Goal: Task Accomplishment & Management: Complete application form

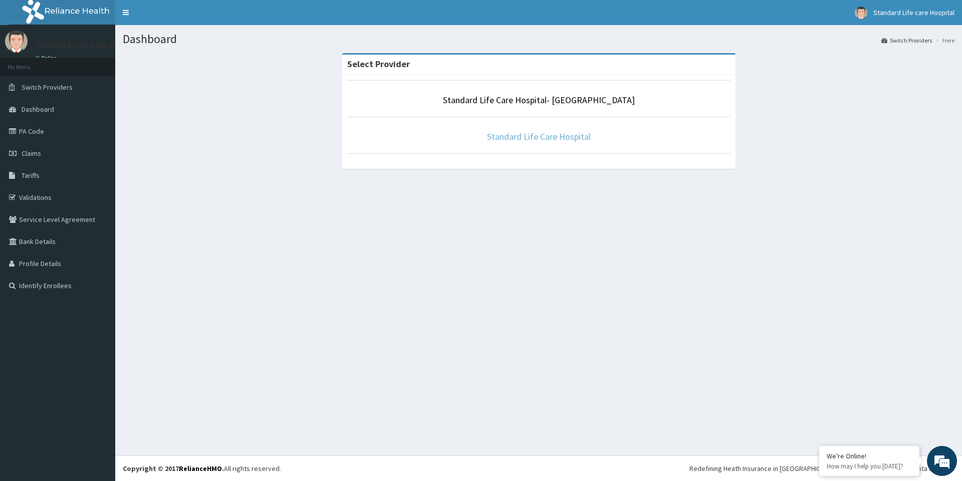
click at [530, 140] on link "Standard Life Care Hospital" at bounding box center [539, 137] width 104 height 12
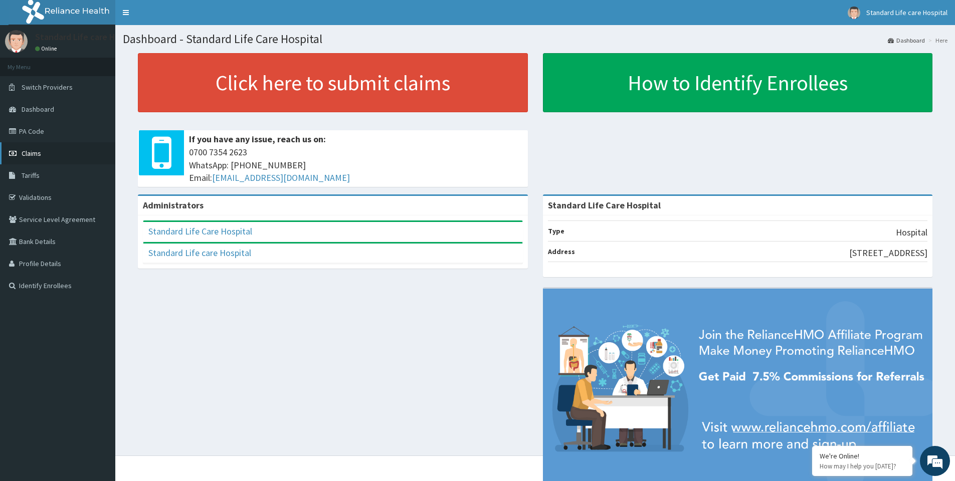
click at [38, 154] on span "Claims" at bounding box center [32, 153] width 20 height 9
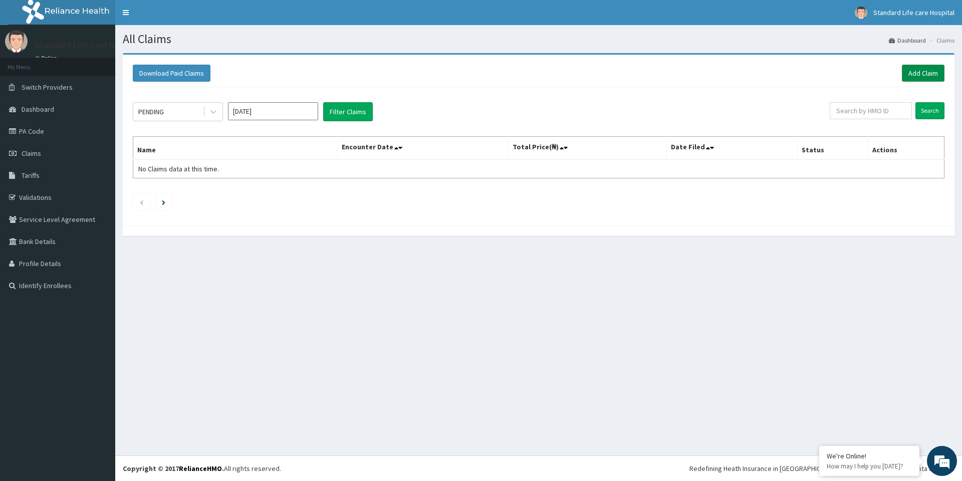
click at [919, 77] on link "Add Claim" at bounding box center [923, 73] width 43 height 17
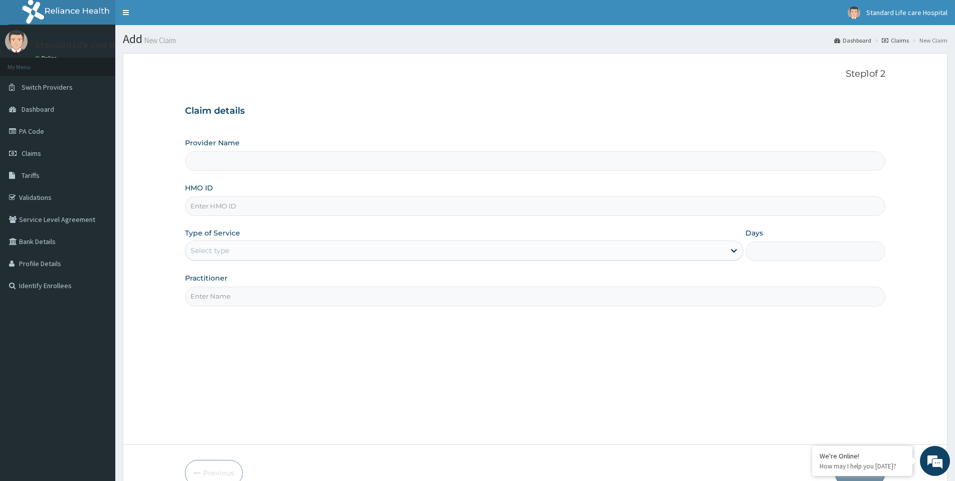
type input "Standard Life Care Hospital"
click at [231, 210] on input "HMO ID" at bounding box center [535, 206] width 700 height 20
type input "GSV/10816/C"
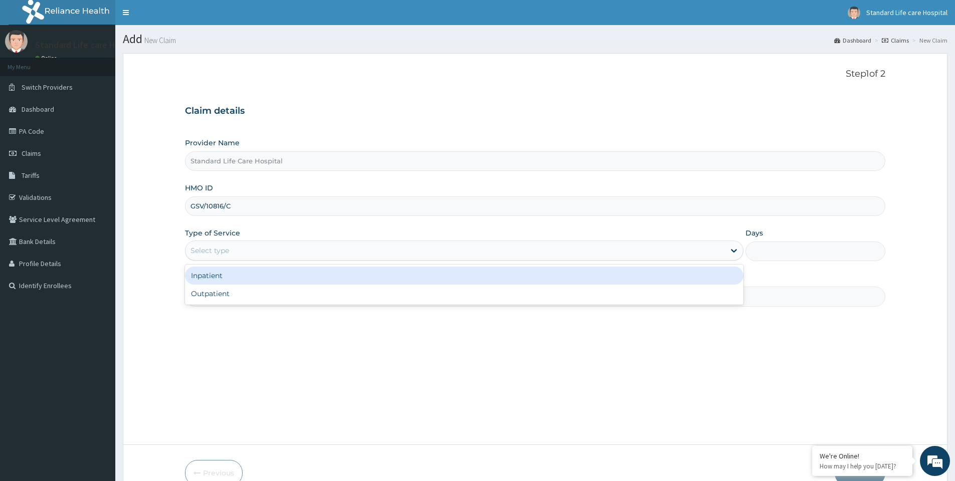
drag, startPoint x: 257, startPoint y: 252, endPoint x: 234, endPoint y: 273, distance: 31.2
click at [256, 252] on div "Select type" at bounding box center [454, 251] width 539 height 16
click at [233, 275] on div "Inpatient" at bounding box center [464, 276] width 558 height 18
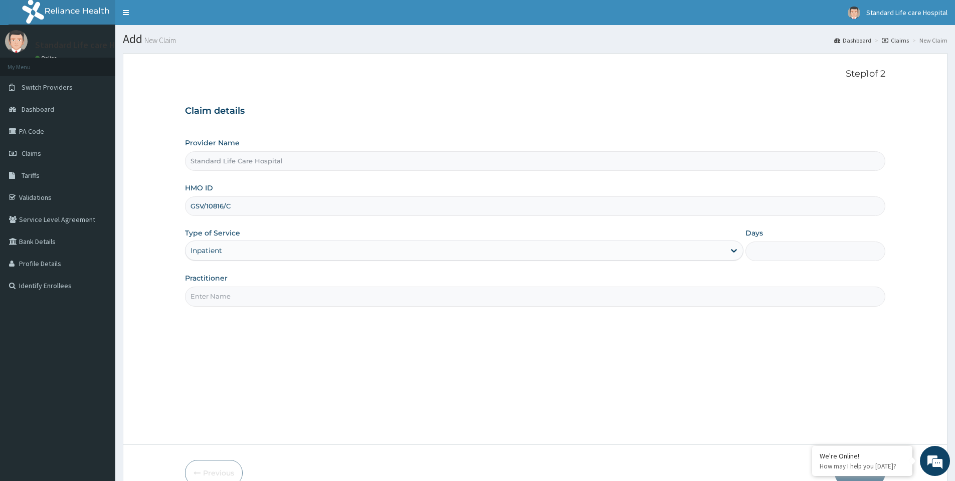
click at [228, 295] on input "Practitioner" at bounding box center [535, 297] width 700 height 20
click at [786, 252] on input "Days" at bounding box center [815, 252] width 140 height 20
type input "2"
click at [332, 302] on input "Practitioner" at bounding box center [535, 297] width 700 height 20
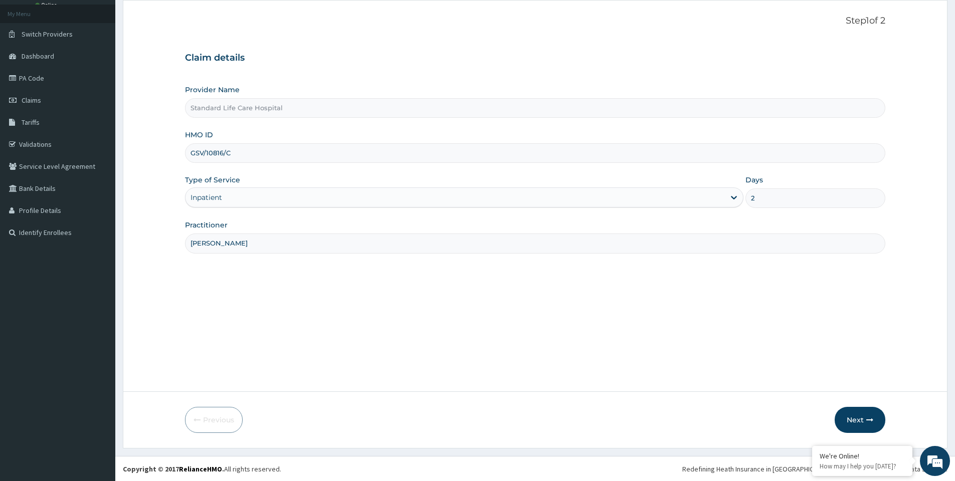
scroll to position [54, 0]
type input "DR KOREDE"
click at [864, 418] on button "Next" at bounding box center [860, 420] width 51 height 26
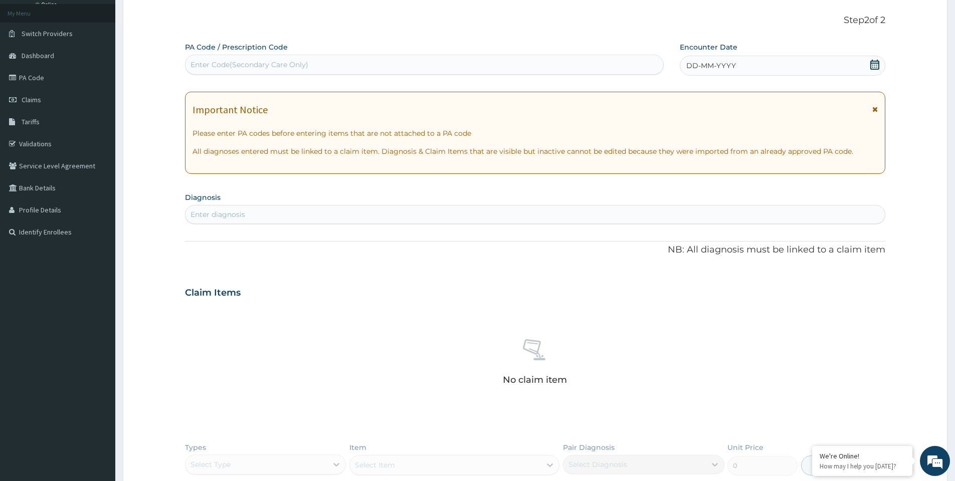
click at [875, 68] on icon at bounding box center [875, 65] width 10 height 10
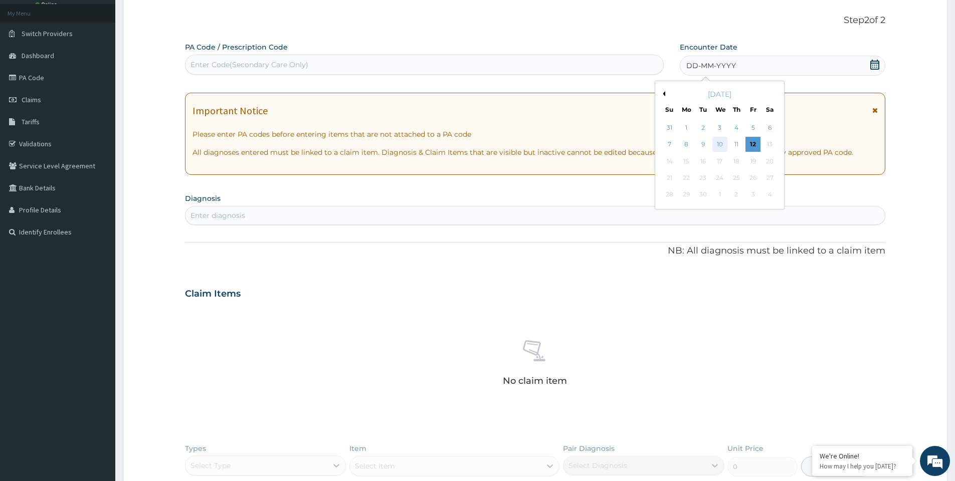
click at [720, 147] on div "10" at bounding box center [719, 144] width 15 height 15
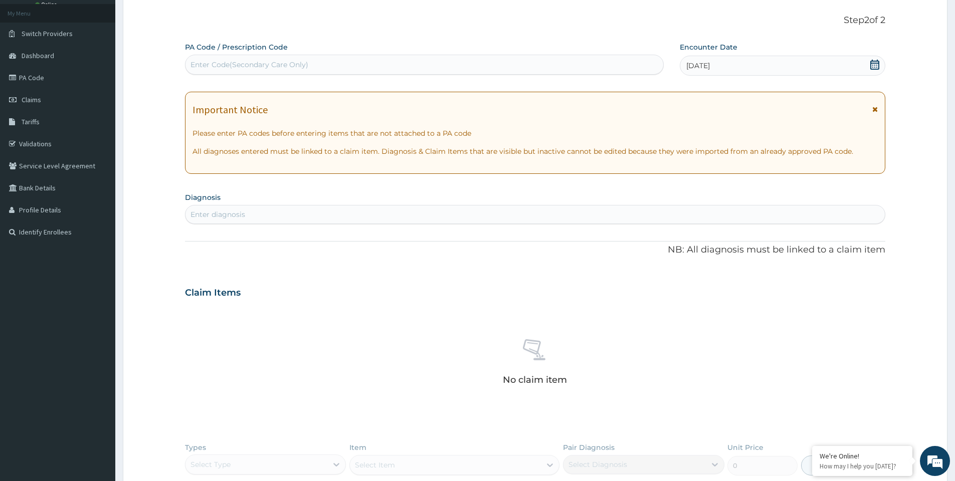
click at [303, 67] on div "Enter Code(Secondary Care Only)" at bounding box center [249, 65] width 118 height 10
type input "PA/89FF4B"
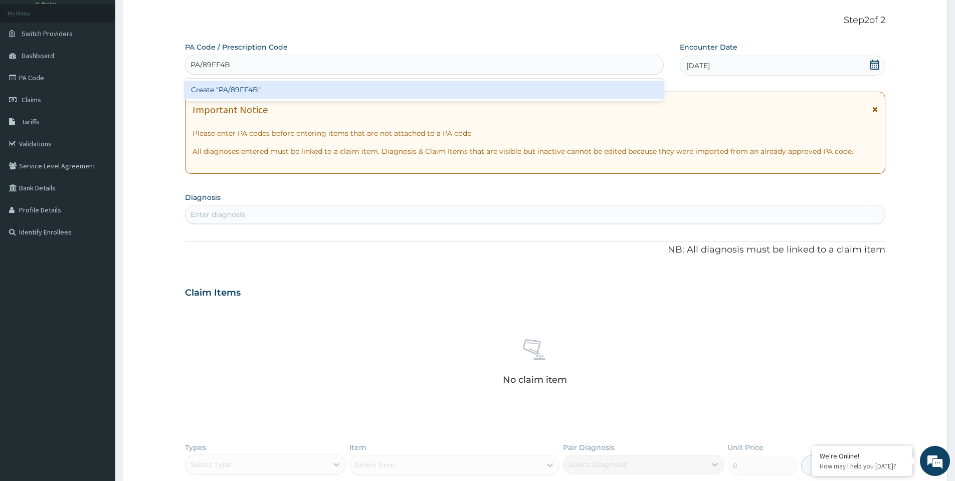
click at [294, 88] on div "Create "PA/89FF4B"" at bounding box center [424, 90] width 479 height 18
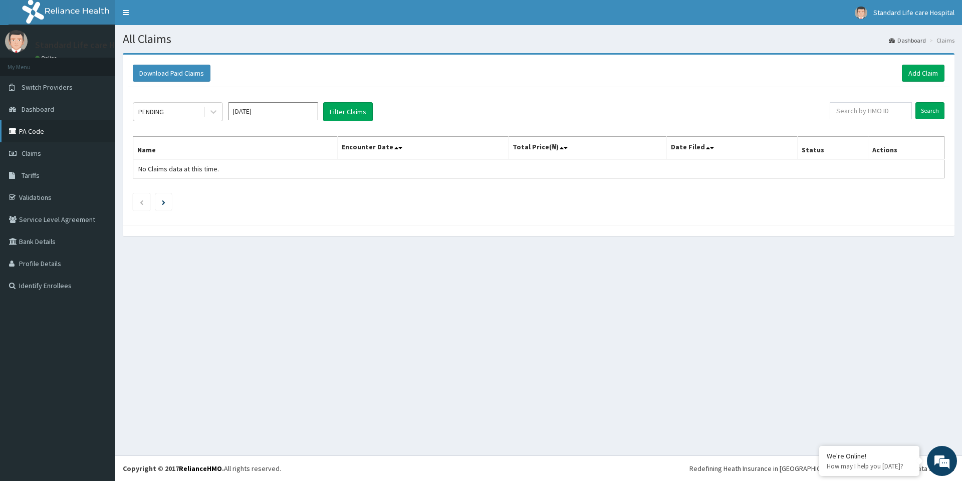
click at [31, 132] on link "PA Code" at bounding box center [57, 131] width 115 height 22
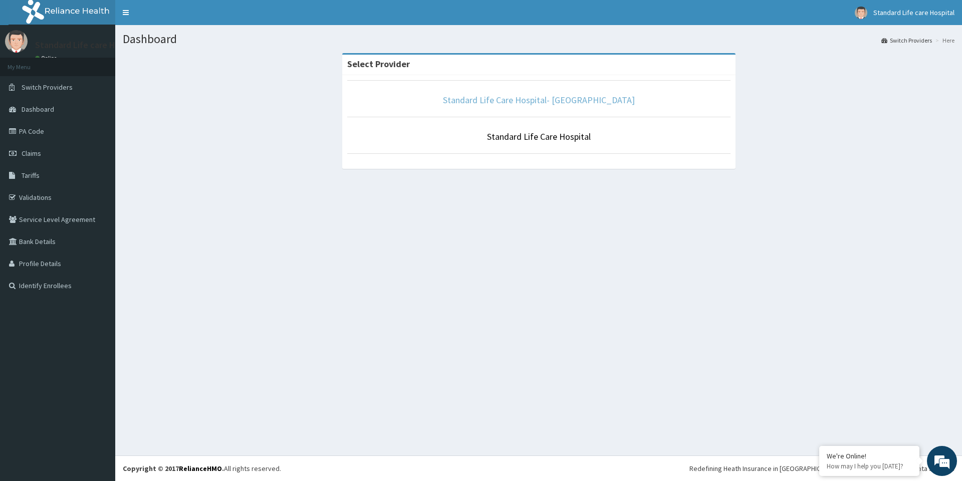
click at [546, 103] on link "Standard Life Care Hospital- [GEOGRAPHIC_DATA]" at bounding box center [539, 100] width 192 height 12
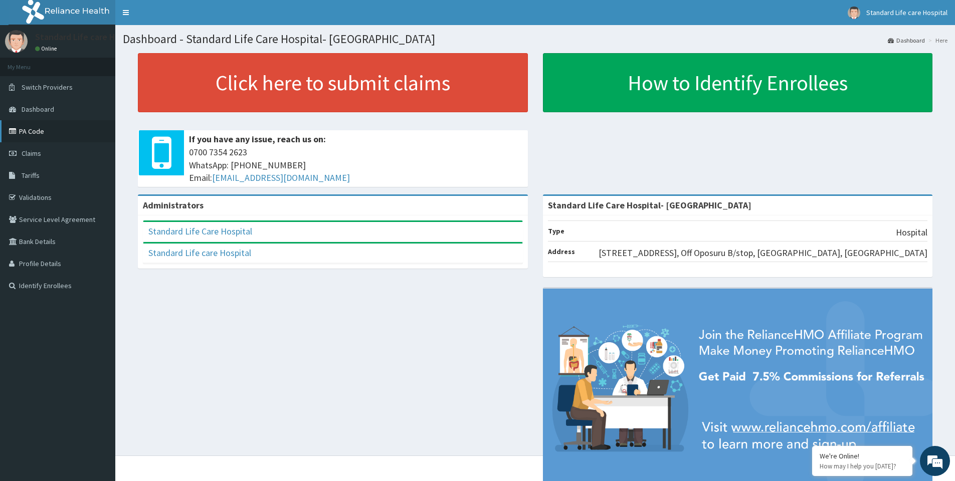
click at [28, 131] on link "PA Code" at bounding box center [57, 131] width 115 height 22
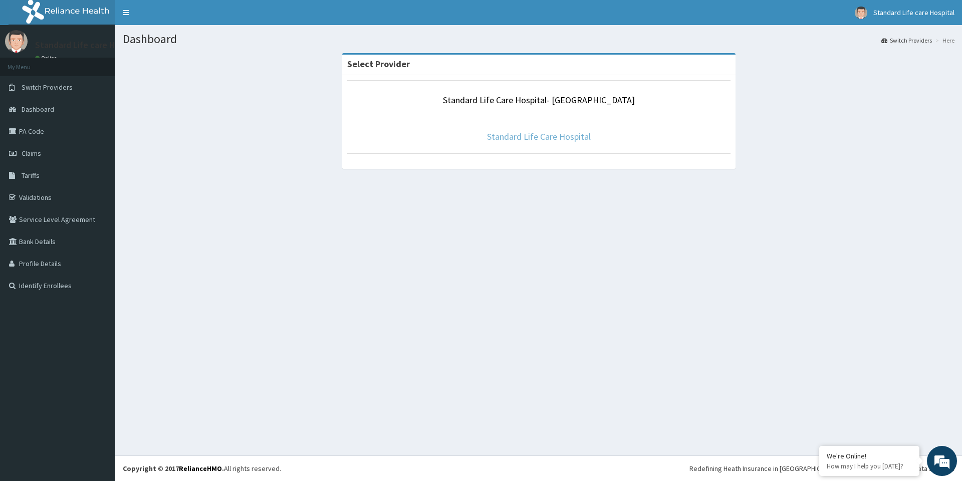
click at [556, 137] on link "Standard Life Care Hospital" at bounding box center [539, 137] width 104 height 12
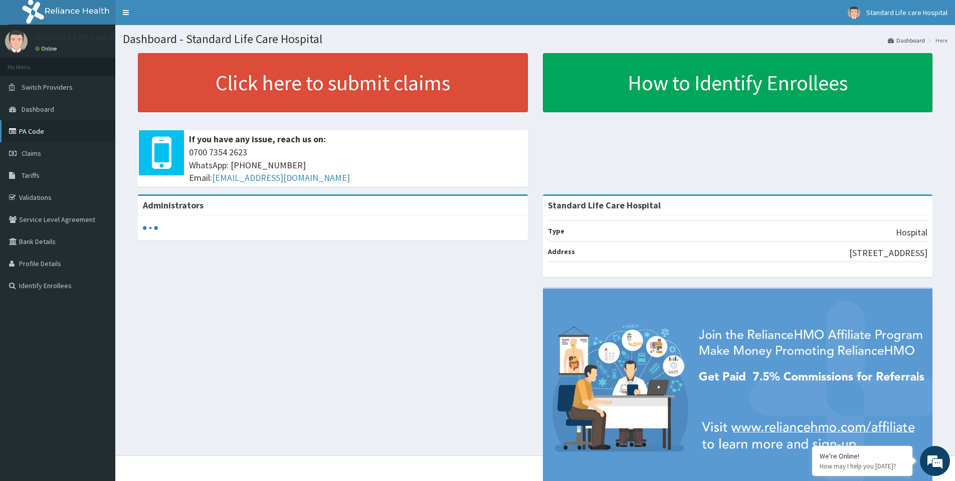
click at [27, 133] on link "PA Code" at bounding box center [57, 131] width 115 height 22
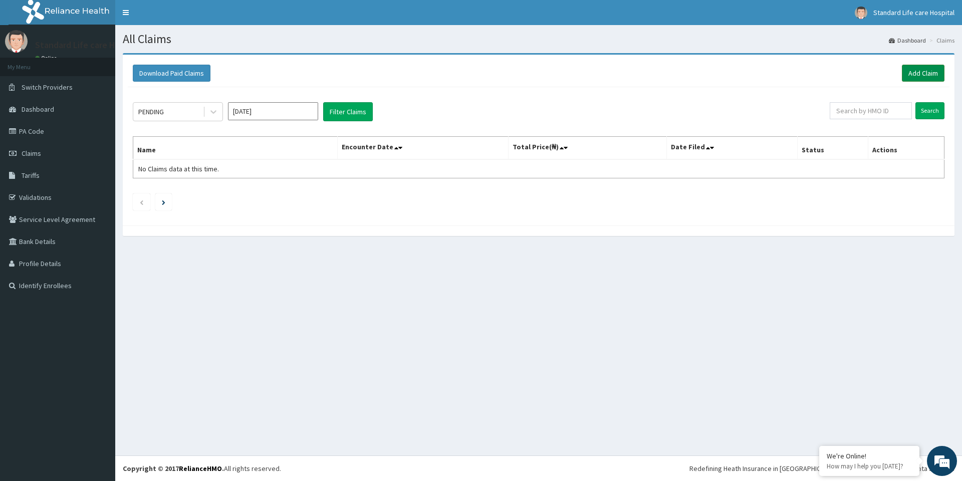
click at [919, 73] on link "Add Claim" at bounding box center [923, 73] width 43 height 17
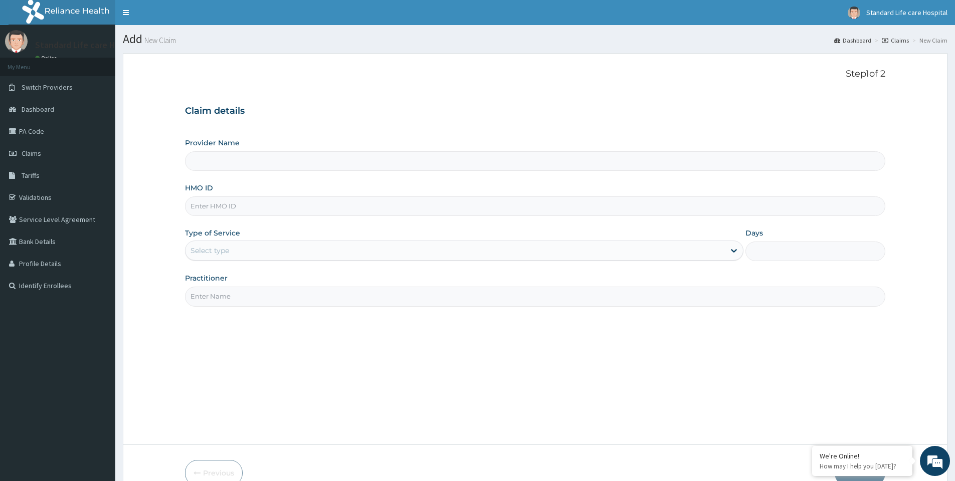
type input "Standard Life Care Hospital"
click at [221, 204] on input "HMO ID" at bounding box center [535, 206] width 700 height 20
type input "DFD/10197/A"
click at [360, 250] on div "Select type" at bounding box center [454, 251] width 539 height 16
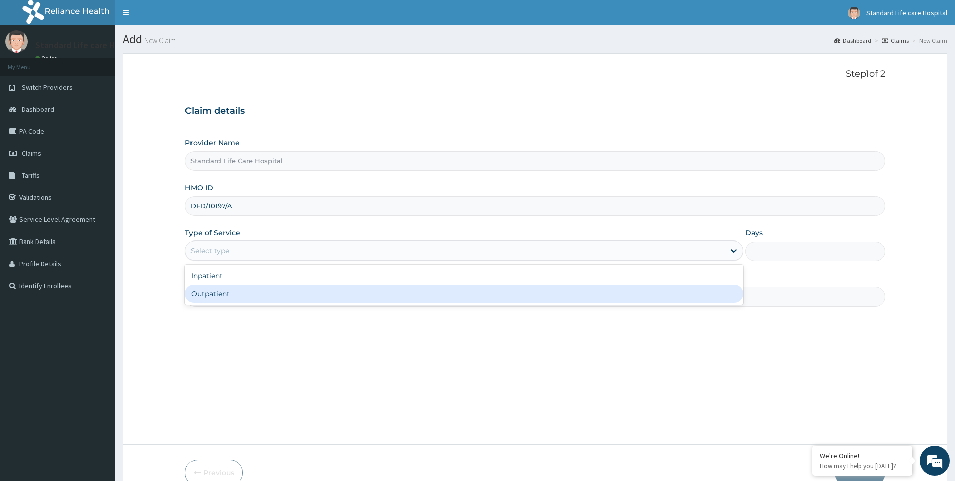
click at [301, 291] on div "Outpatient" at bounding box center [464, 294] width 558 height 18
type input "1"
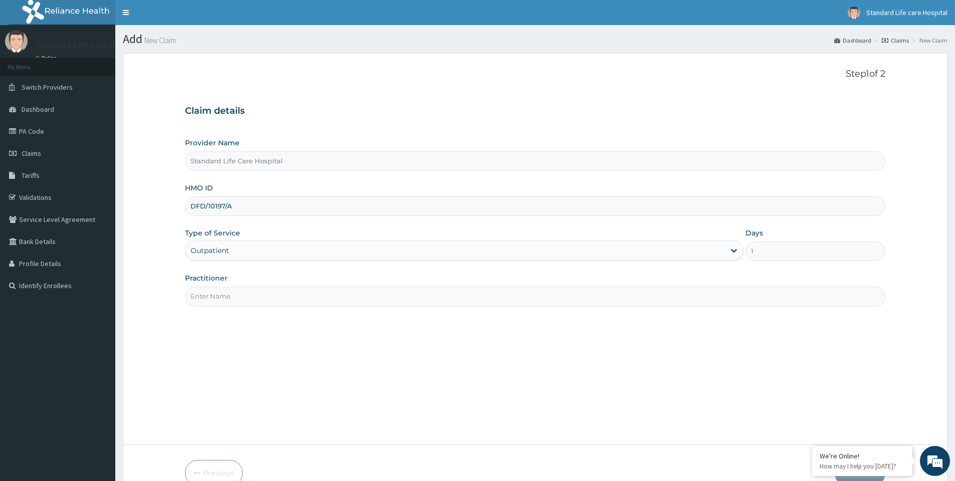
click at [258, 292] on input "Practitioner" at bounding box center [535, 297] width 700 height 20
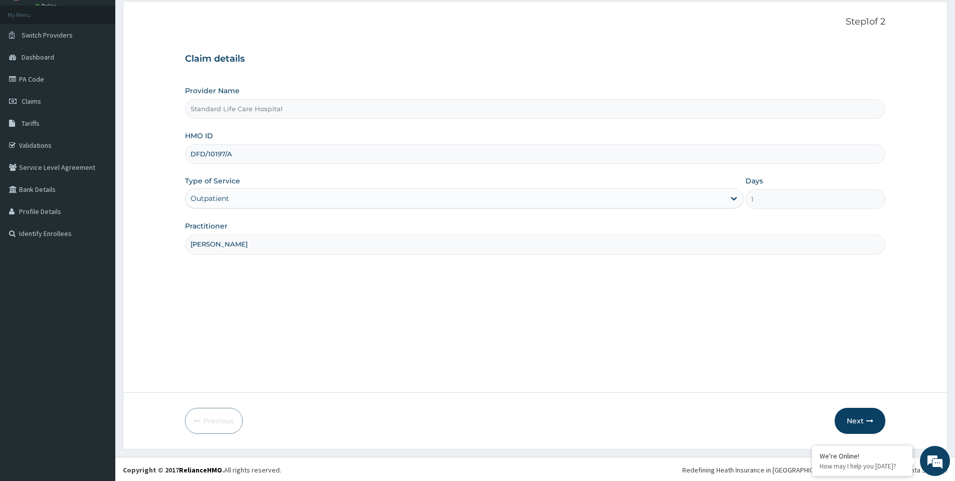
scroll to position [54, 0]
type input "DR KOREDE"
click at [860, 420] on button "Next" at bounding box center [860, 420] width 51 height 26
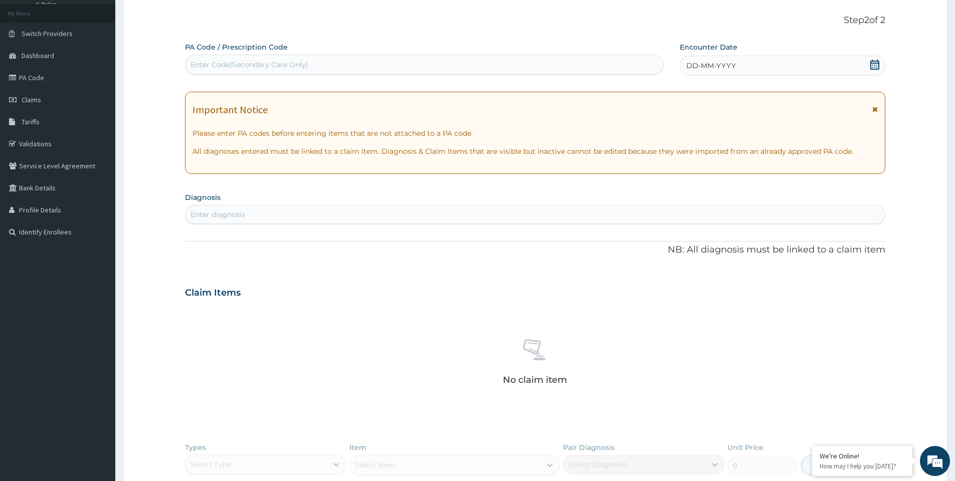
click at [874, 65] on icon at bounding box center [875, 65] width 10 height 10
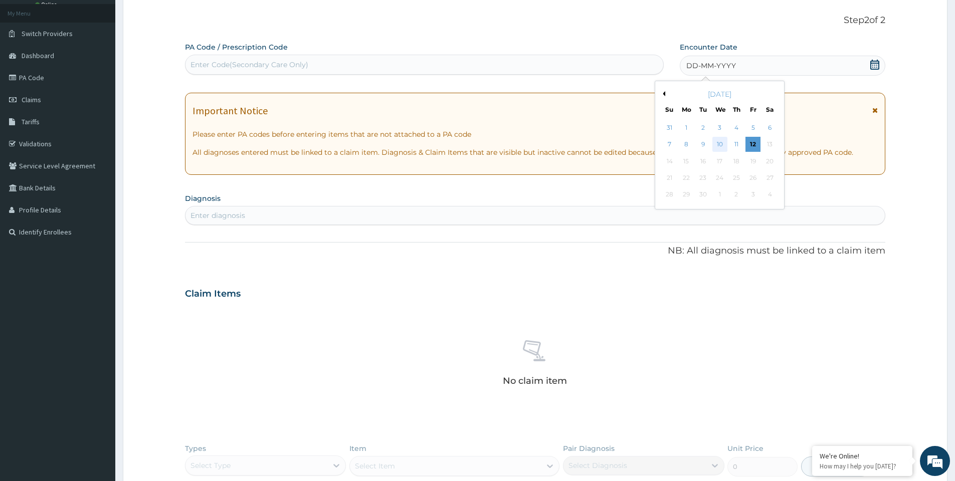
click at [720, 147] on div "10" at bounding box center [719, 144] width 15 height 15
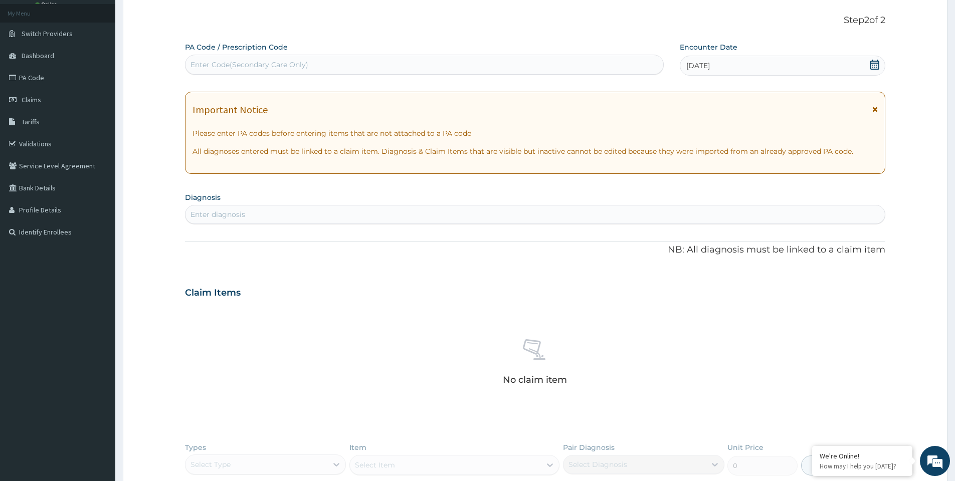
click at [413, 218] on div "Enter diagnosis" at bounding box center [534, 215] width 699 height 16
type input "UPPER RES"
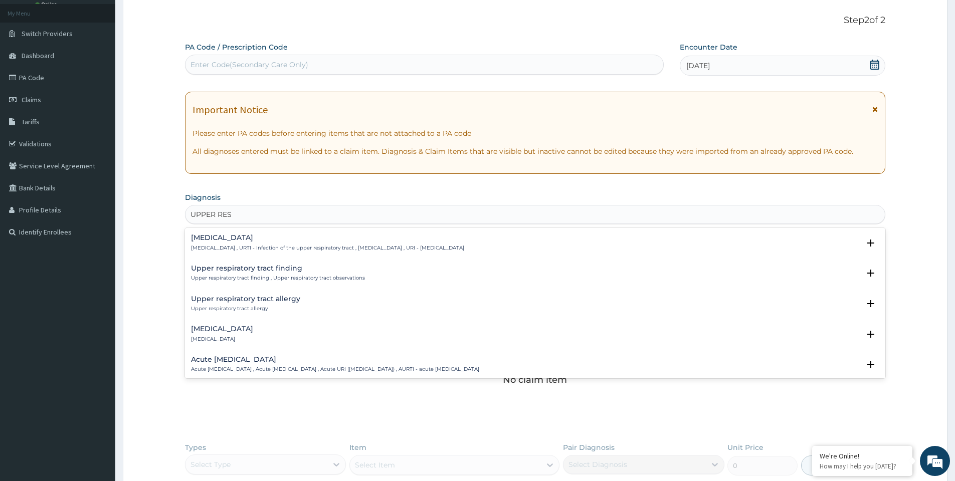
click at [252, 243] on div "Upper respiratory infection Upper respiratory infection , URTI - Infection of t…" at bounding box center [327, 243] width 273 height 18
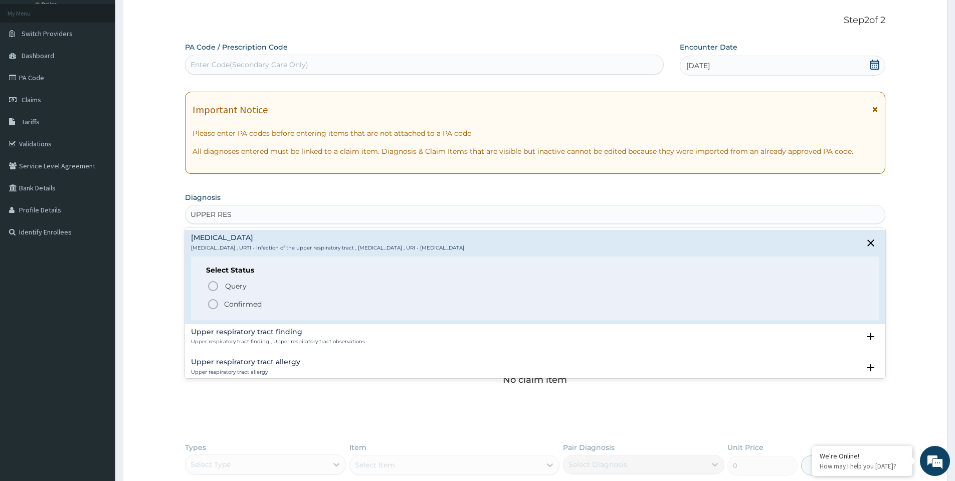
click at [213, 305] on icon "status option filled" at bounding box center [213, 304] width 12 height 12
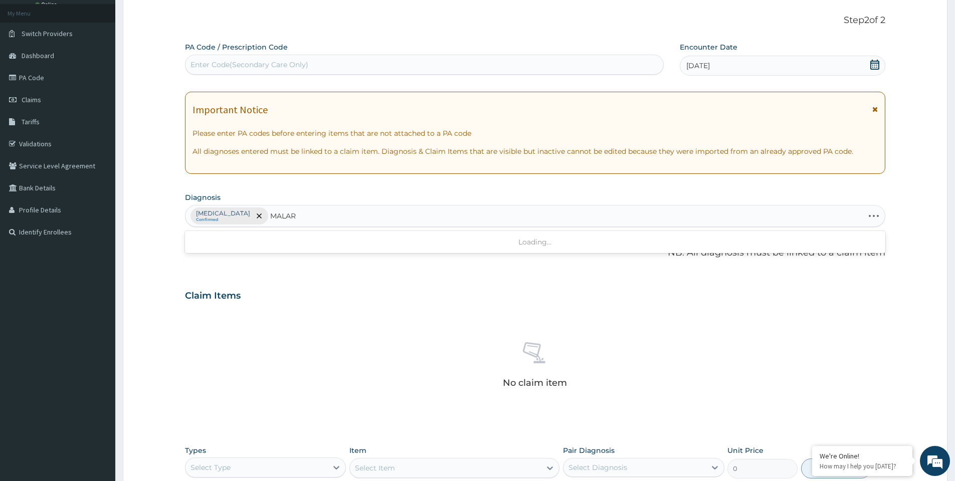
type input "MALARI"
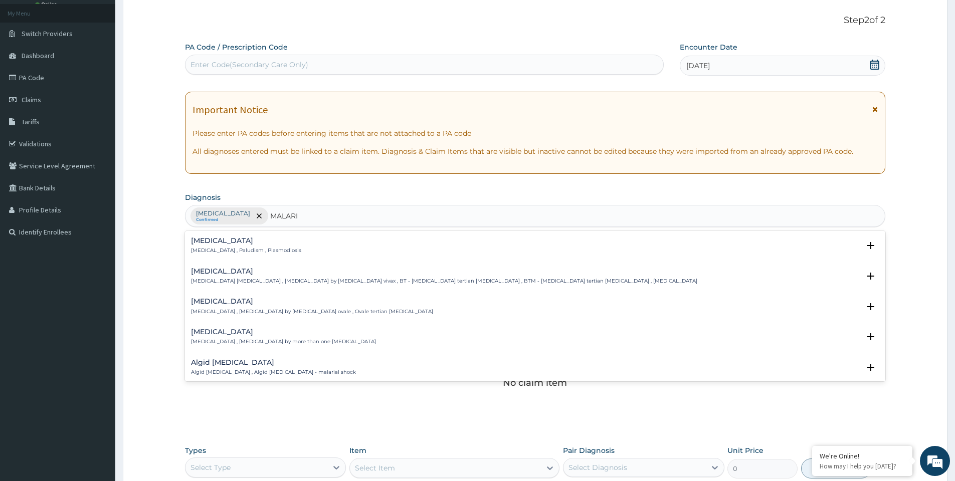
click at [215, 252] on p "Malaria , Paludism , Plasmodiosis" at bounding box center [246, 250] width 110 height 7
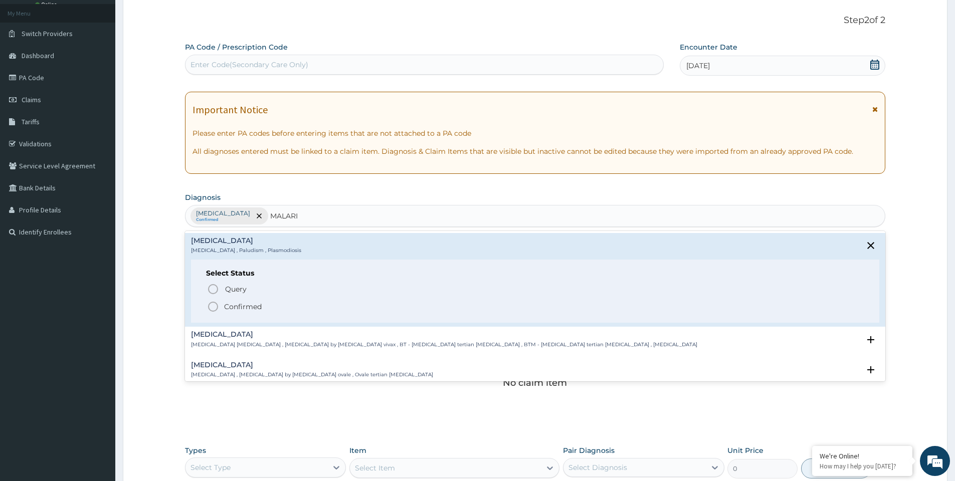
click at [214, 309] on icon "status option filled" at bounding box center [213, 307] width 12 height 12
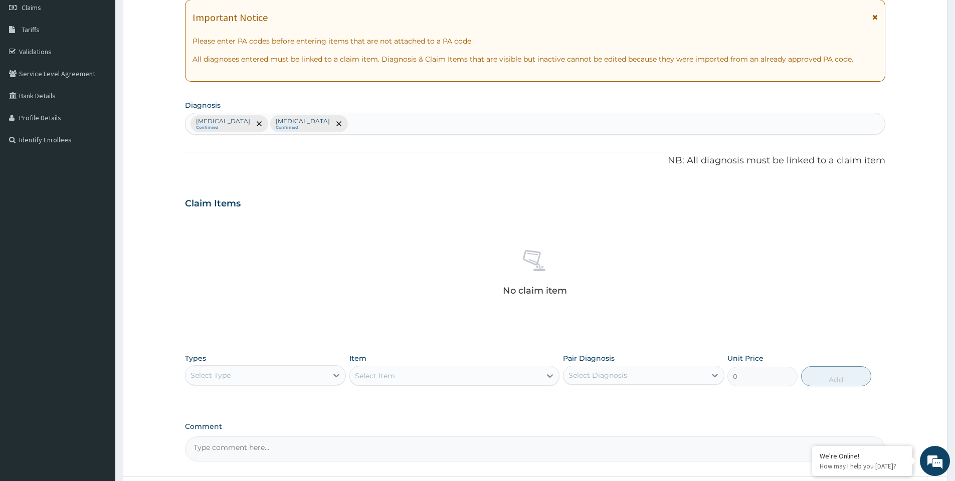
scroll to position [232, 0]
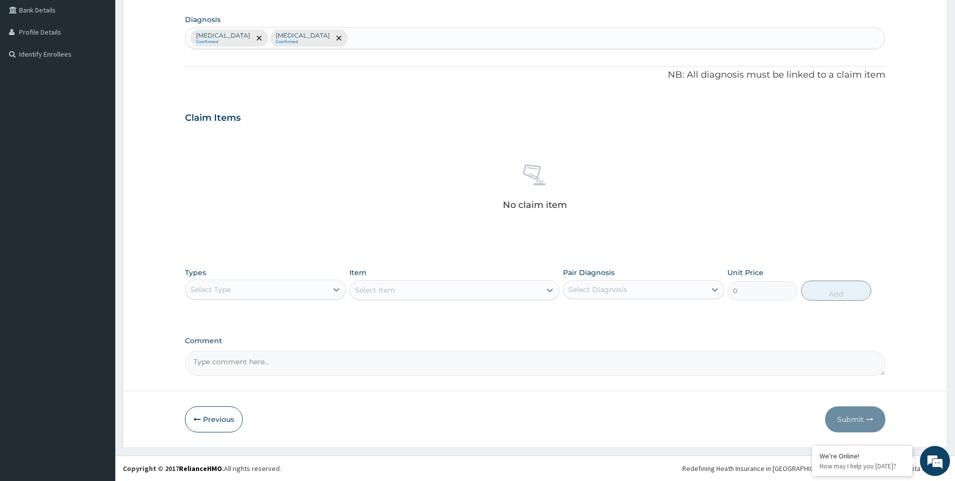
click at [239, 297] on div "Select Type" at bounding box center [256, 290] width 142 height 16
click at [222, 349] on div "Procedures" at bounding box center [265, 351] width 161 height 18
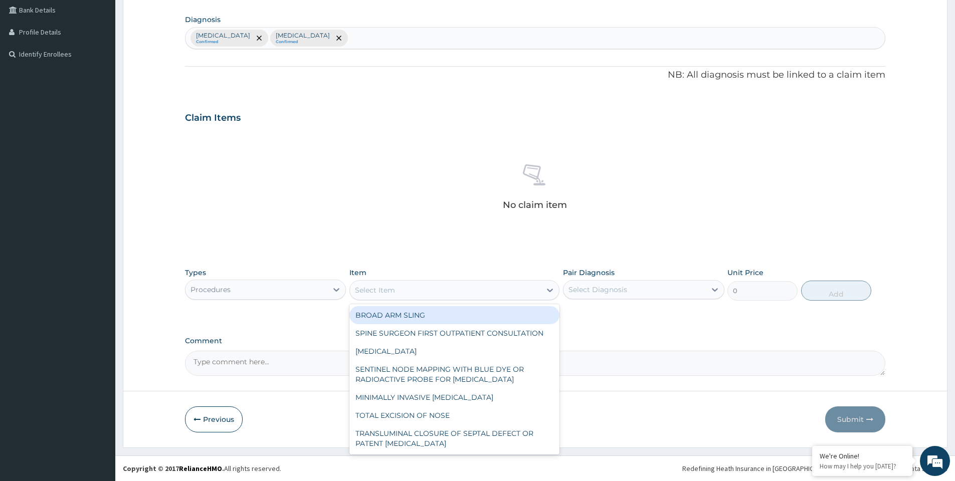
click at [438, 290] on div "Select Item" at bounding box center [445, 290] width 191 height 16
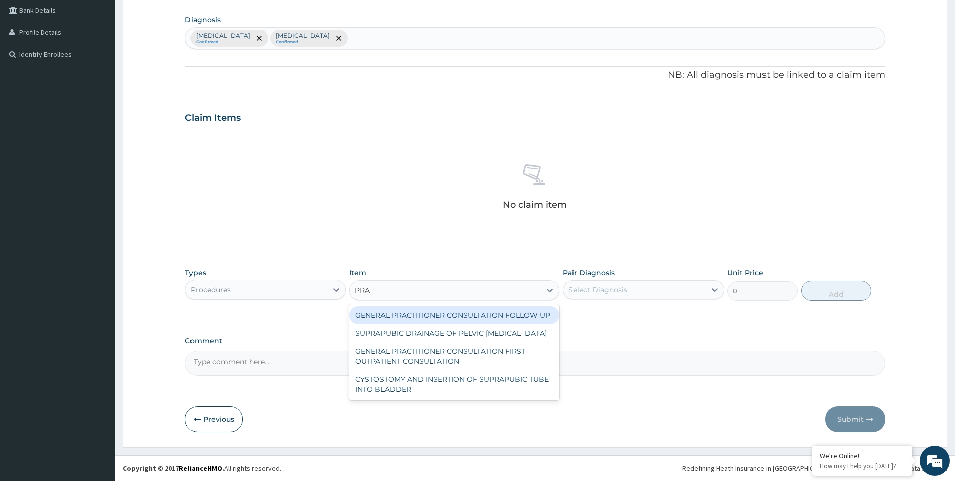
type input "PRAC"
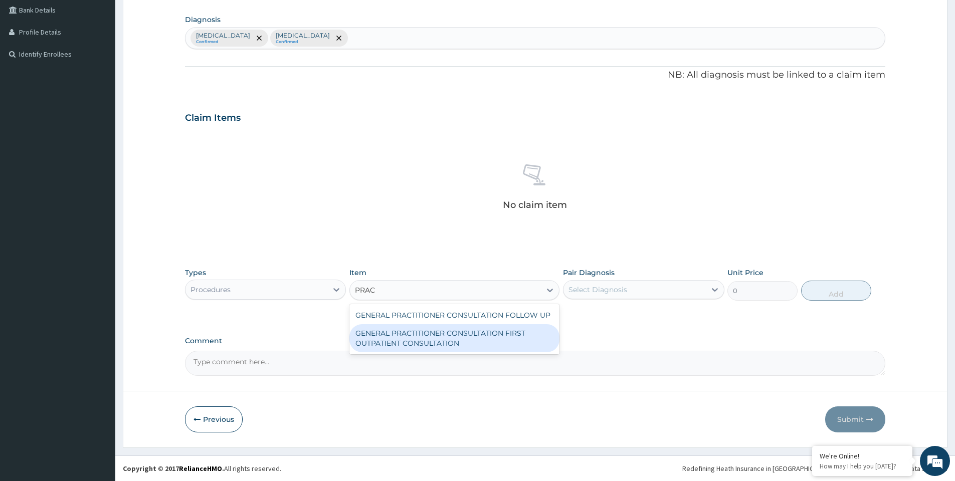
click at [439, 340] on div "GENERAL PRACTITIONER CONSULTATION FIRST OUTPATIENT CONSULTATION" at bounding box center [454, 338] width 210 height 28
type input "3000"
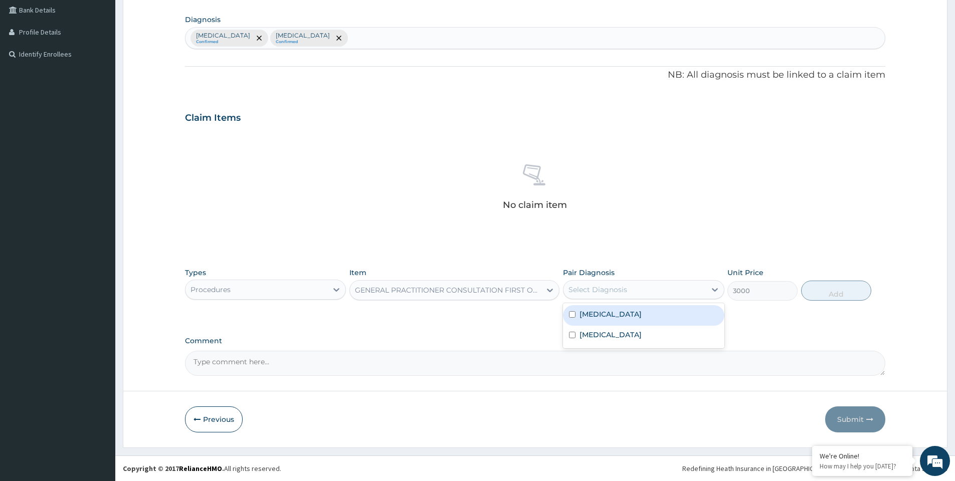
click at [598, 293] on div "Select Diagnosis" at bounding box center [597, 290] width 59 height 10
drag, startPoint x: 603, startPoint y: 315, endPoint x: 712, endPoint y: 312, distance: 109.8
click at [611, 313] on label "Upper respiratory infection" at bounding box center [610, 314] width 62 height 10
checkbox input "true"
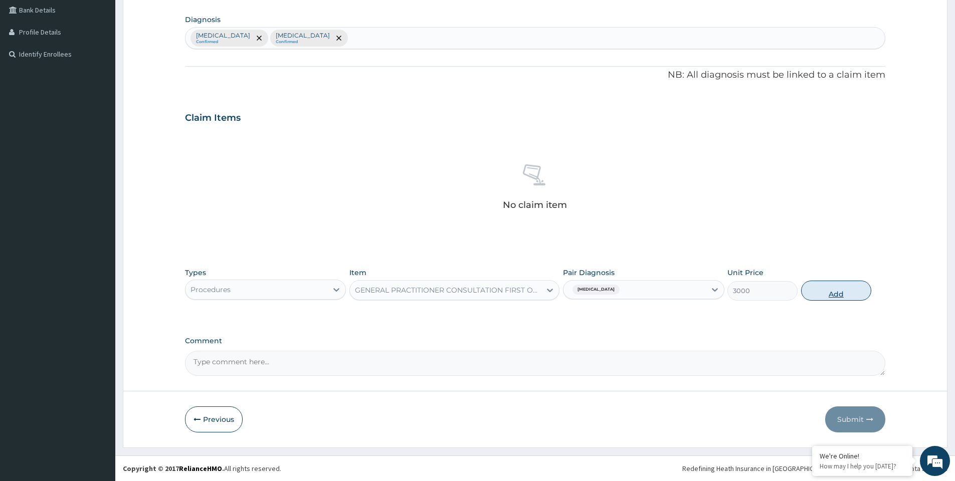
click at [826, 295] on button "Add" at bounding box center [836, 291] width 70 height 20
type input "0"
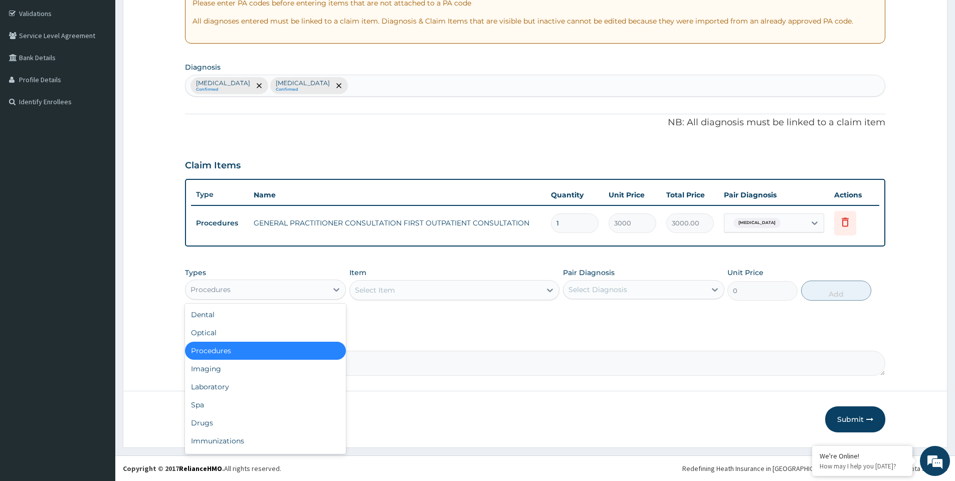
click at [294, 298] on div "Procedures" at bounding box center [265, 290] width 161 height 20
click at [221, 420] on div "Drugs" at bounding box center [265, 423] width 161 height 18
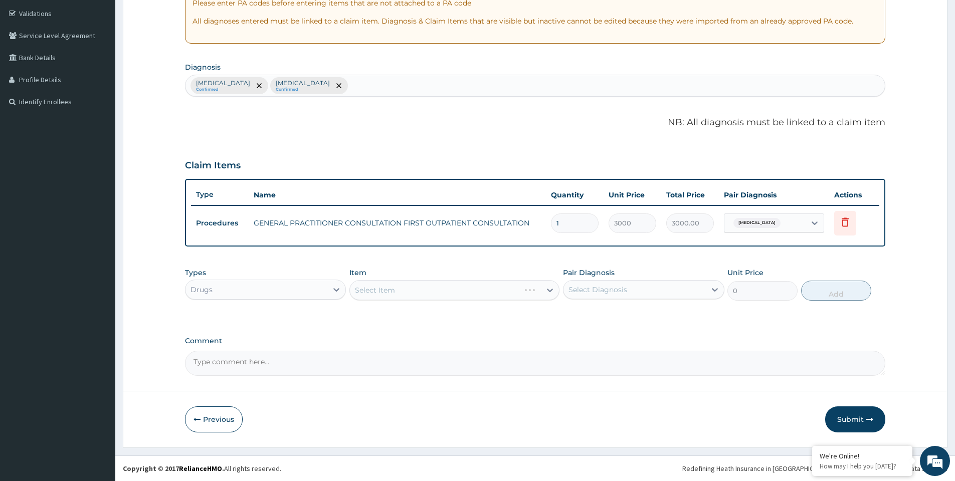
click at [297, 298] on div "Drugs" at bounding box center [265, 290] width 161 height 20
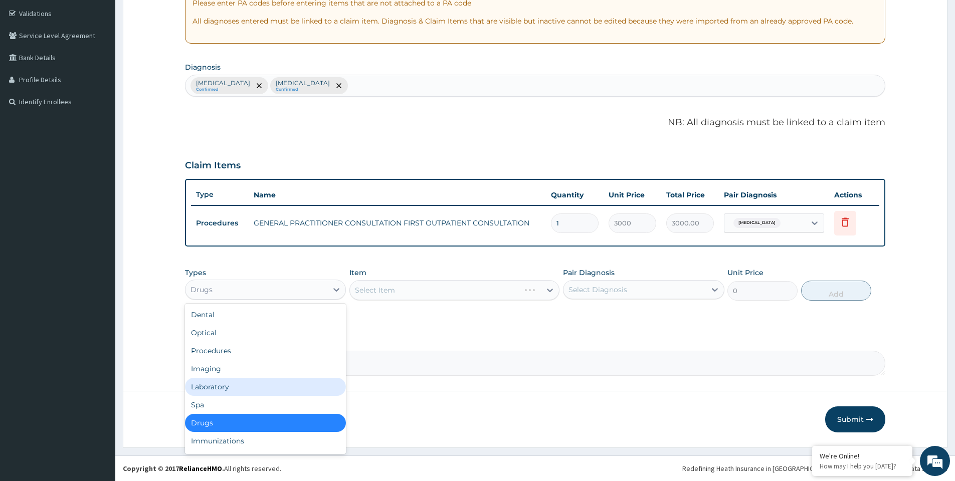
click at [233, 385] on div "Laboratory" at bounding box center [265, 387] width 161 height 18
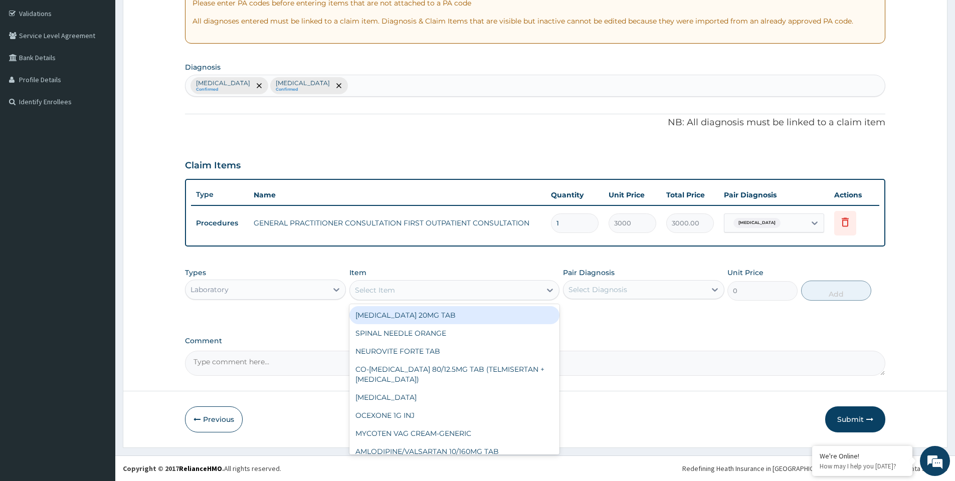
click at [411, 292] on div "Select Item" at bounding box center [445, 290] width 191 height 16
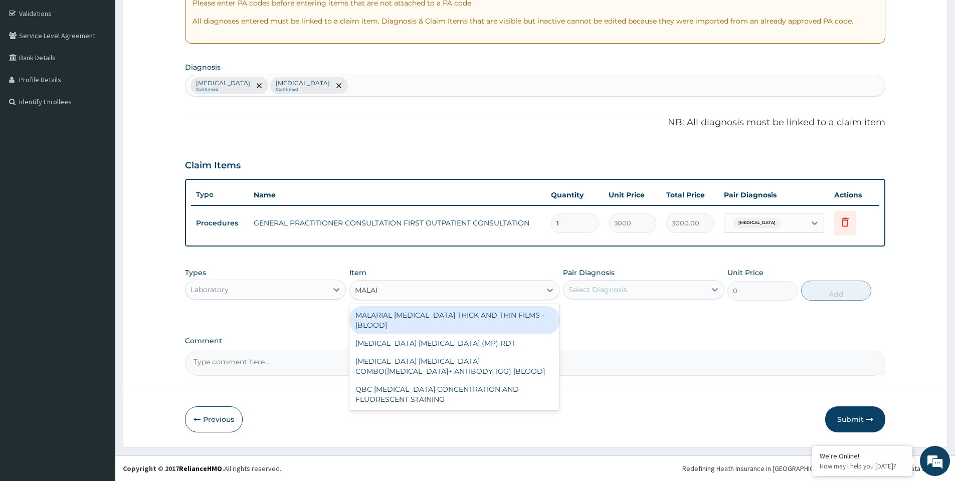
type input "MALARI"
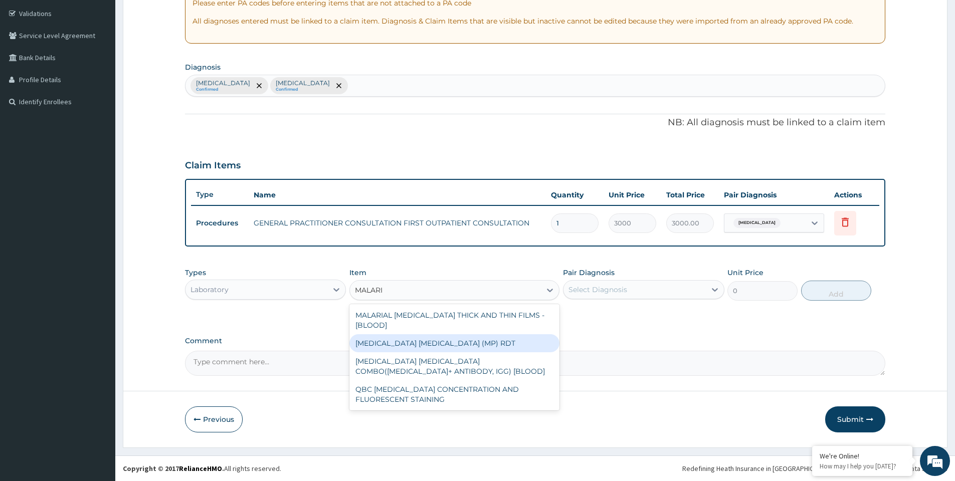
click at [416, 334] on div "MALARIA PARASITE (MP) RDT" at bounding box center [454, 343] width 210 height 18
type input "1500"
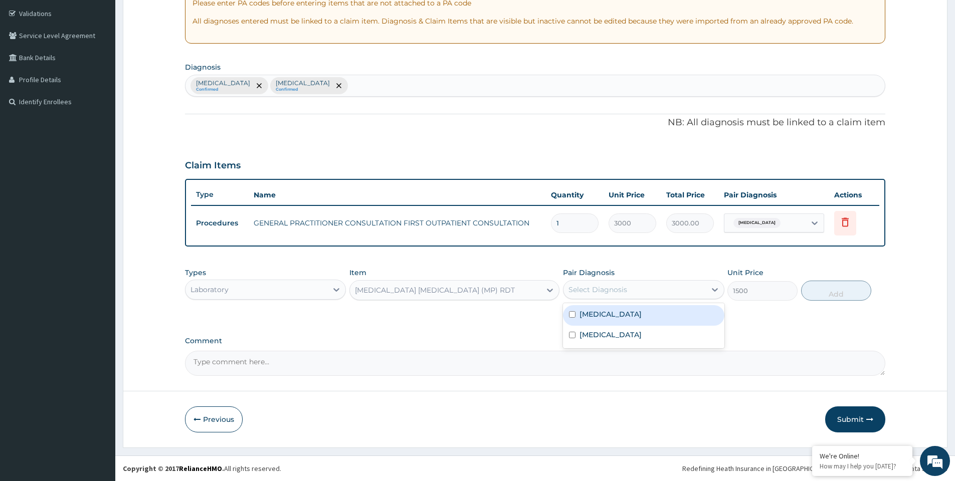
drag, startPoint x: 618, startPoint y: 294, endPoint x: 616, endPoint y: 301, distance: 7.9
click at [618, 293] on div "Select Diagnosis" at bounding box center [597, 290] width 59 height 10
click at [601, 335] on label "Malaria" at bounding box center [610, 335] width 62 height 10
checkbox input "true"
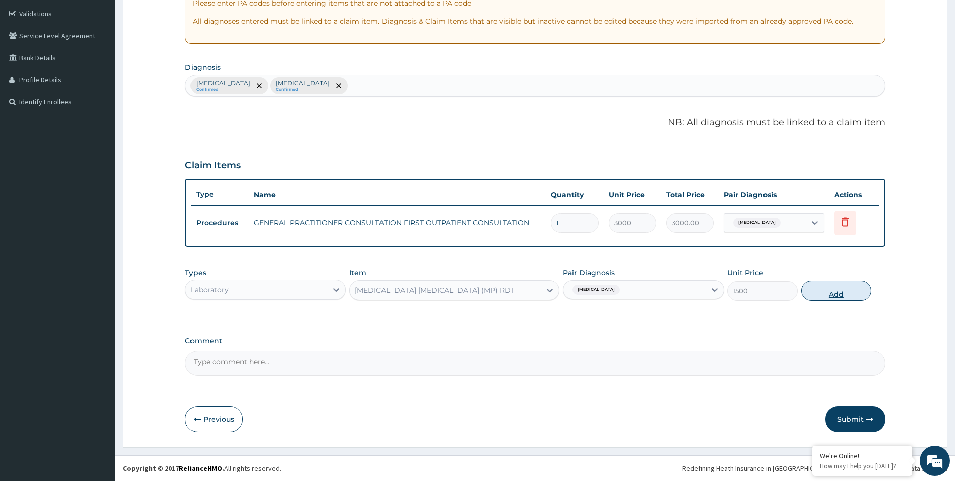
click at [817, 294] on button "Add" at bounding box center [836, 291] width 70 height 20
type input "0"
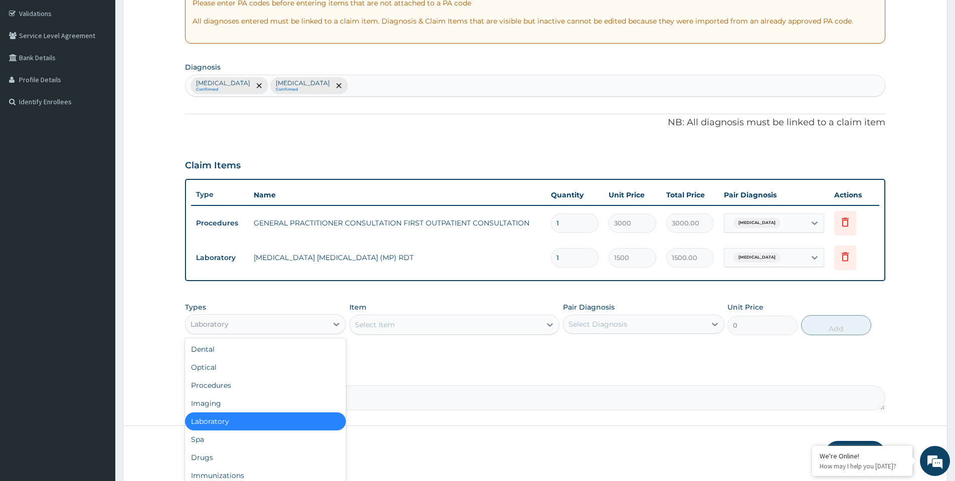
click at [305, 325] on div "Laboratory" at bounding box center [256, 324] width 142 height 16
click at [217, 456] on div "Drugs" at bounding box center [265, 458] width 161 height 18
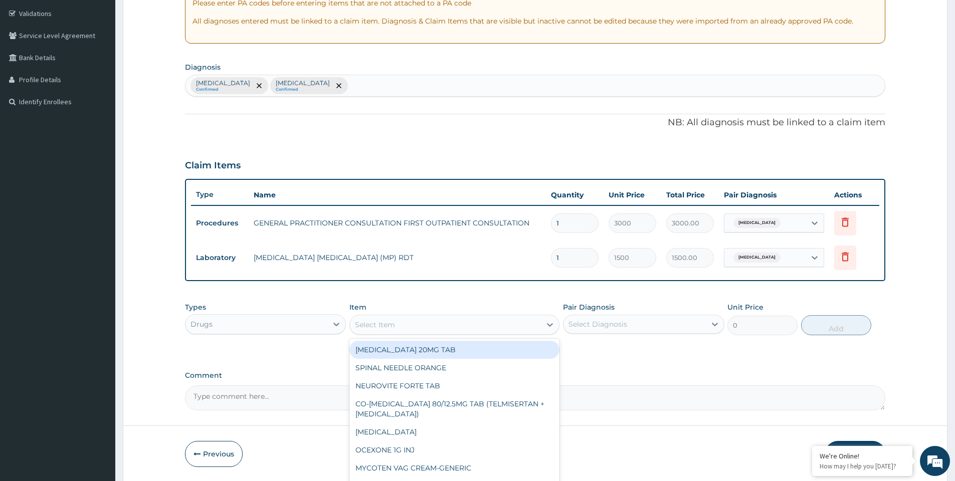
click at [463, 324] on div "Select Item" at bounding box center [445, 325] width 191 height 16
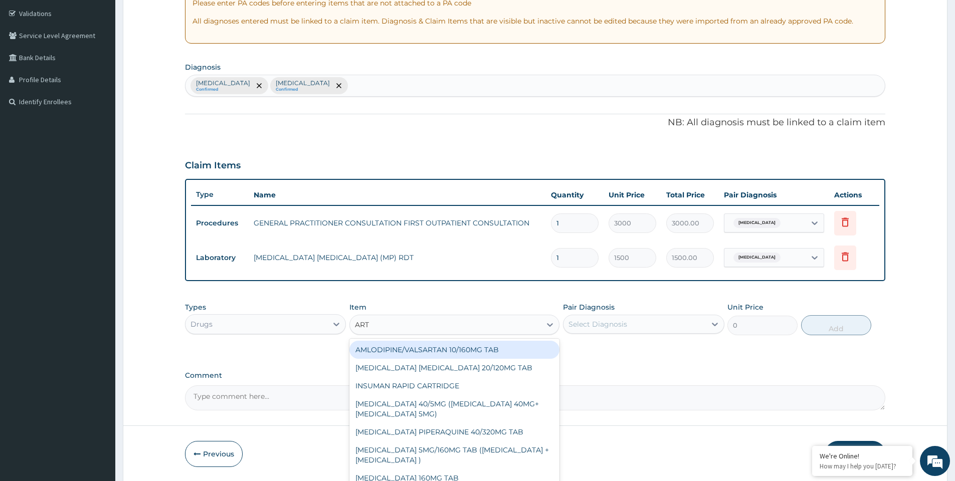
type input "ARTE"
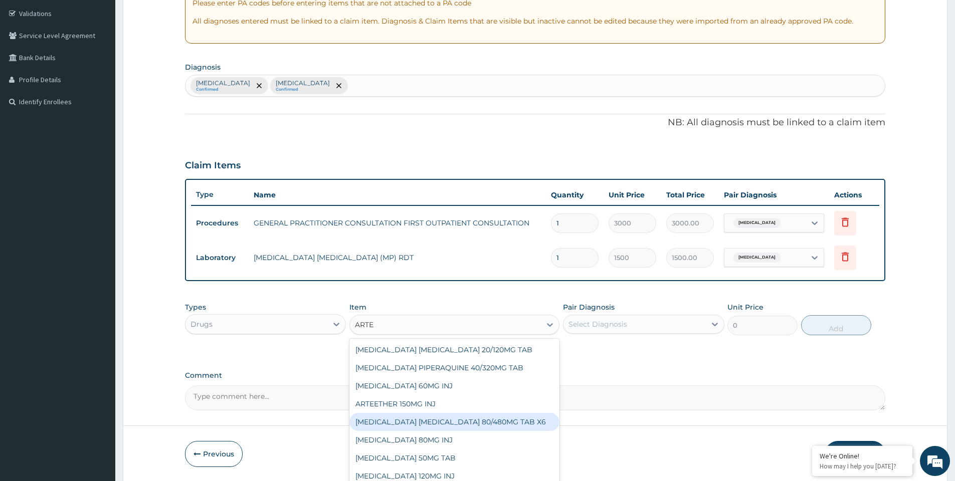
drag, startPoint x: 495, startPoint y: 422, endPoint x: 563, endPoint y: 374, distance: 83.6
click at [495, 422] on div "ARTEMETHER LUMEFANTRINE 80/480MG TAB X6" at bounding box center [454, 422] width 210 height 18
type input "262.5"
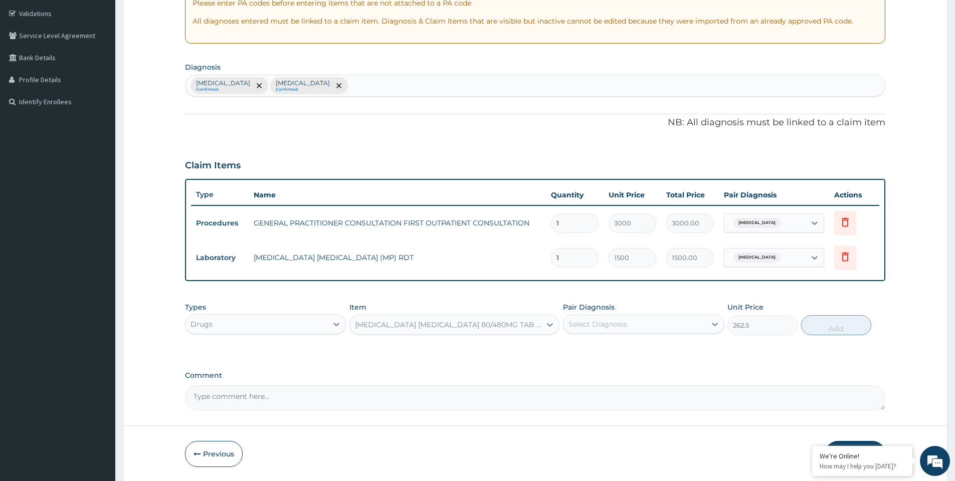
click at [604, 328] on div "Select Diagnosis" at bounding box center [597, 324] width 59 height 10
drag, startPoint x: 599, startPoint y: 370, endPoint x: 608, endPoint y: 365, distance: 9.6
click at [599, 370] on label "Malaria" at bounding box center [610, 369] width 62 height 10
checkbox input "true"
click at [826, 325] on button "Add" at bounding box center [836, 325] width 70 height 20
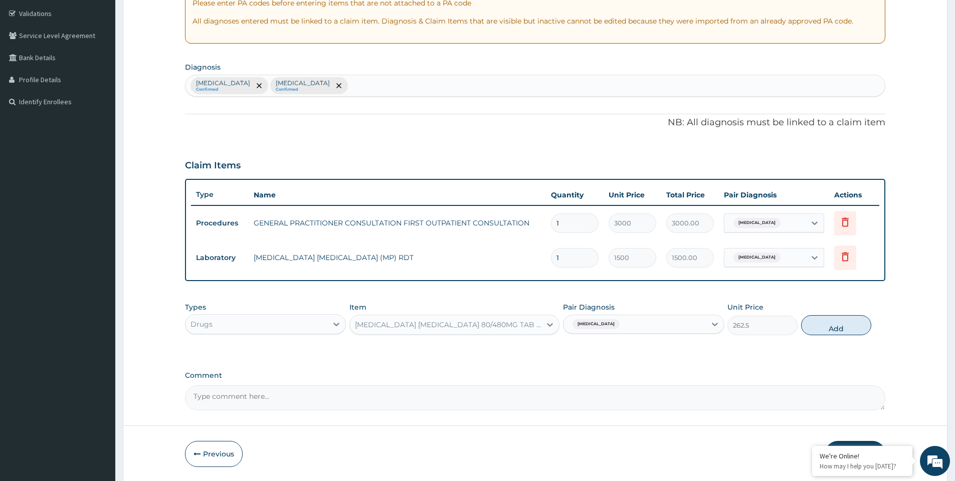
type input "0"
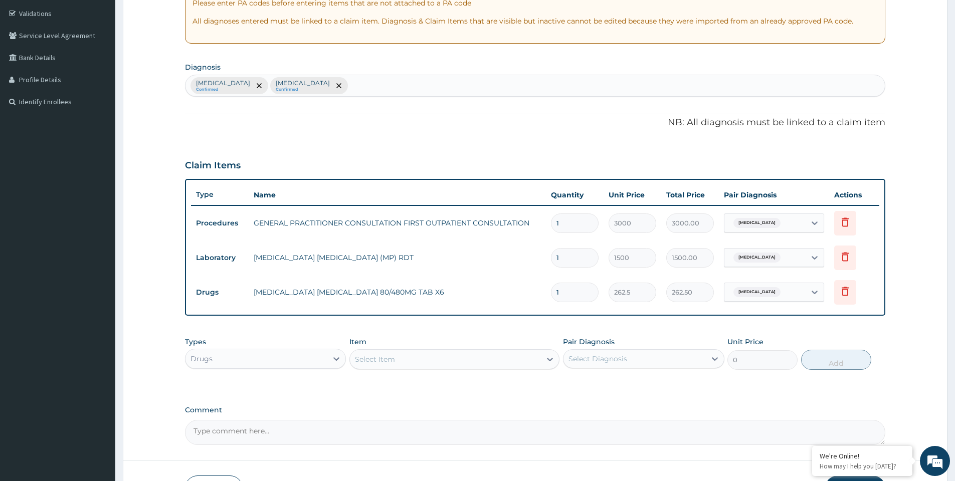
click at [390, 363] on div "Select Item" at bounding box center [375, 359] width 40 height 10
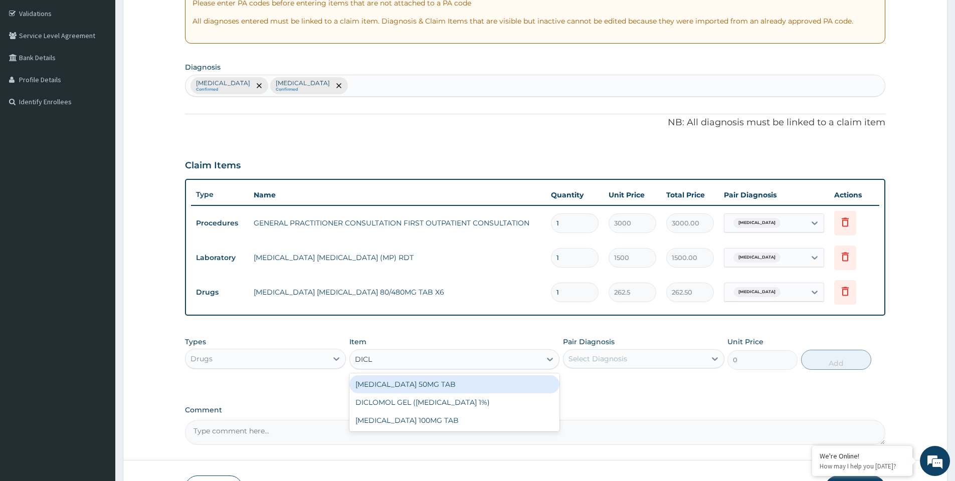
type input "DICLO"
click at [408, 383] on div "DICLOFENAC 50MG TAB" at bounding box center [454, 384] width 210 height 18
type input "52.5"
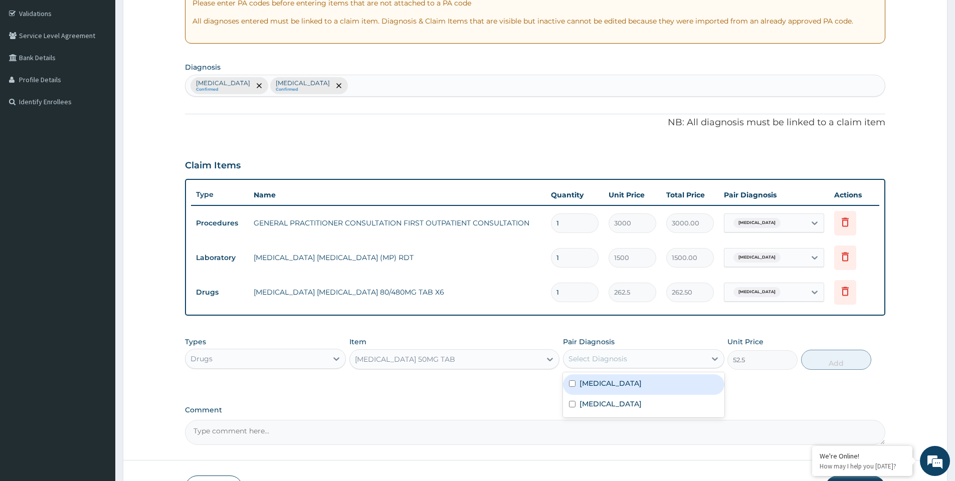
drag, startPoint x: 592, startPoint y: 362, endPoint x: 592, endPoint y: 374, distance: 12.5
click at [592, 362] on div "Select Diagnosis" at bounding box center [597, 359] width 59 height 10
click at [593, 381] on label "[MEDICAL_DATA]" at bounding box center [610, 383] width 62 height 10
checkbox input "true"
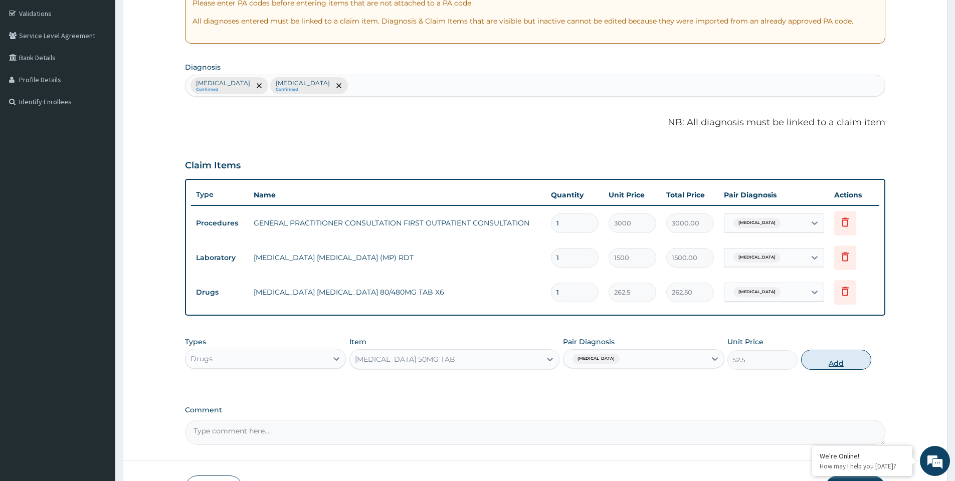
click at [818, 359] on button "Add" at bounding box center [836, 360] width 70 height 20
type input "0"
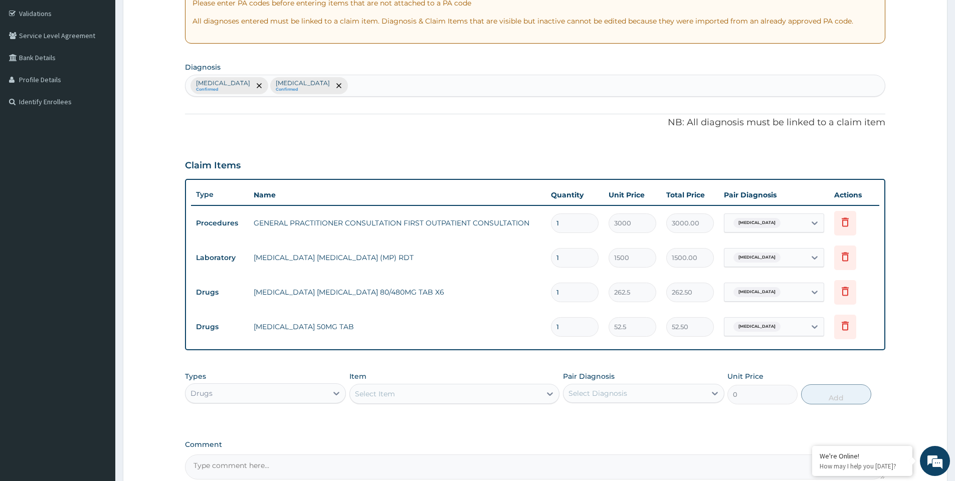
click at [425, 397] on div "Select Item" at bounding box center [445, 394] width 191 height 16
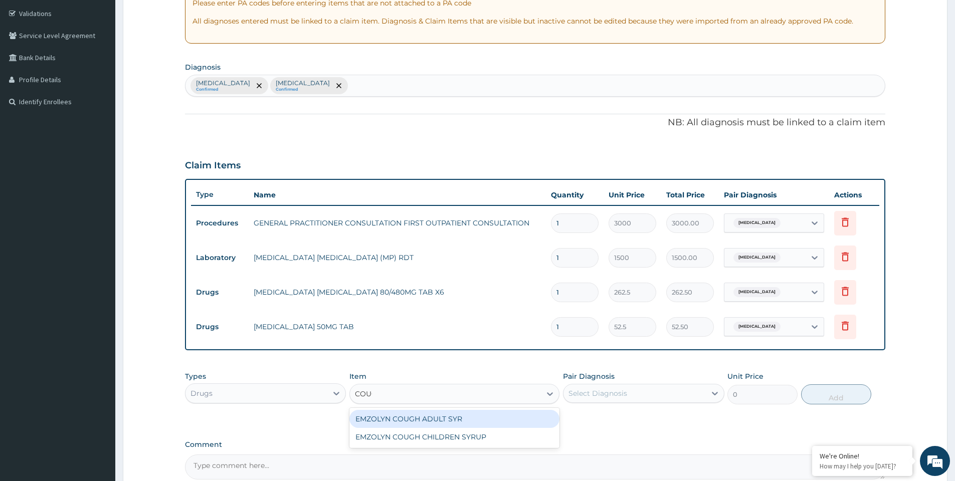
type input "COUGH"
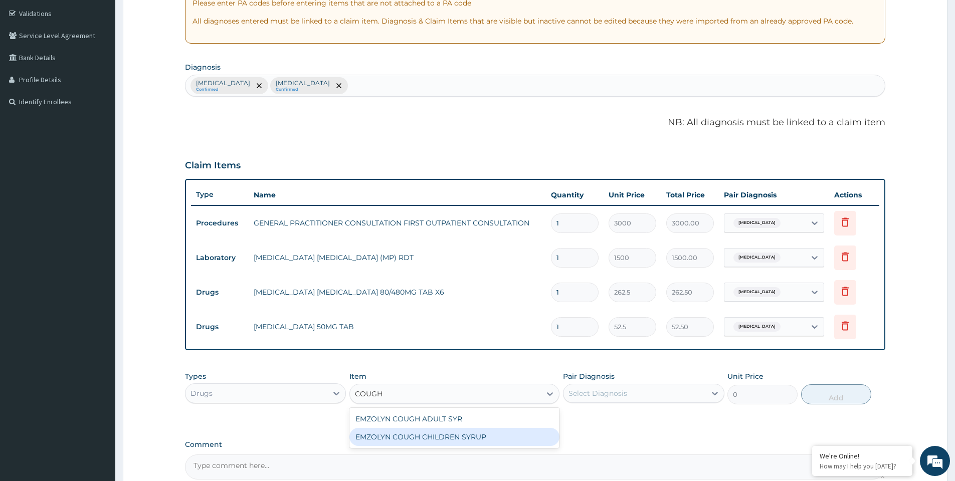
click at [459, 439] on div "EMZOLYN COUGH CHILDREN SYRUP" at bounding box center [454, 437] width 210 height 18
type input "525"
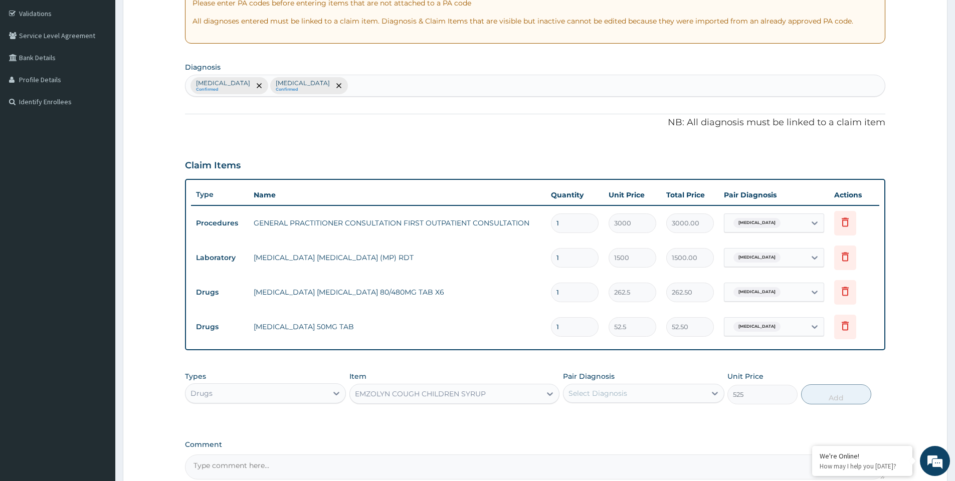
click at [460, 401] on div "EMZOLYN COUGH CHILDREN SYRUP" at bounding box center [445, 394] width 191 height 16
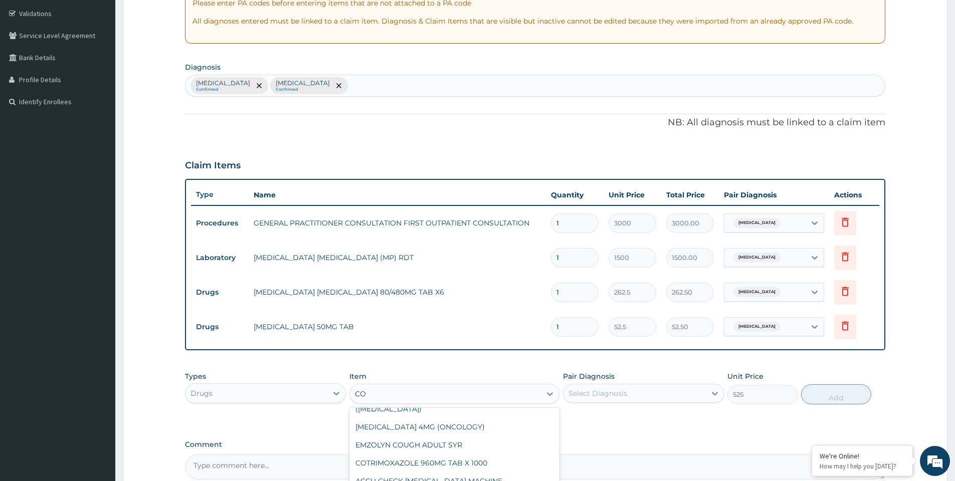
scroll to position [0, 0]
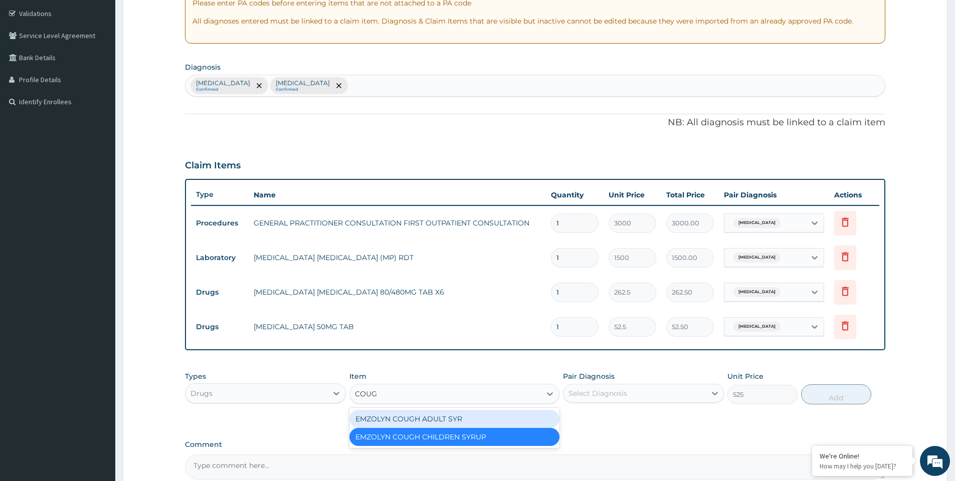
type input "COUGH"
click at [530, 420] on div "EMZOLYN COUGH ADULT SYR" at bounding box center [454, 419] width 210 height 18
type input "735"
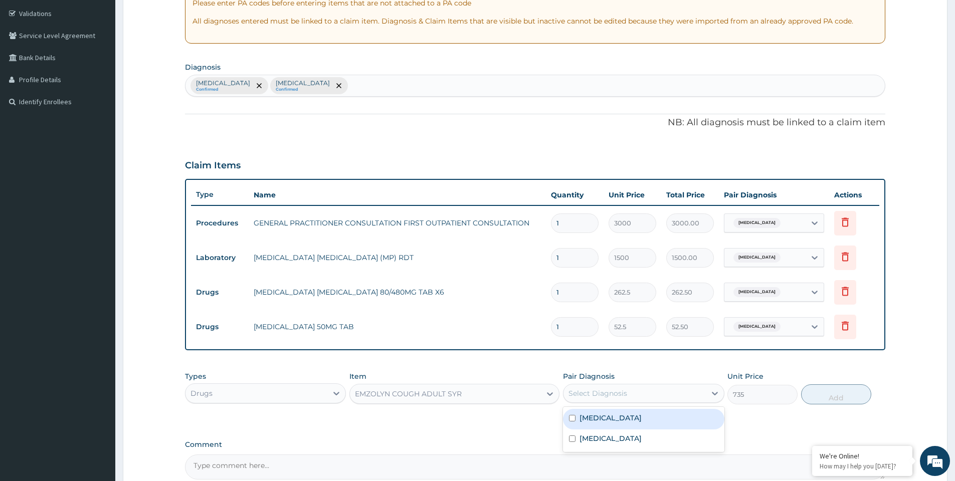
drag, startPoint x: 646, startPoint y: 398, endPoint x: 642, endPoint y: 402, distance: 6.0
click at [646, 397] on div "Select Diagnosis" at bounding box center [634, 393] width 142 height 16
drag, startPoint x: 624, startPoint y: 419, endPoint x: 709, endPoint y: 413, distance: 85.9
click at [641, 419] on label "[MEDICAL_DATA]" at bounding box center [610, 418] width 62 height 10
checkbox input "true"
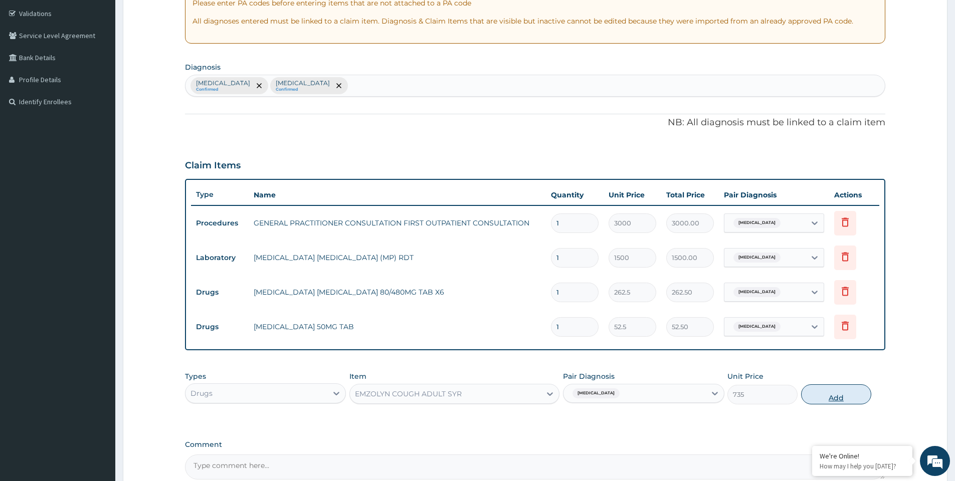
click at [821, 402] on button "Add" at bounding box center [836, 394] width 70 height 20
type input "0"
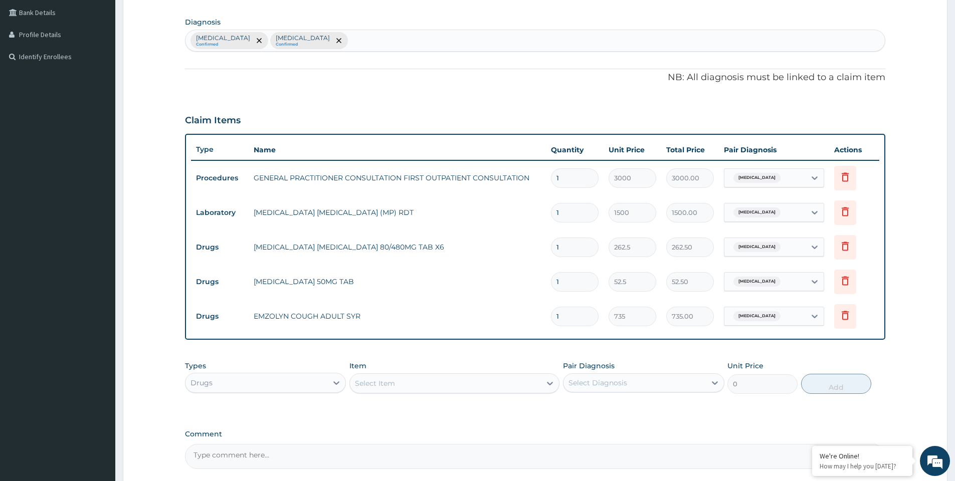
scroll to position [322, 0]
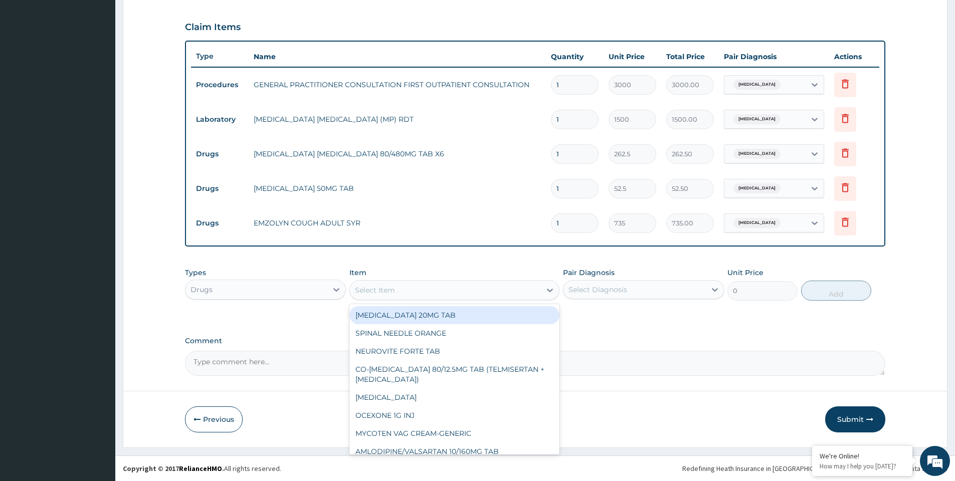
click at [426, 295] on div "Select Item" at bounding box center [445, 290] width 191 height 16
type input "AMOX"
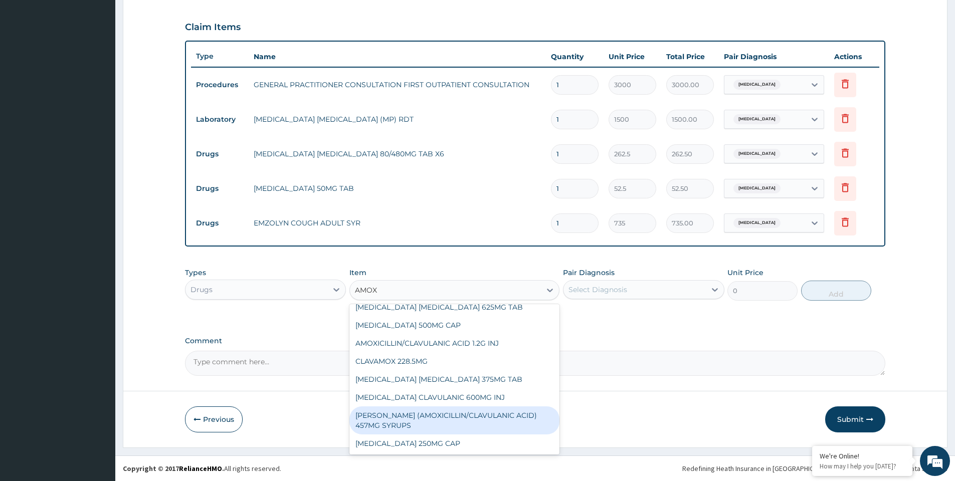
scroll to position [0, 0]
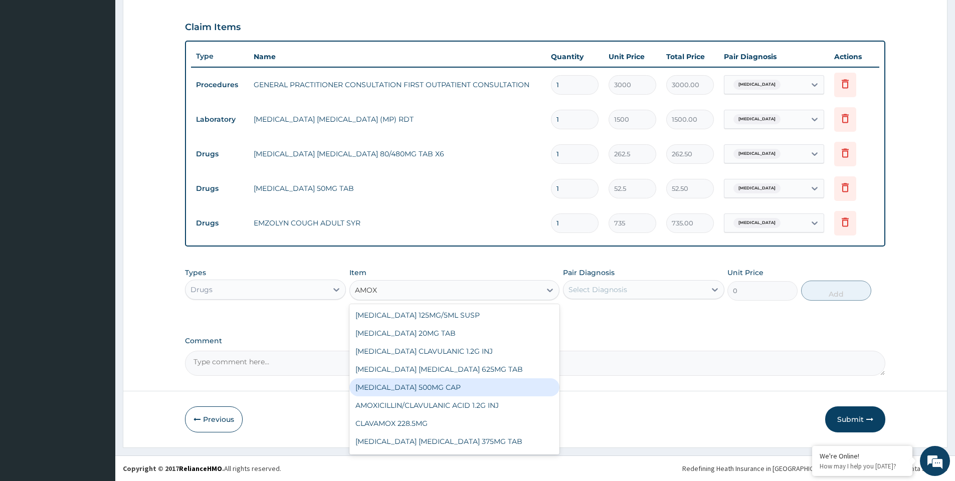
click at [443, 388] on div "AMOXICILLIN 500MG CAP" at bounding box center [454, 387] width 210 height 18
type input "35"
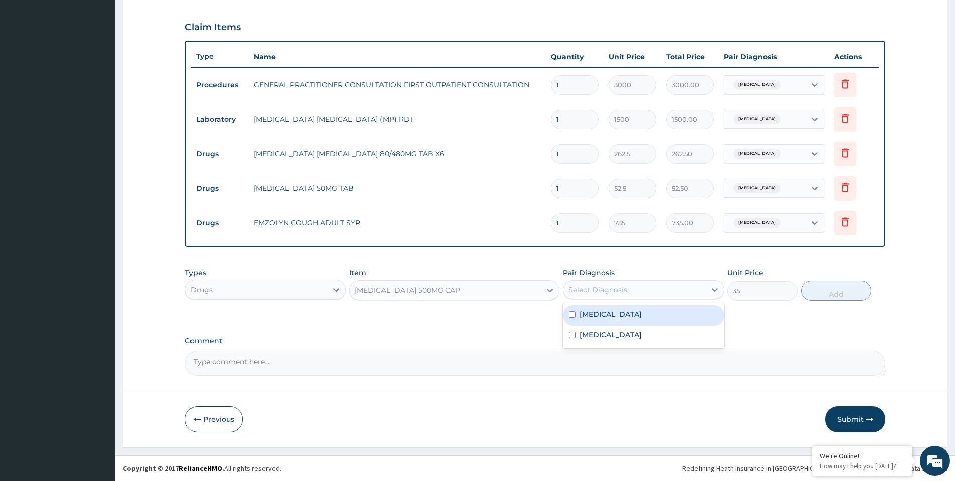
click at [599, 290] on div "Select Diagnosis" at bounding box center [597, 290] width 59 height 10
click at [604, 316] on label "[MEDICAL_DATA]" at bounding box center [610, 314] width 62 height 10
checkbox input "true"
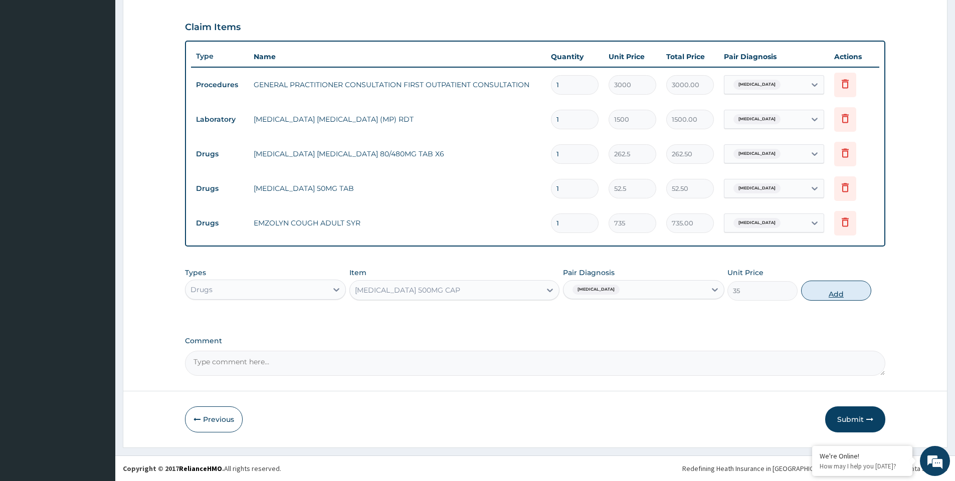
click at [806, 289] on button "Add" at bounding box center [836, 291] width 70 height 20
type input "0"
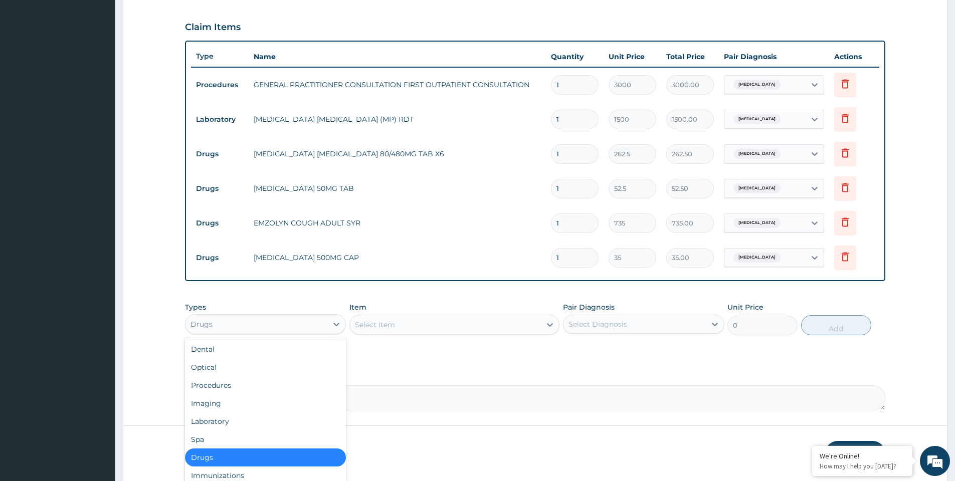
click at [273, 318] on div "Drugs" at bounding box center [256, 324] width 142 height 16
drag, startPoint x: 246, startPoint y: 421, endPoint x: 269, endPoint y: 402, distance: 29.9
click at [246, 420] on div "Laboratory" at bounding box center [265, 422] width 161 height 18
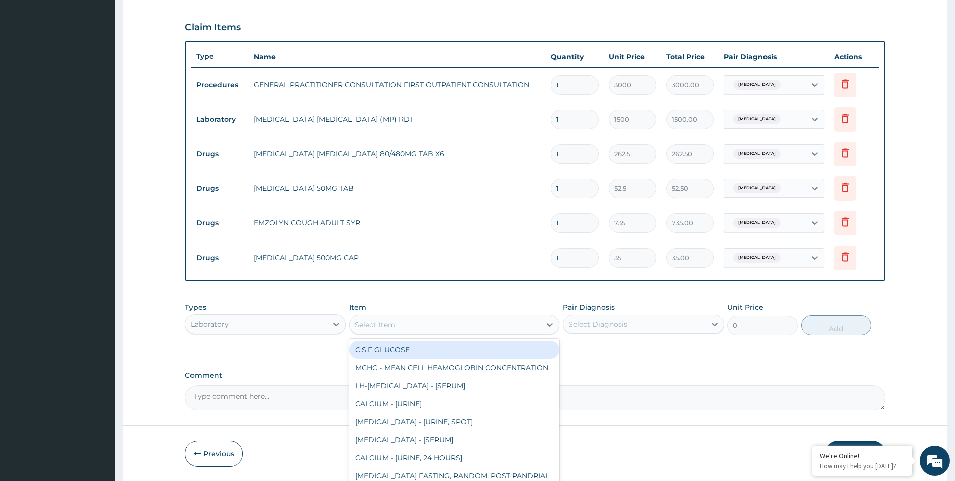
click at [410, 329] on div "Select Item" at bounding box center [445, 325] width 191 height 16
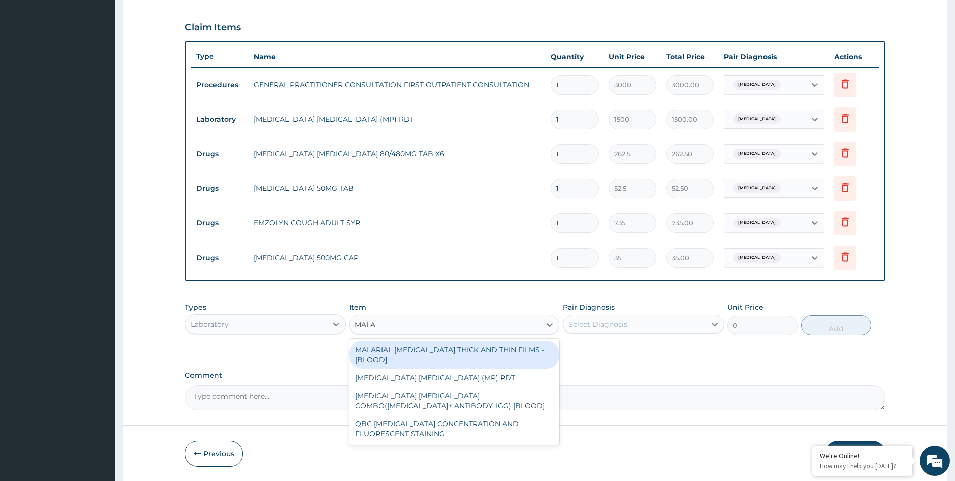
type input "MALA"
click at [431, 293] on div "PA Code / Prescription Code Enter Code(Secondary Care Only) Encounter Date 10-0…" at bounding box center [535, 91] width 700 height 637
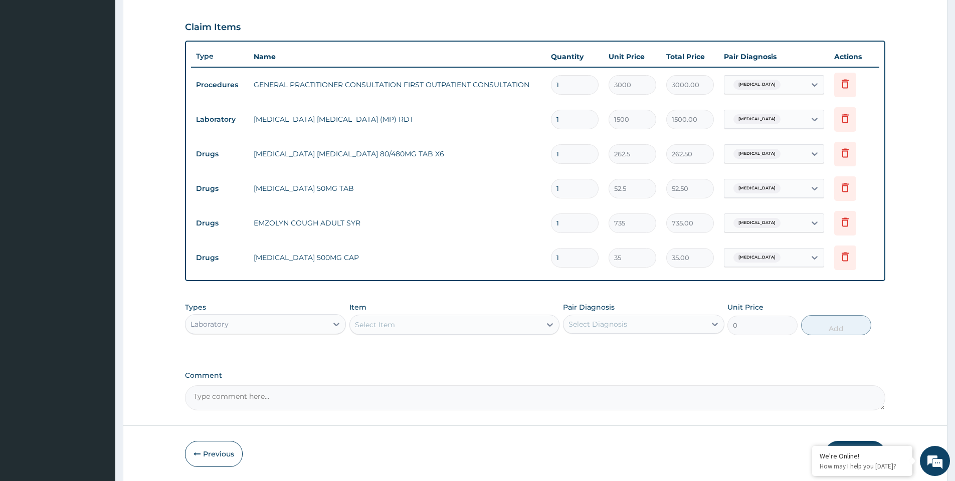
drag, startPoint x: 569, startPoint y: 157, endPoint x: 542, endPoint y: 154, distance: 27.7
click at [542, 154] on tr "Drugs ARTEMETHER LUMEFANTRINE 80/480MG TAB X6 1 262.5 262.50 Malaria Delete" at bounding box center [535, 154] width 688 height 35
type input "6"
type input "1575.00"
type input "6"
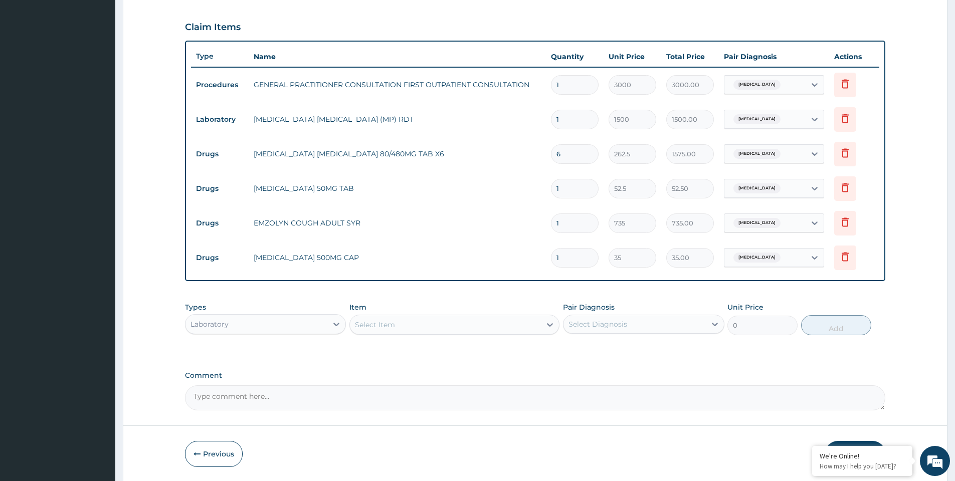
click at [569, 187] on input "1" at bounding box center [575, 189] width 48 height 20
type input "10"
type input "525.00"
type input "10"
click at [570, 259] on input "1" at bounding box center [575, 258] width 48 height 20
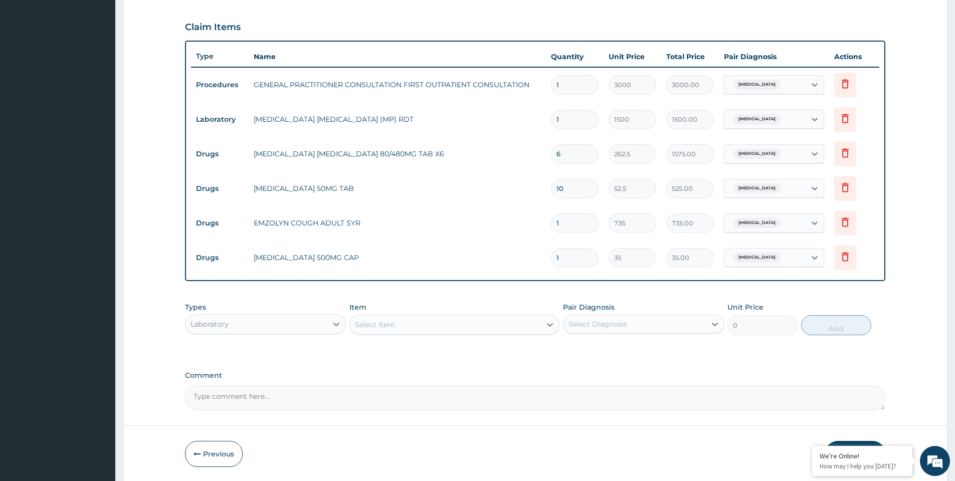
type input "10"
type input "350.00"
type input "8"
type input "280.00"
type input "7"
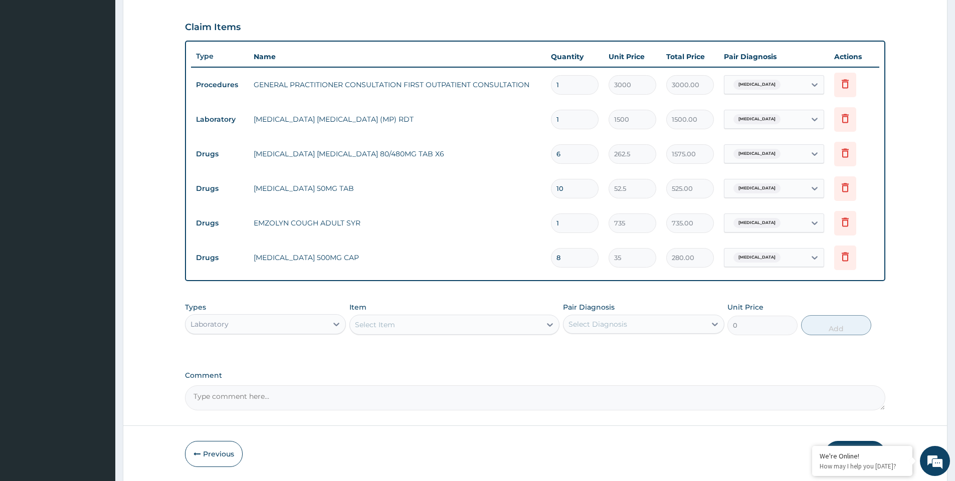
type input "245.00"
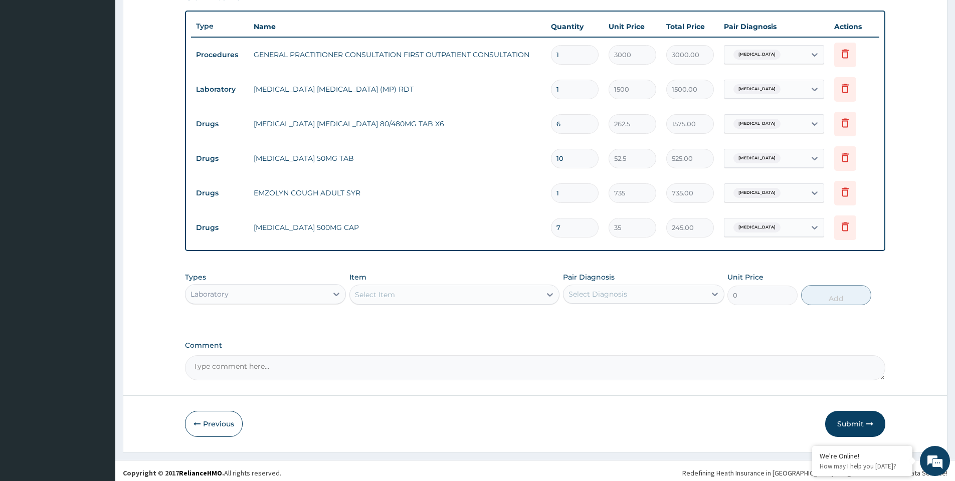
scroll to position [357, 0]
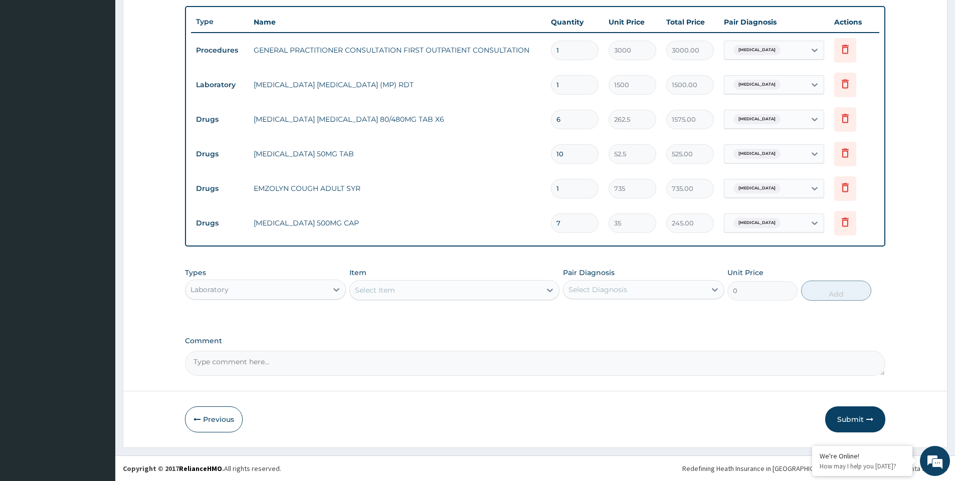
drag, startPoint x: 557, startPoint y: 226, endPoint x: 544, endPoint y: 227, distance: 13.1
click at [546, 226] on td "7" at bounding box center [575, 224] width 58 height 30
type input "1"
type input "35.00"
type input "10"
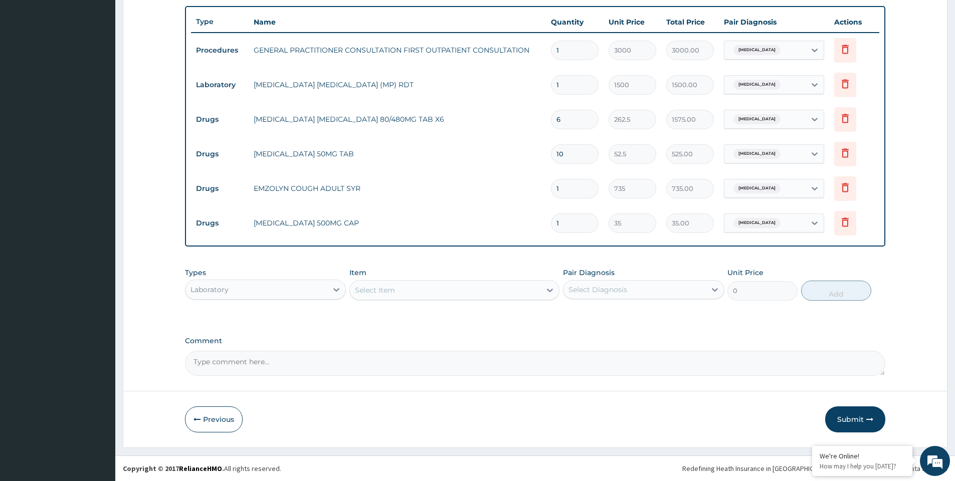
type input "350.00"
type input "10"
click at [857, 417] on button "Submit" at bounding box center [855, 420] width 60 height 26
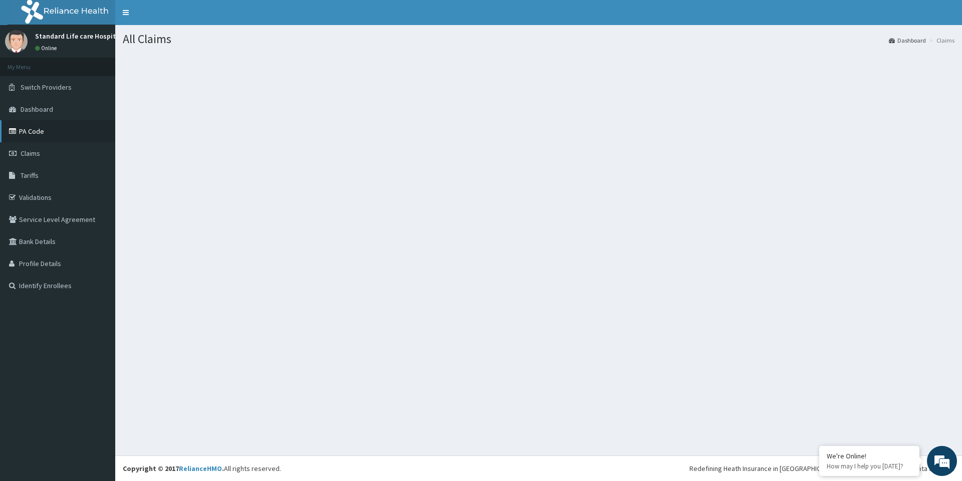
click at [29, 132] on link "PA Code" at bounding box center [57, 131] width 115 height 22
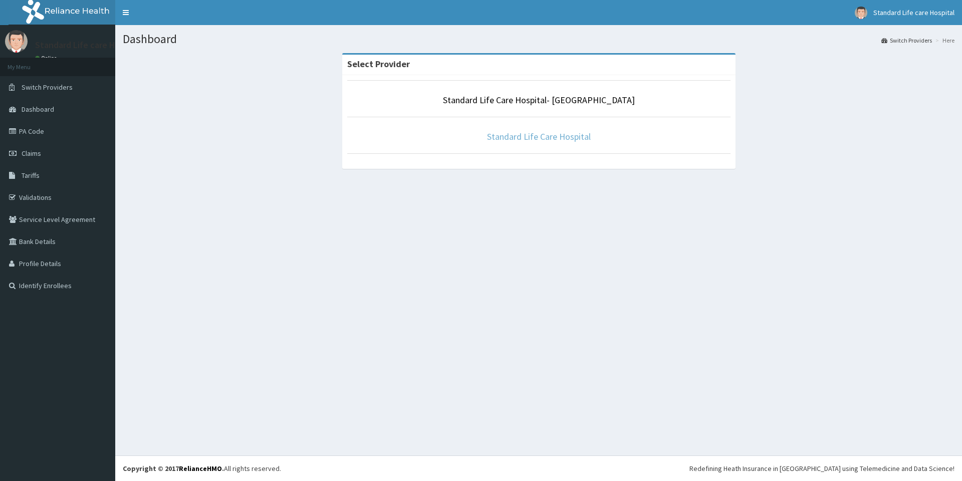
click at [502, 139] on link "Standard Life Care Hospital" at bounding box center [539, 137] width 104 height 12
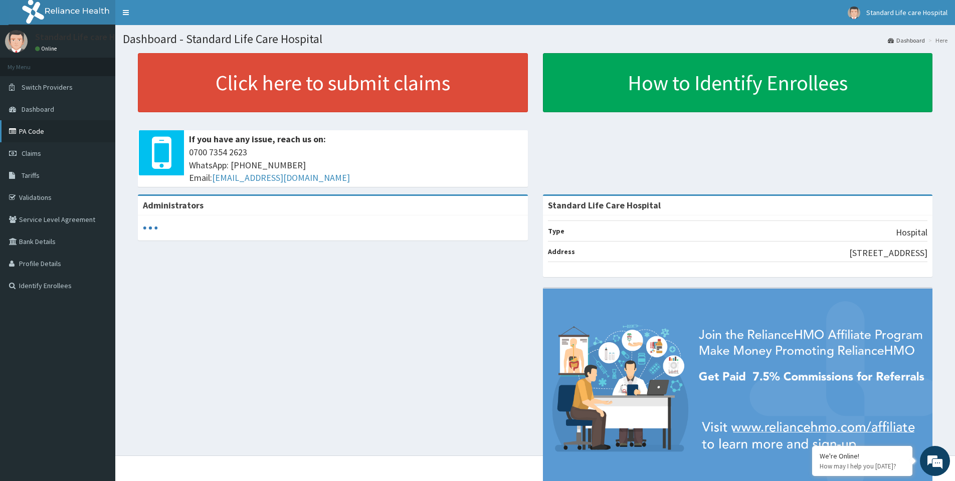
click at [32, 131] on link "PA Code" at bounding box center [57, 131] width 115 height 22
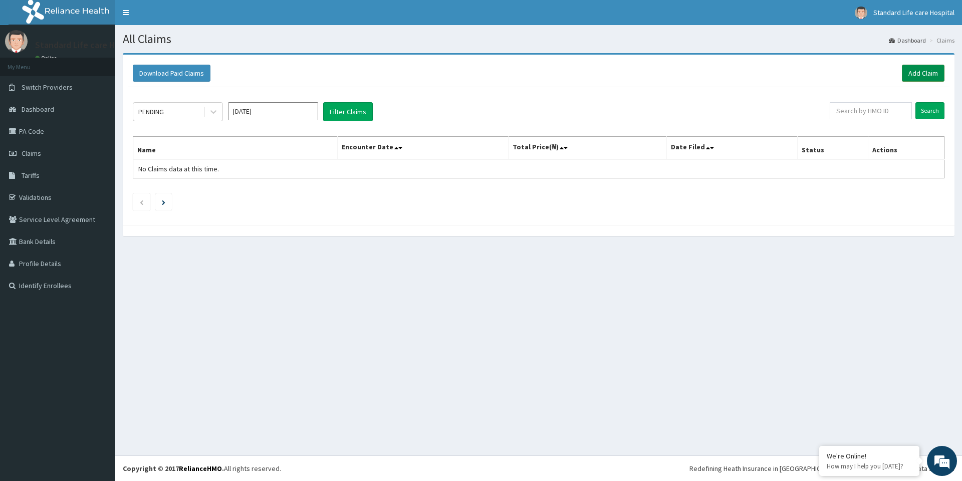
click at [919, 75] on link "Add Claim" at bounding box center [923, 73] width 43 height 17
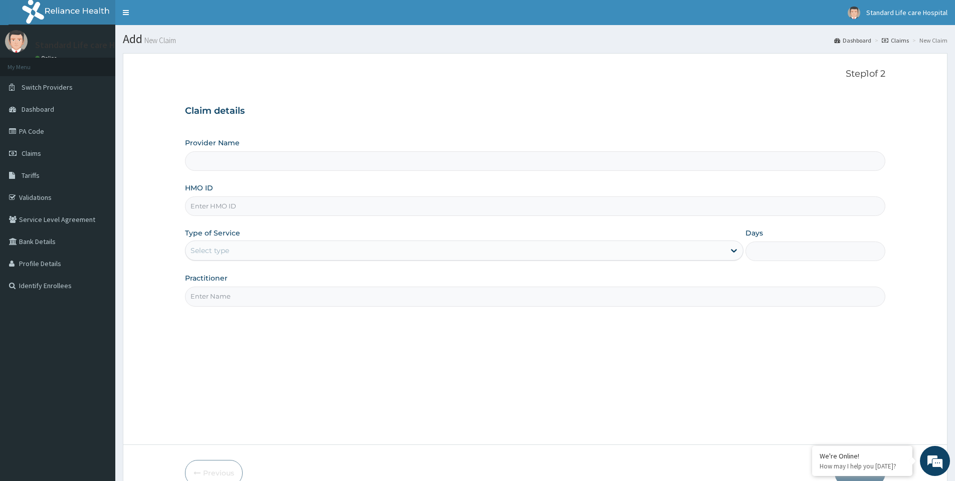
type input "Standard Life Care Hospital"
click at [243, 205] on input "HMO ID" at bounding box center [535, 206] width 700 height 20
type input "PRN/10135/A"
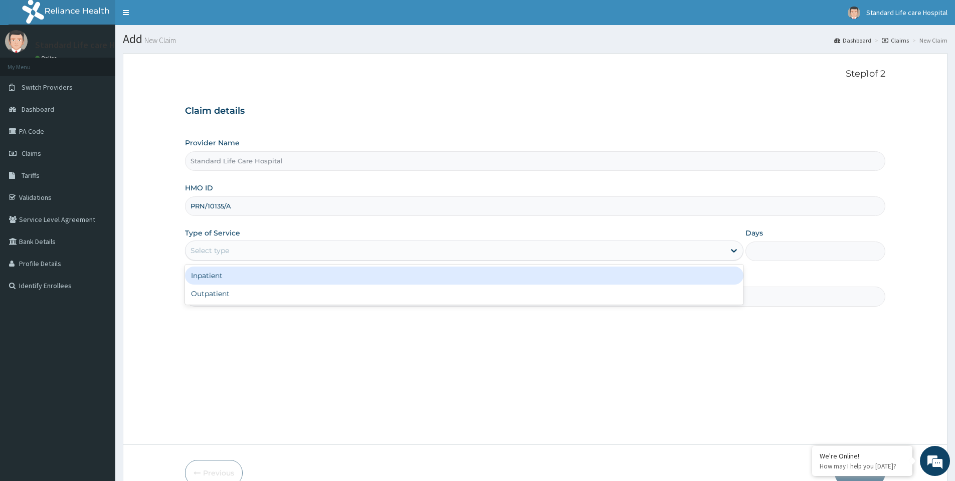
click at [225, 257] on div "Select type" at bounding box center [454, 251] width 539 height 16
click at [229, 278] on div "Inpatient" at bounding box center [464, 276] width 558 height 18
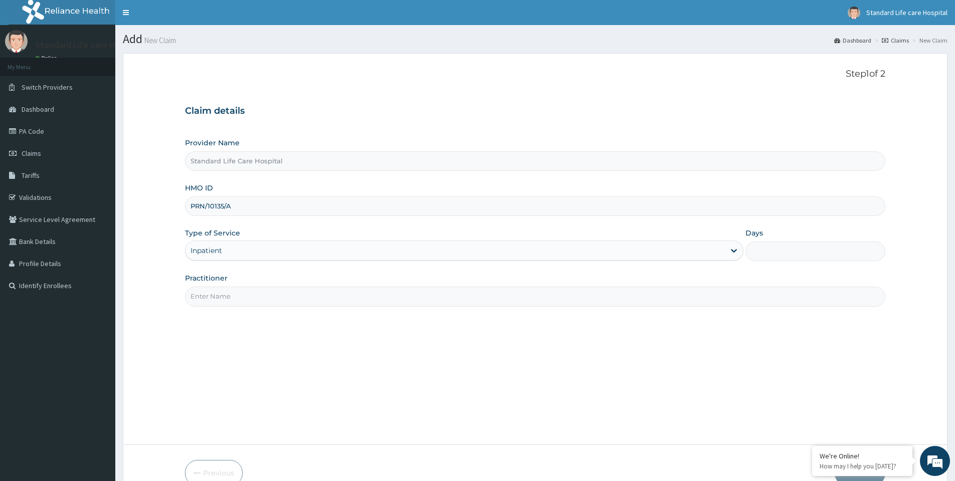
click at [226, 304] on input "Practitioner" at bounding box center [535, 297] width 700 height 20
click at [240, 297] on input "Practitioner" at bounding box center [535, 297] width 700 height 20
type input "[PERSON_NAME]"
click at [774, 247] on input "Days" at bounding box center [815, 252] width 140 height 20
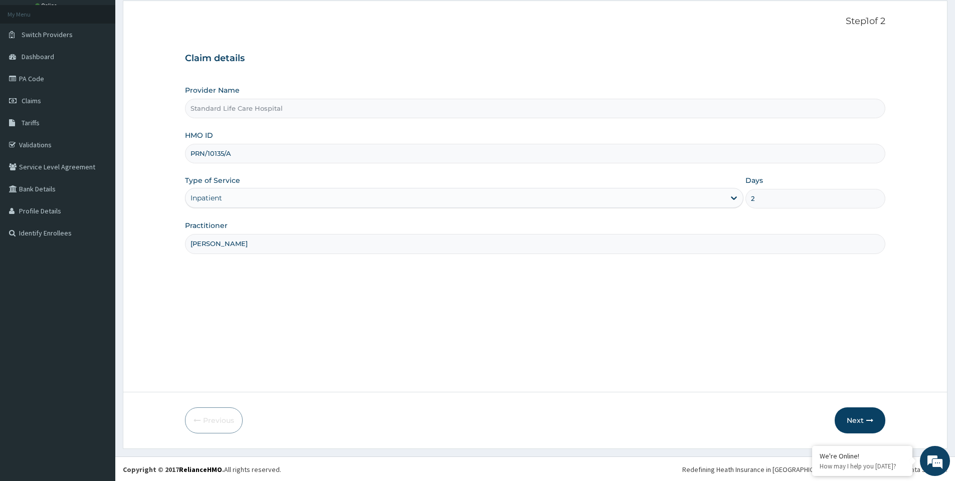
scroll to position [54, 0]
type input "2"
click at [851, 416] on button "Next" at bounding box center [860, 420] width 51 height 26
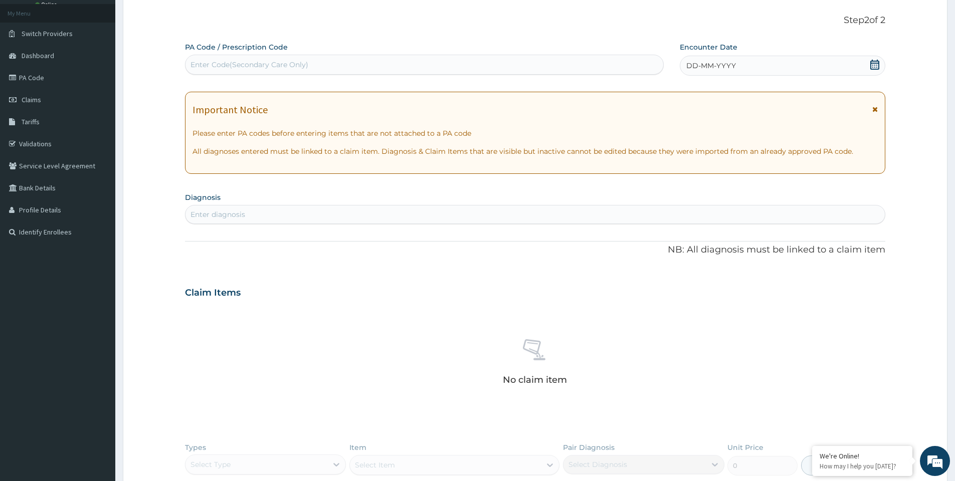
click at [495, 66] on div "Enter Code(Secondary Care Only)" at bounding box center [424, 65] width 478 height 16
type input "PA/2B24D9"
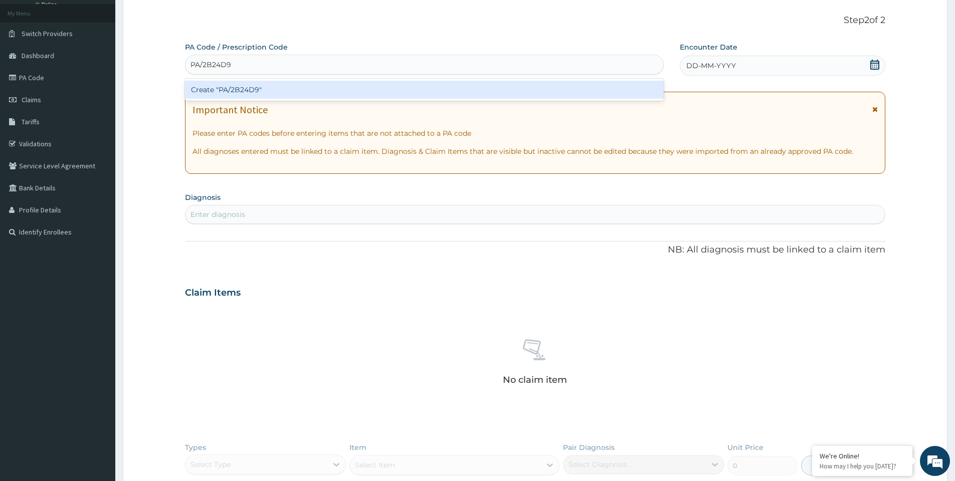
click at [482, 90] on div "Create "PA/2B24D9"" at bounding box center [424, 90] width 479 height 18
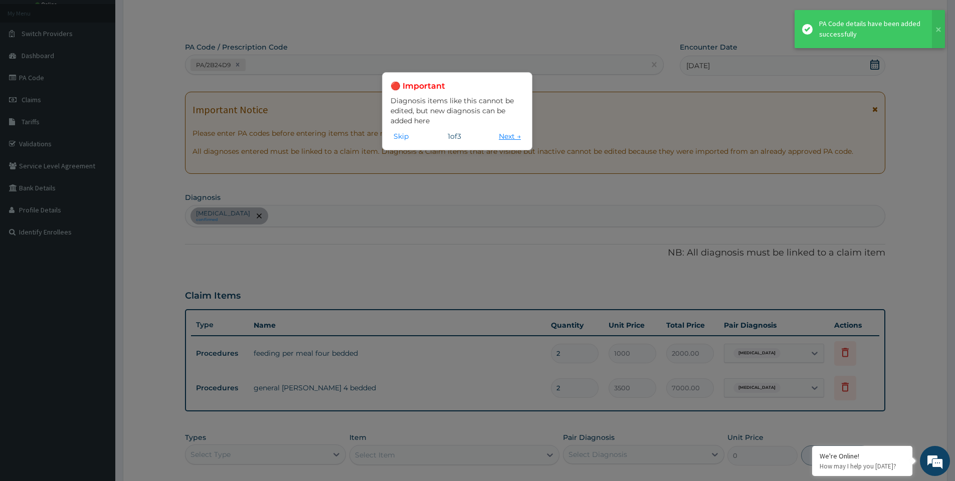
click at [508, 138] on button "Next →" at bounding box center [510, 136] width 28 height 11
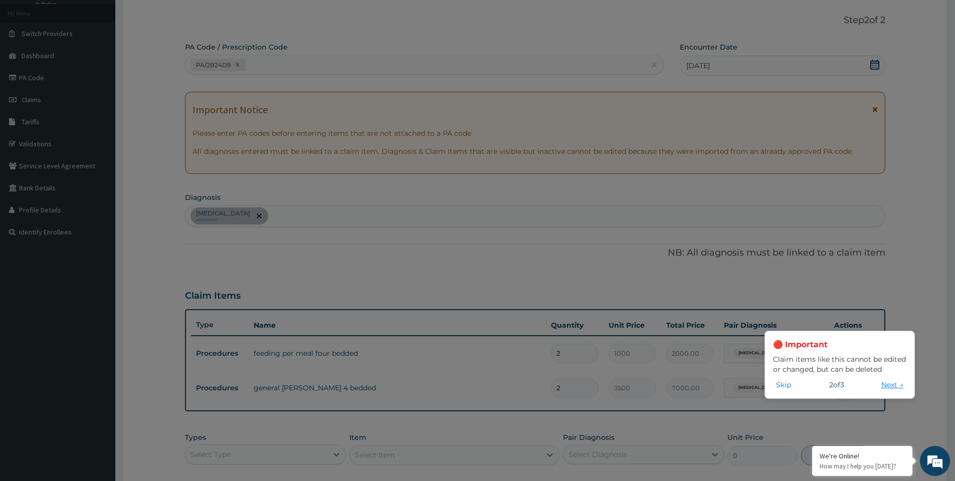
click at [888, 387] on button "Next →" at bounding box center [892, 384] width 28 height 11
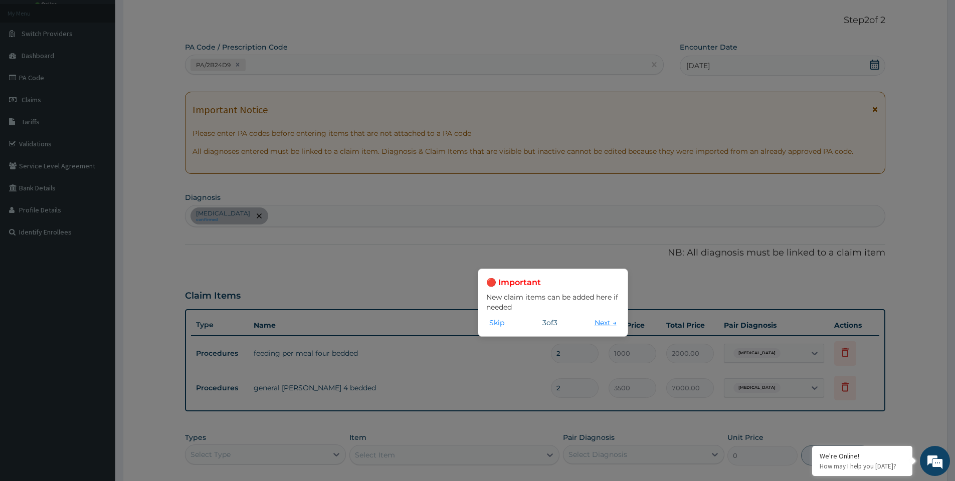
click at [595, 323] on button "Next →" at bounding box center [605, 322] width 28 height 11
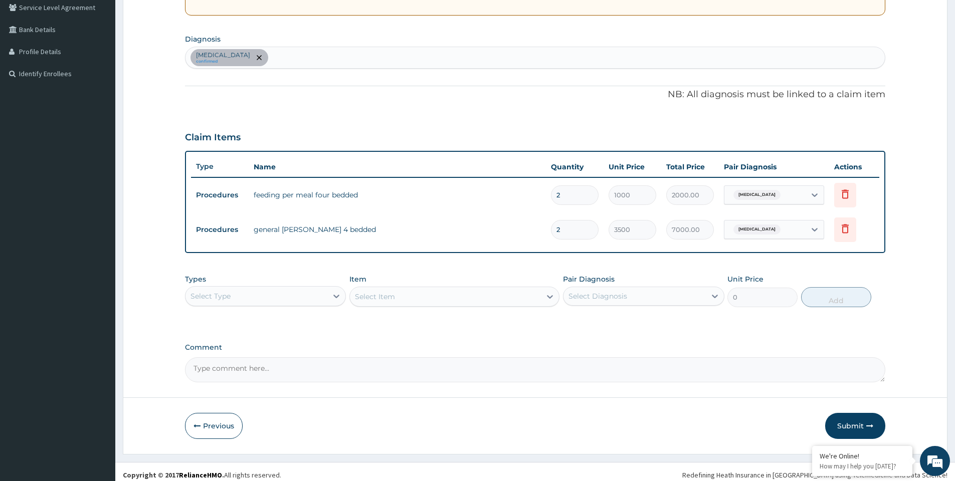
scroll to position [219, 0]
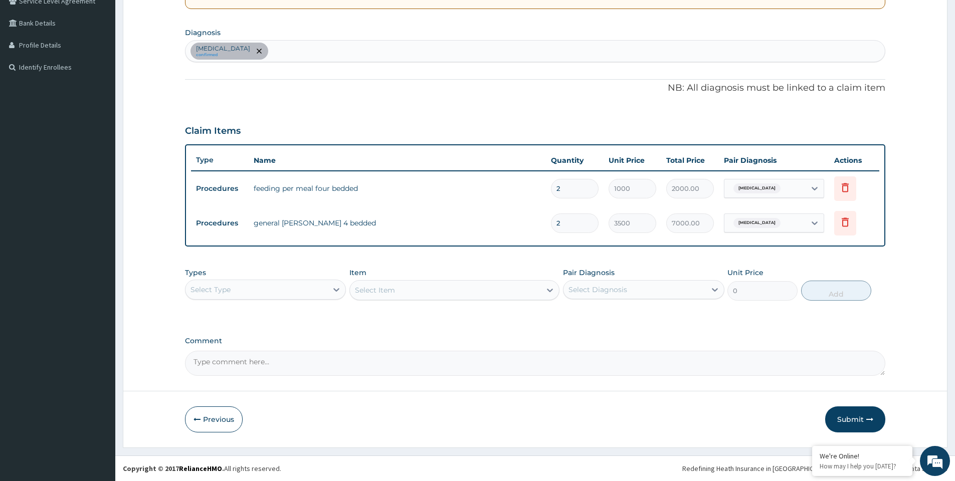
click at [296, 296] on div "Select Type" at bounding box center [256, 290] width 142 height 16
click at [236, 424] on div "Drugs" at bounding box center [265, 423] width 161 height 18
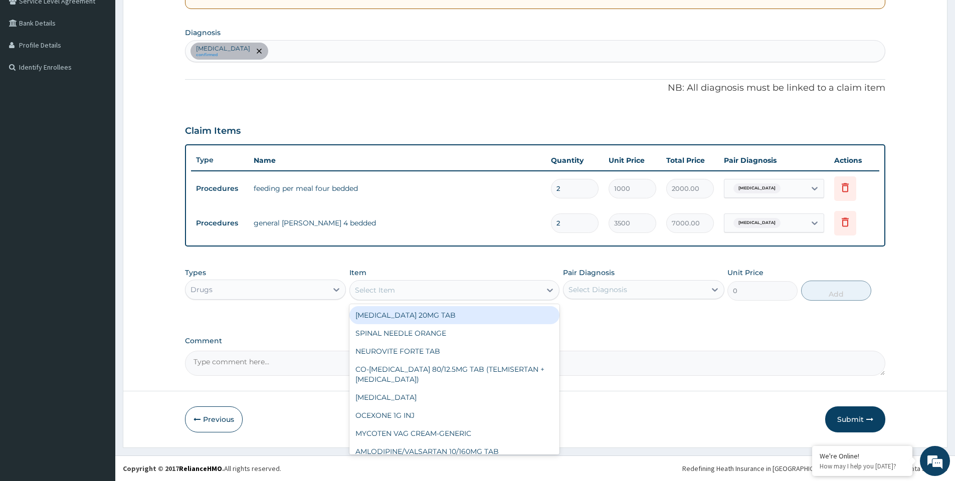
click at [463, 292] on div "Select Item" at bounding box center [445, 290] width 191 height 16
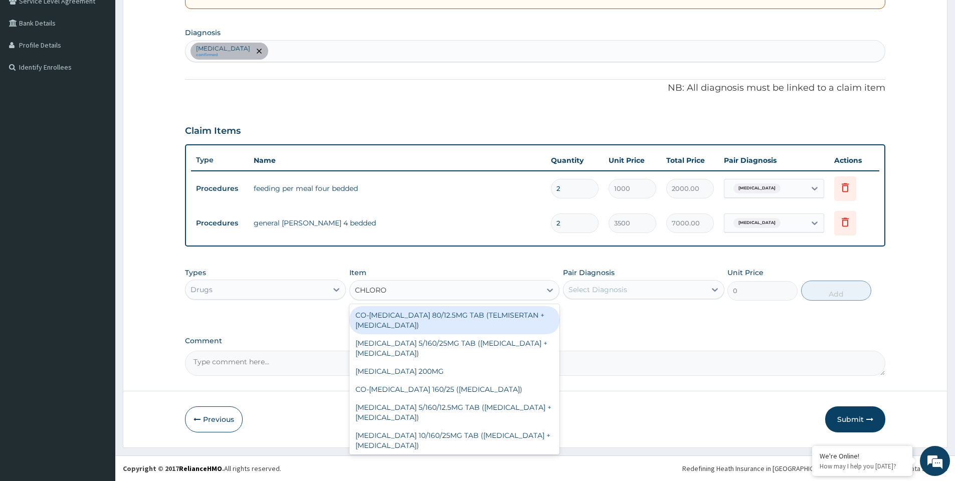
type input "CHLOROQ"
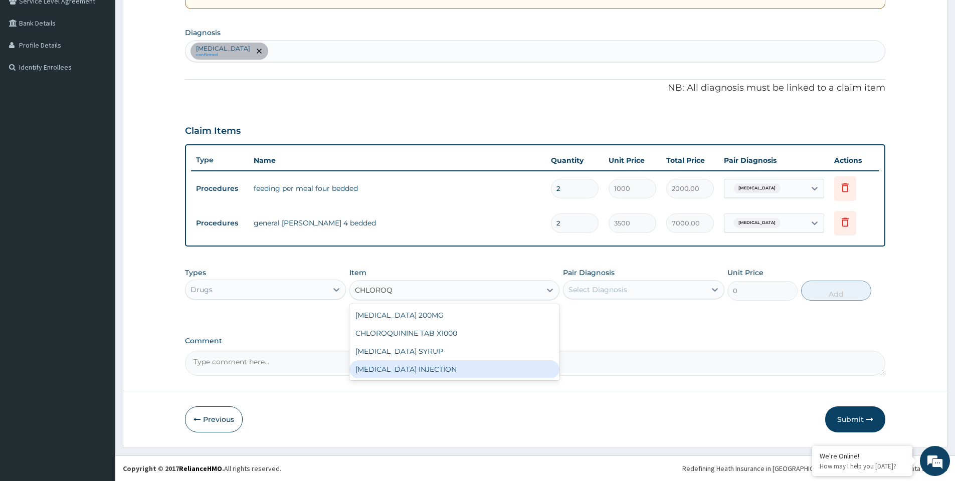
click at [462, 367] on div "CHLOROQUINE INJECTION" at bounding box center [454, 369] width 210 height 18
type input "1000"
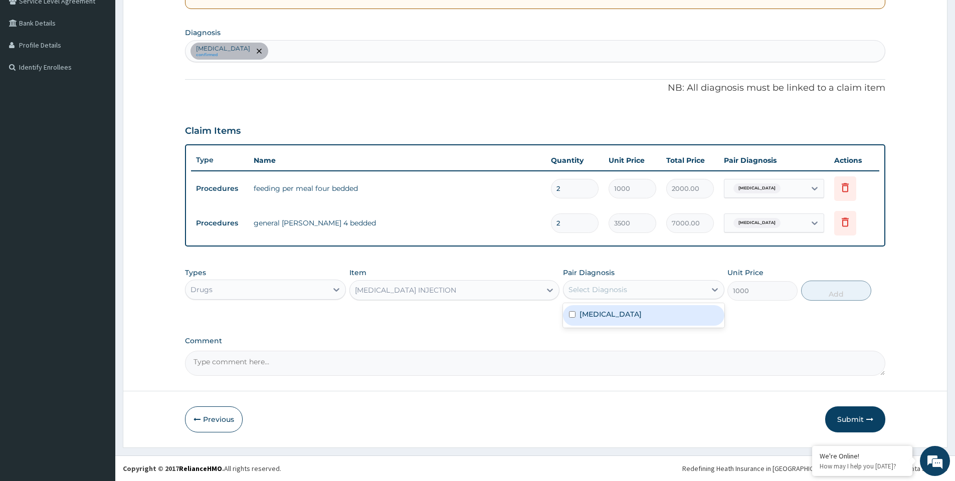
click at [595, 295] on div "Select Diagnosis" at bounding box center [634, 290] width 142 height 16
click at [592, 316] on label "Malaria" at bounding box center [610, 314] width 62 height 10
checkbox input "true"
click at [388, 55] on div "Malaria confirmed" at bounding box center [534, 51] width 699 height 21
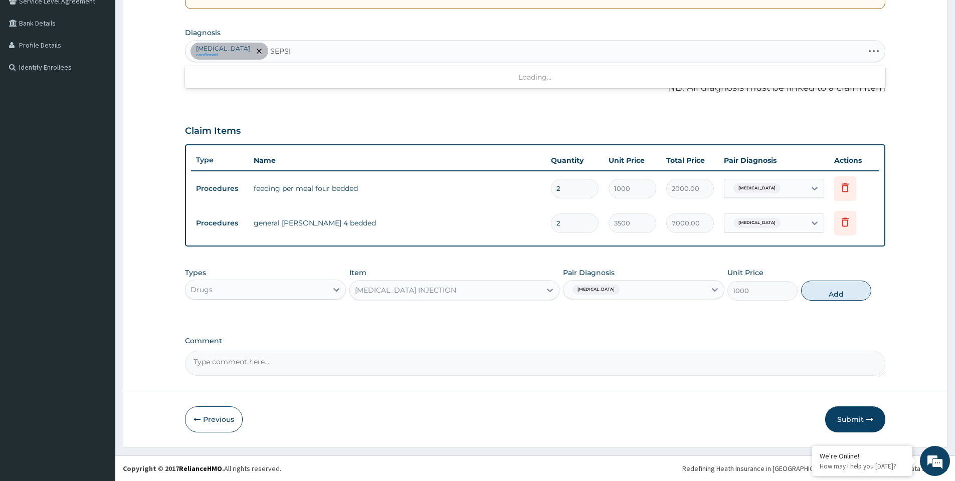
type input "SEPSIS"
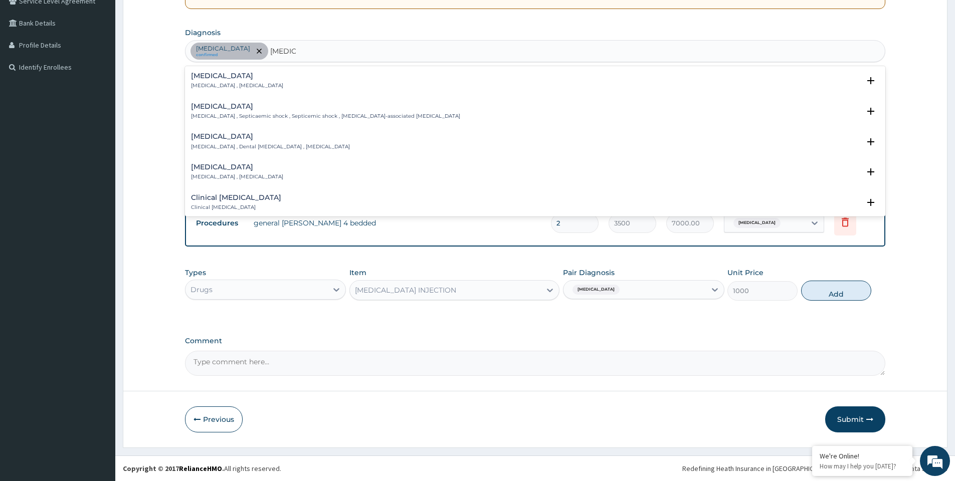
click at [220, 85] on p "Systemic infection , Sepsis" at bounding box center [237, 85] width 92 height 7
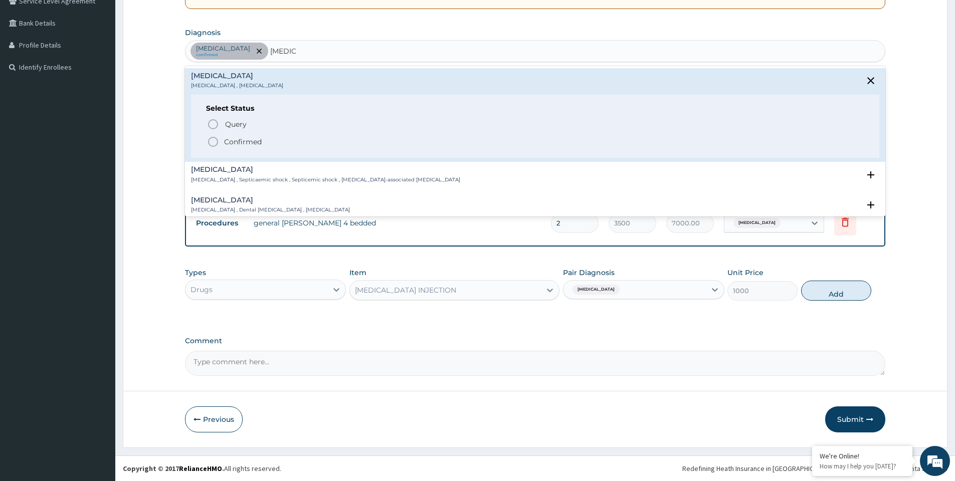
click at [210, 141] on icon "status option filled" at bounding box center [213, 142] width 12 height 12
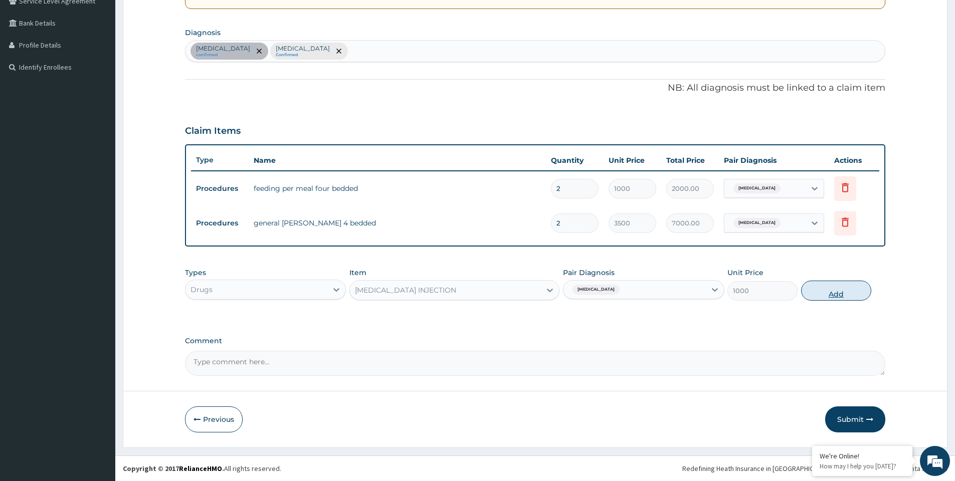
click at [836, 293] on button "Add" at bounding box center [836, 291] width 70 height 20
type input "0"
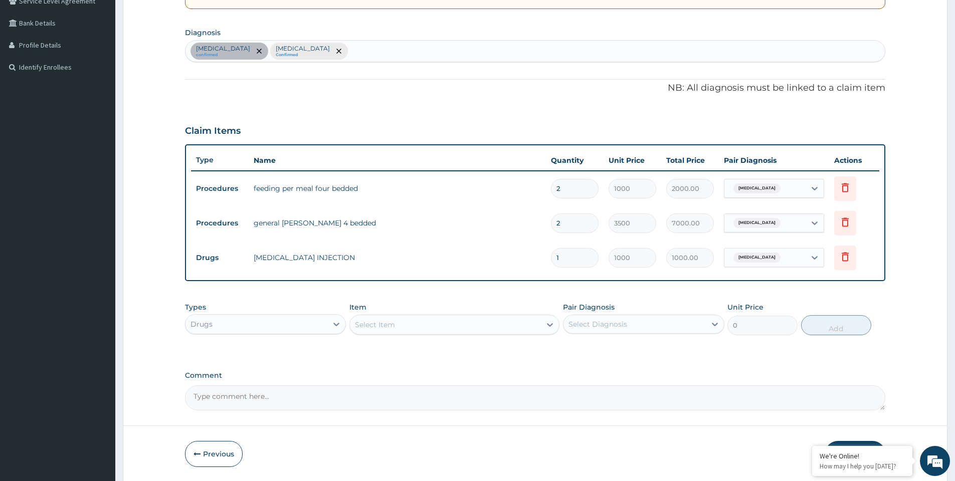
click at [397, 328] on div "Select Item" at bounding box center [445, 325] width 191 height 16
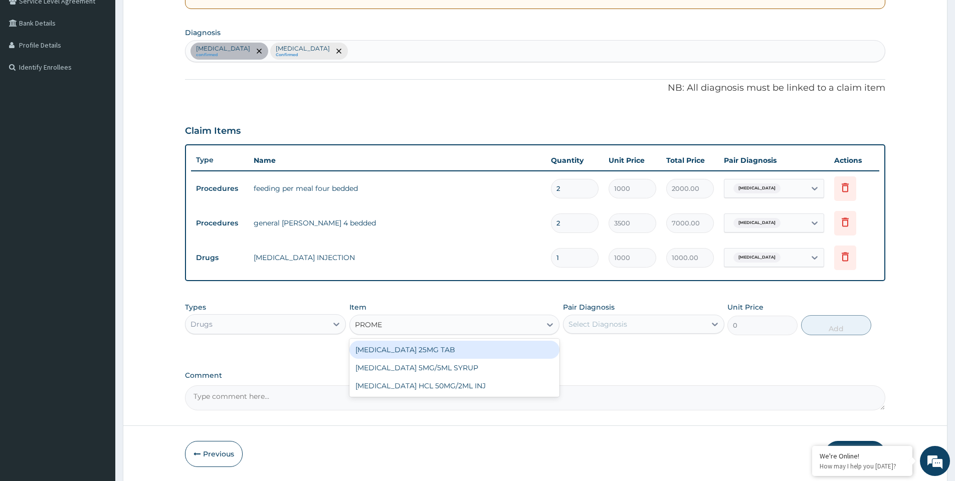
type input "PROMET"
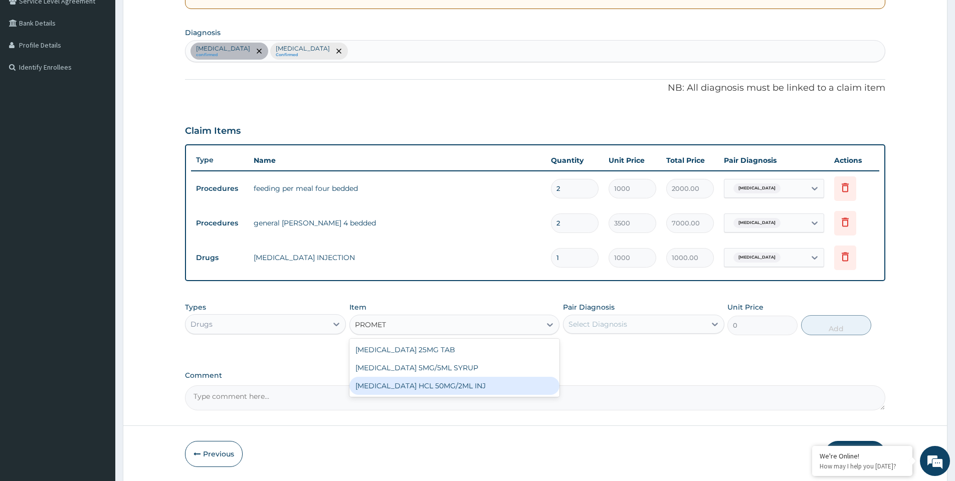
click at [419, 386] on div "PROMETHAZINE HCL 50MG/2ML INJ" at bounding box center [454, 386] width 210 height 18
type input "700"
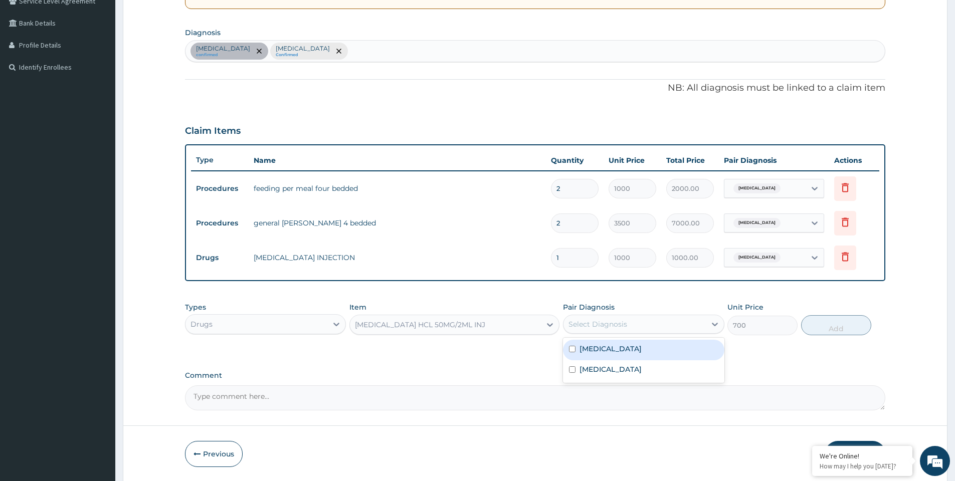
click at [613, 325] on div "Select Diagnosis" at bounding box center [597, 324] width 59 height 10
drag, startPoint x: 616, startPoint y: 349, endPoint x: 702, endPoint y: 346, distance: 86.3
click at [629, 349] on div "Malaria" at bounding box center [643, 350] width 161 height 21
checkbox input "true"
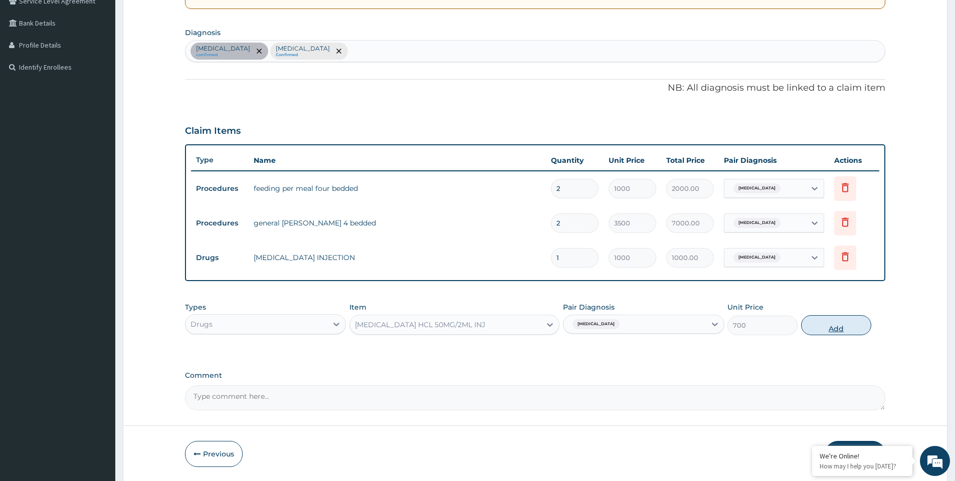
drag, startPoint x: 814, startPoint y: 327, endPoint x: 720, endPoint y: 313, distance: 95.4
click at [814, 327] on button "Add" at bounding box center [836, 325] width 70 height 20
type input "0"
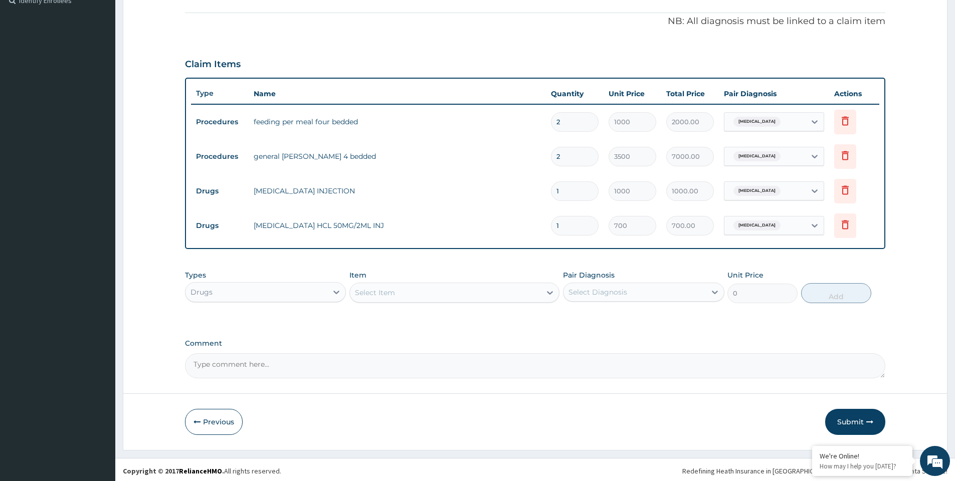
scroll to position [288, 0]
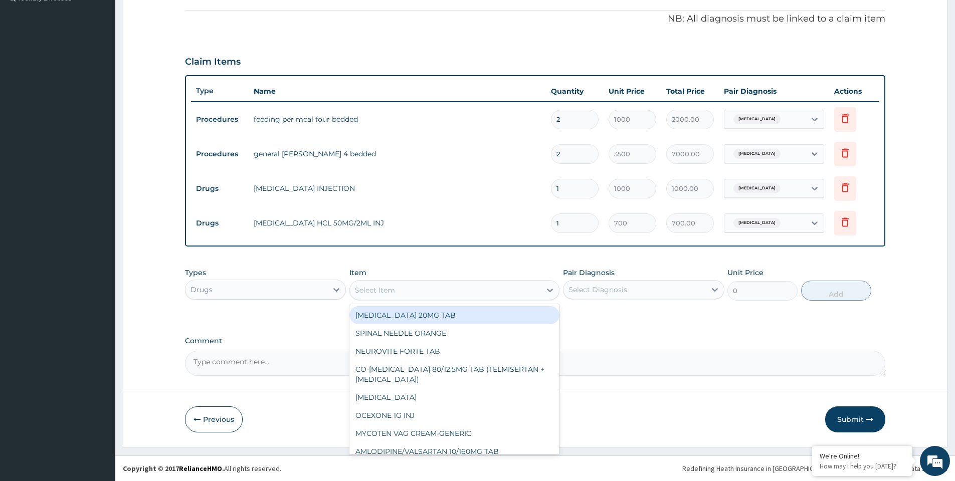
click at [402, 295] on div "Select Item" at bounding box center [445, 290] width 191 height 16
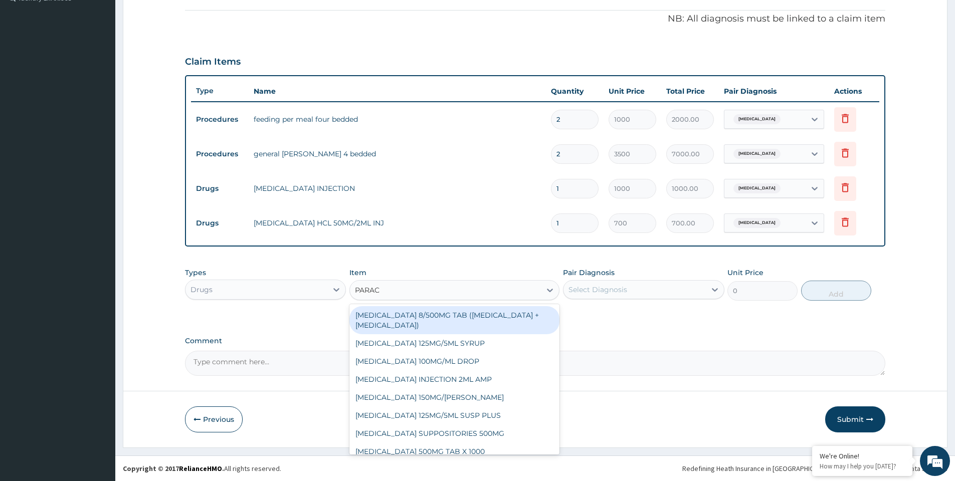
type input "PARACE"
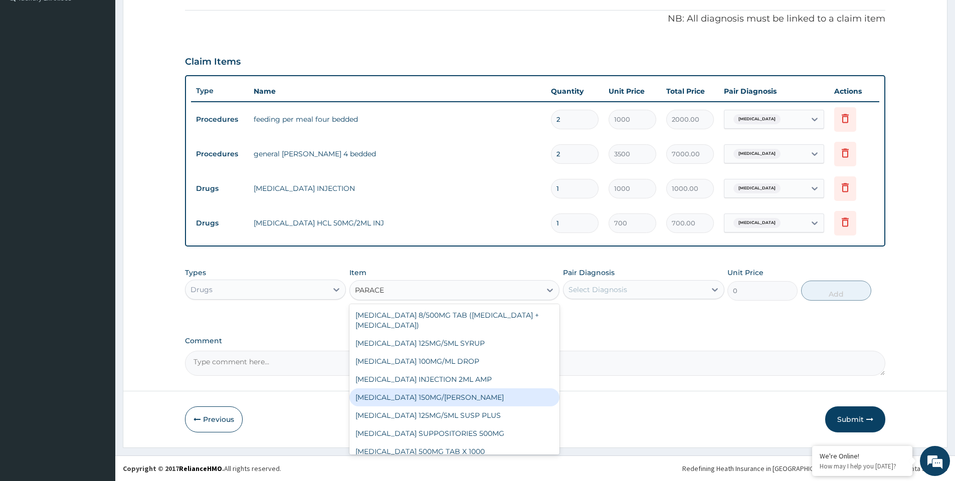
click at [428, 401] on div "PARACETAMOL 150MG/ML VIAL" at bounding box center [454, 397] width 210 height 18
type input "724.5"
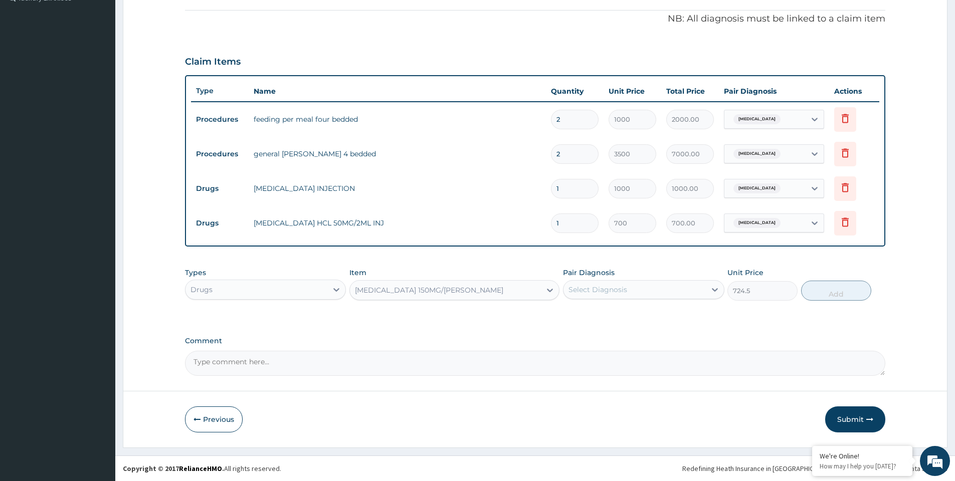
click at [602, 292] on div "Select Diagnosis" at bounding box center [597, 290] width 59 height 10
click at [601, 316] on label "Malaria" at bounding box center [610, 314] width 62 height 10
checkbox input "true"
click at [833, 290] on button "Add" at bounding box center [836, 291] width 70 height 20
type input "0"
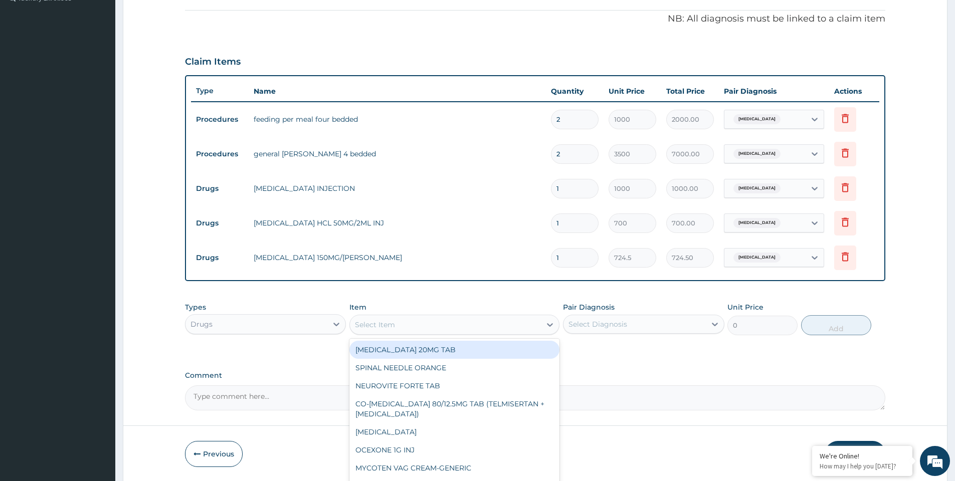
click at [424, 322] on div "Select Item" at bounding box center [445, 325] width 191 height 16
type input "CEFTR"
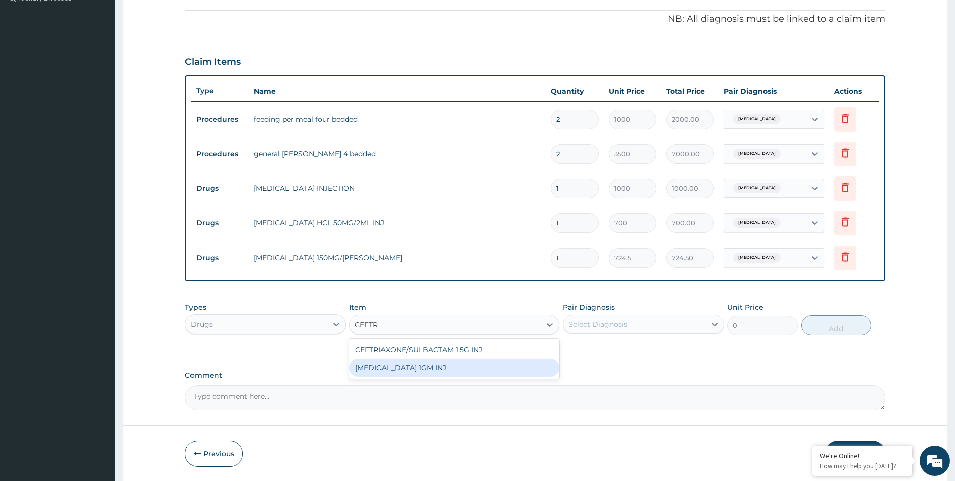
click at [416, 366] on div "CEFTRIAXONE 1GM INJ" at bounding box center [454, 368] width 210 height 18
type input "1400"
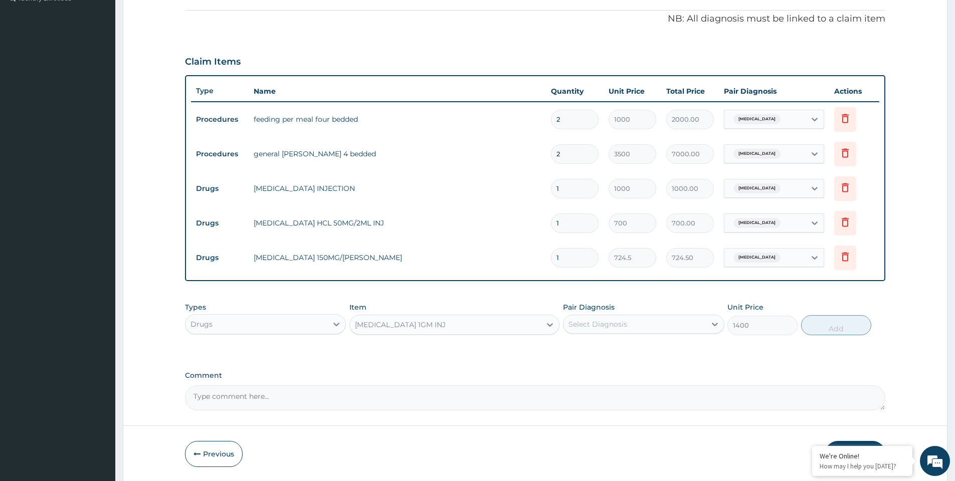
click at [612, 327] on div "Select Diagnosis" at bounding box center [597, 324] width 59 height 10
click at [595, 371] on label "Sepsis" at bounding box center [610, 369] width 62 height 10
checkbox input "true"
click at [847, 323] on button "Add" at bounding box center [836, 325] width 70 height 20
type input "0"
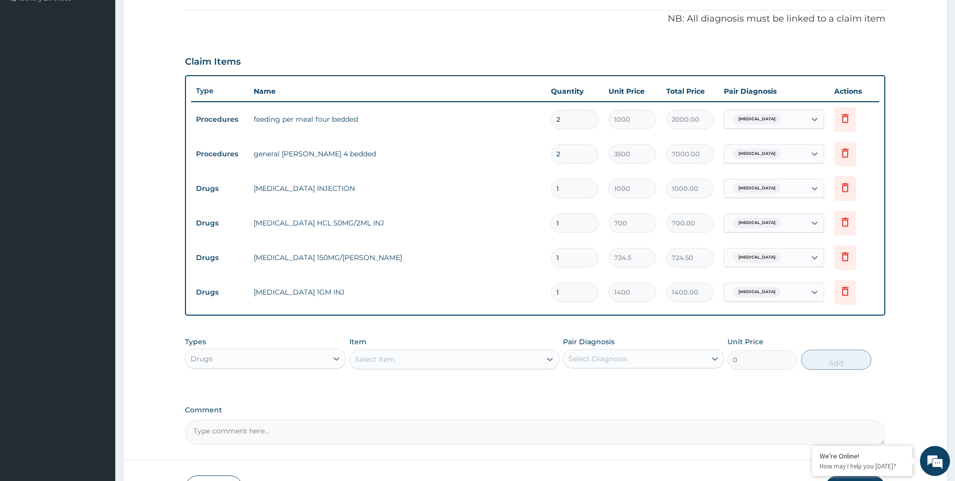
click at [415, 363] on div "Select Item" at bounding box center [445, 359] width 191 height 16
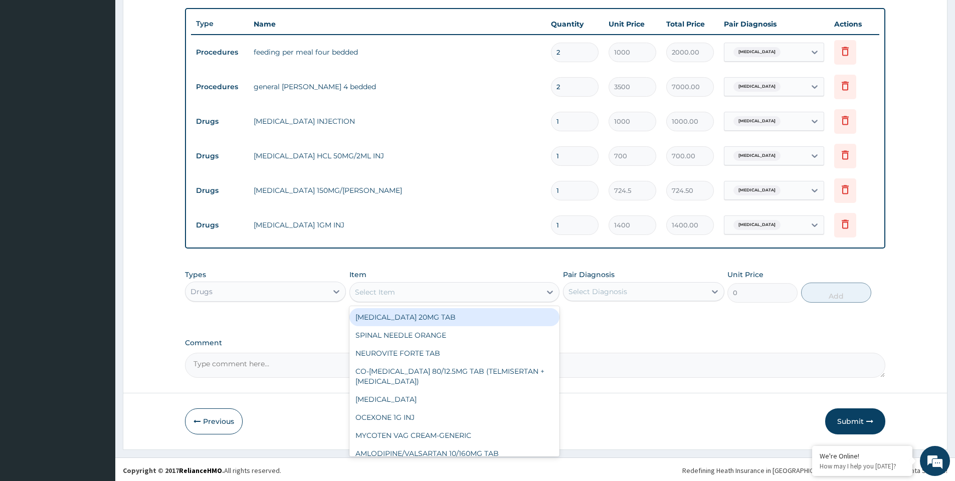
scroll to position [357, 0]
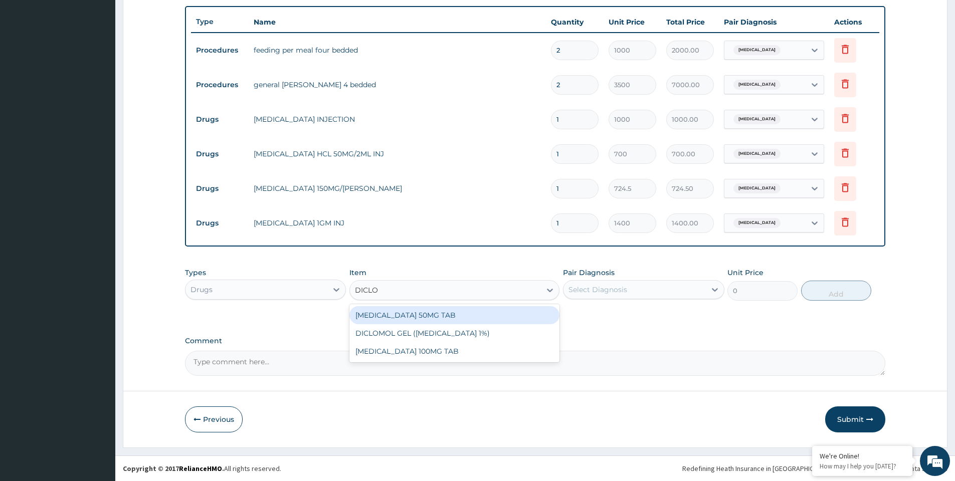
type input "DICLOF"
click at [445, 333] on div "DICLOMOL GEL (DICLOFENAC 1%)" at bounding box center [454, 333] width 210 height 18
type input "630"
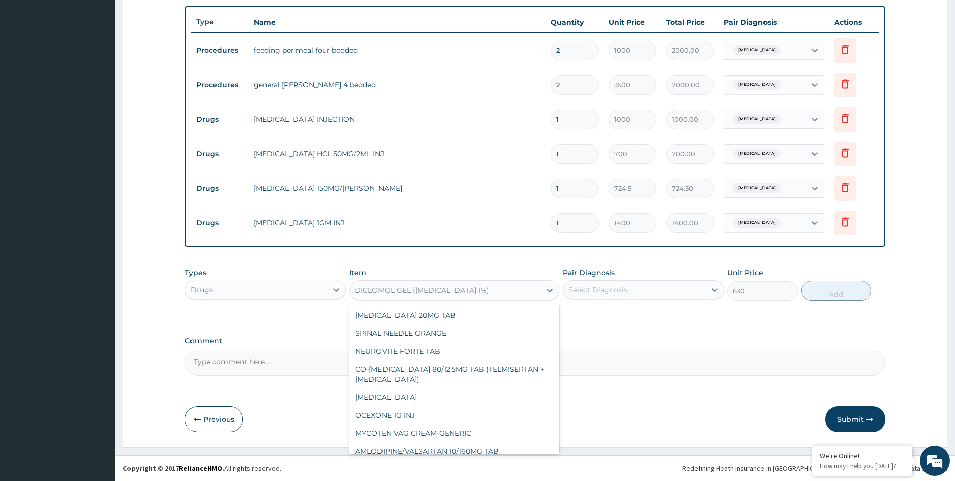
click at [481, 293] on div "DICLOMOL GEL (DICLOFENAC 1%)" at bounding box center [445, 290] width 191 height 16
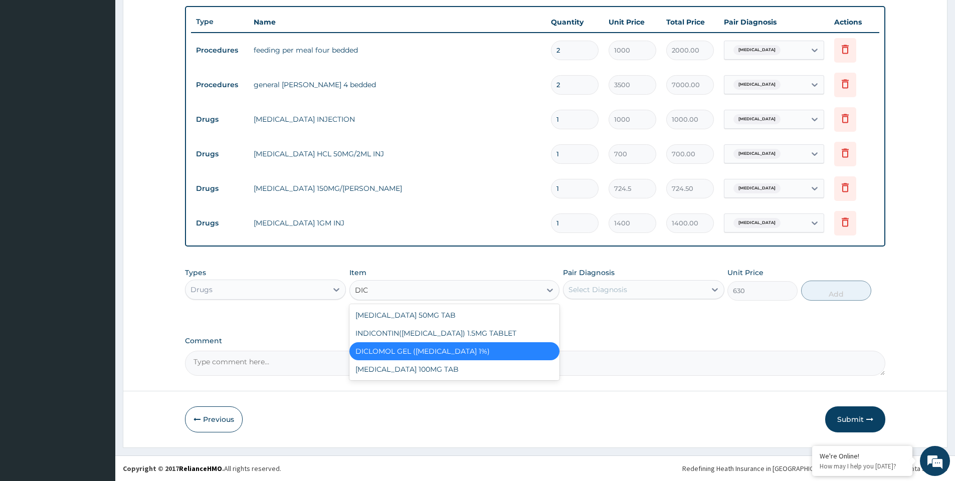
scroll to position [0, 0]
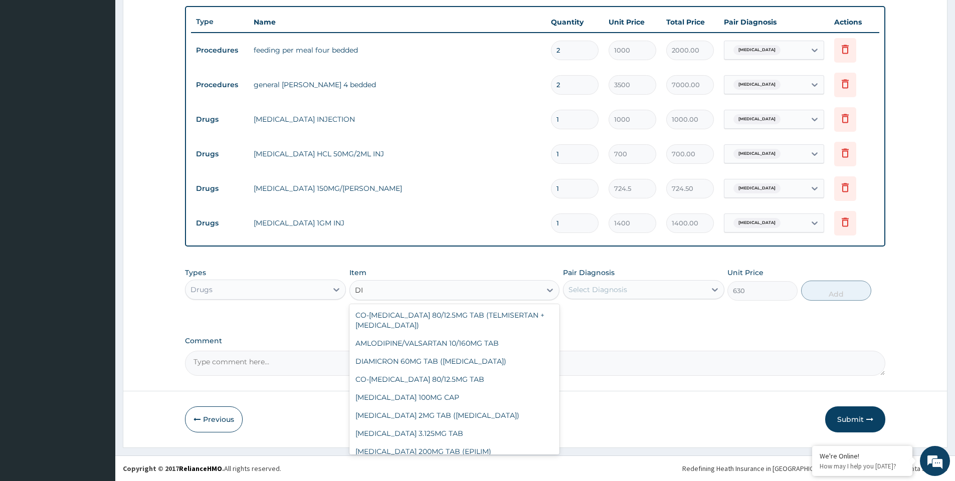
type input "D"
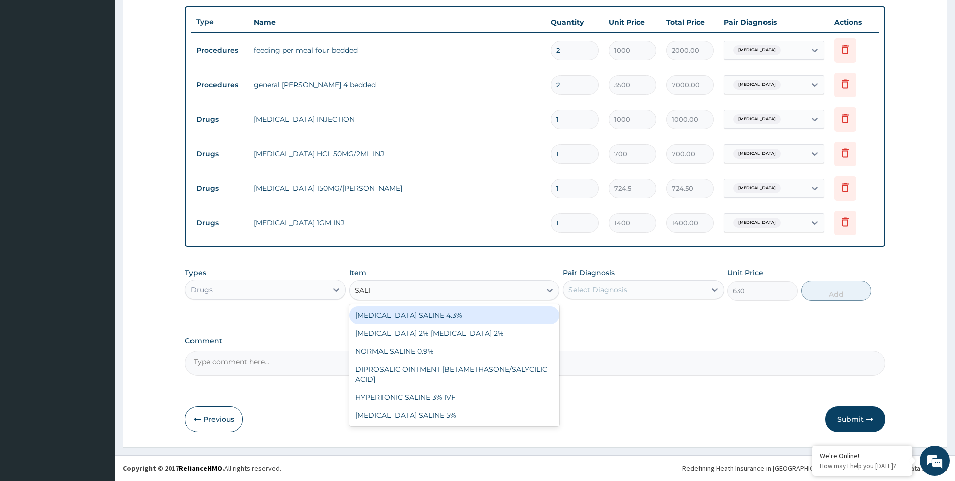
type input "SALIN"
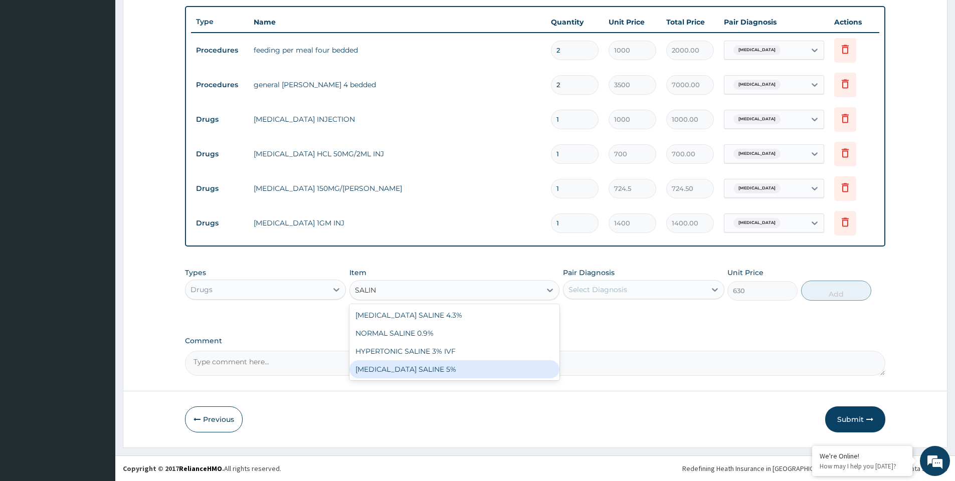
click at [459, 365] on div "DEXTROSE SALINE 5%" at bounding box center [454, 369] width 210 height 18
type input "1312.5"
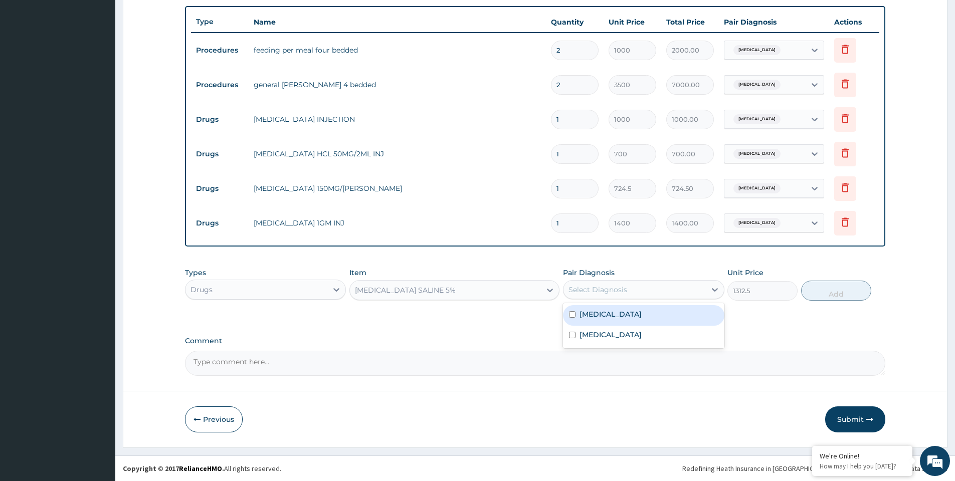
click at [588, 289] on div "Select Diagnosis" at bounding box center [597, 290] width 59 height 10
click at [607, 328] on div "Sepsis" at bounding box center [643, 336] width 161 height 21
checkbox input "true"
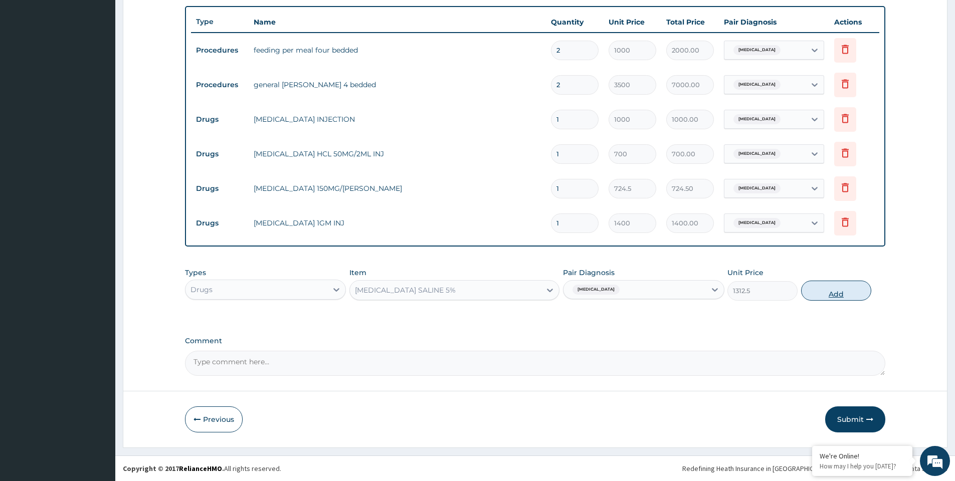
click at [822, 296] on button "Add" at bounding box center [836, 291] width 70 height 20
type input "0"
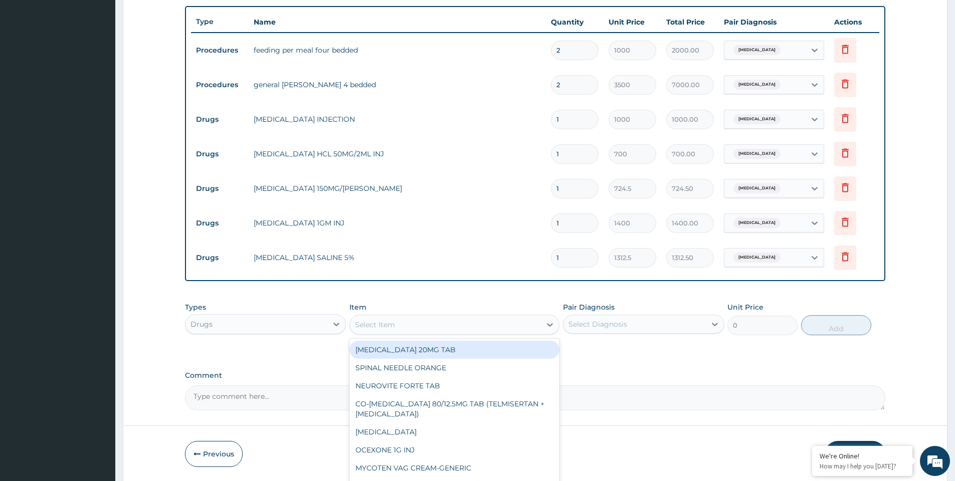
click at [427, 324] on div "Select Item" at bounding box center [445, 325] width 191 height 16
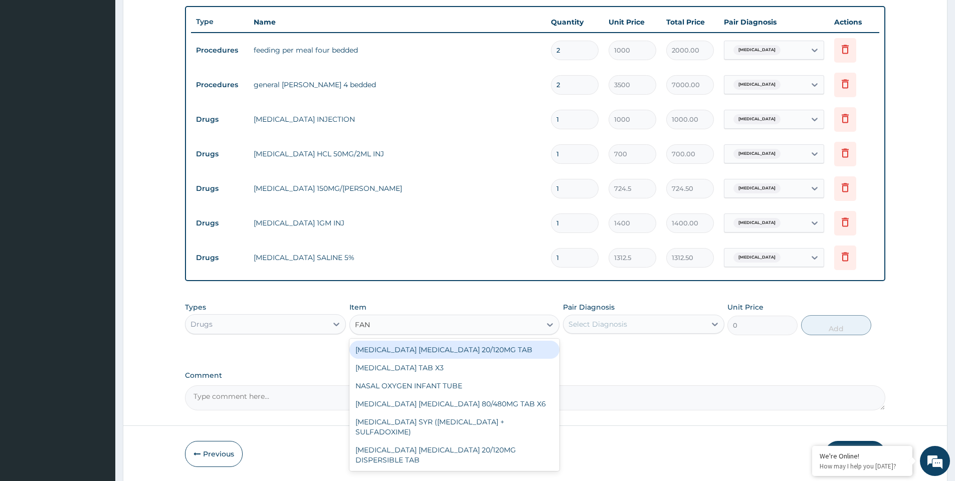
type input "FANS"
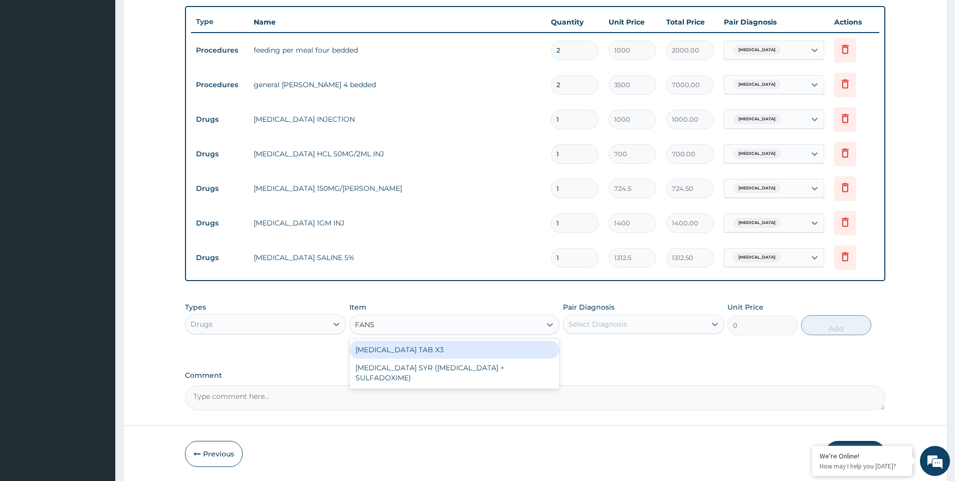
click at [434, 350] on div "FANSIDAR TAB X3" at bounding box center [454, 350] width 210 height 18
type input "210"
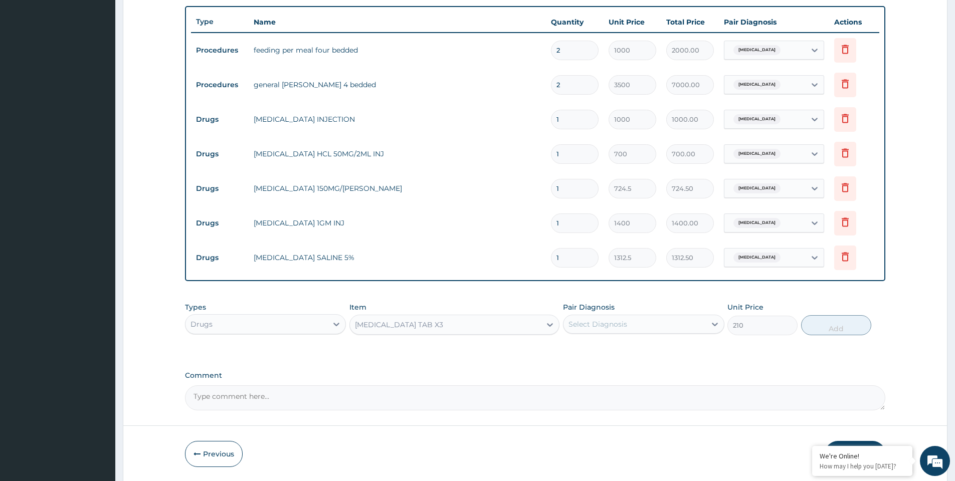
click at [593, 326] on div "Select Diagnosis" at bounding box center [597, 324] width 59 height 10
click at [606, 345] on label "Malaria" at bounding box center [610, 349] width 62 height 10
checkbox input "true"
click at [816, 325] on button "Add" at bounding box center [836, 325] width 70 height 20
type input "0"
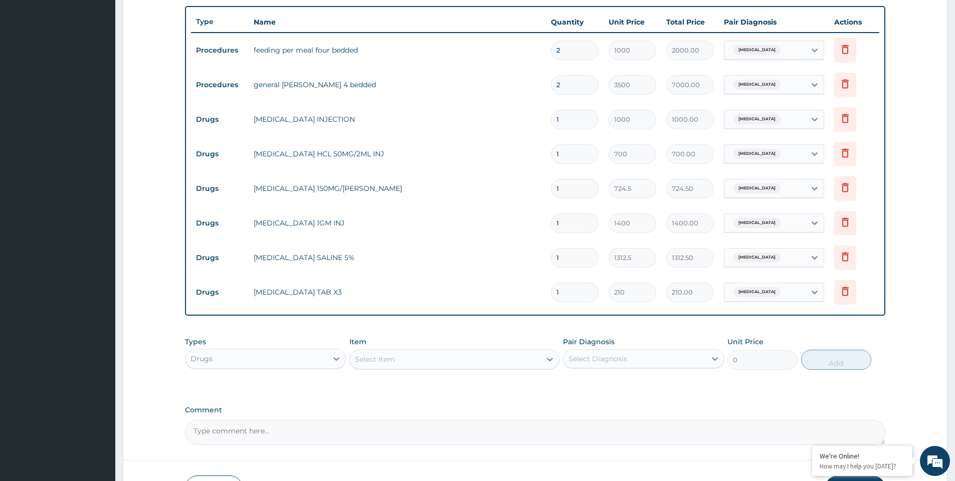
click at [413, 362] on div "Select Item" at bounding box center [445, 359] width 191 height 16
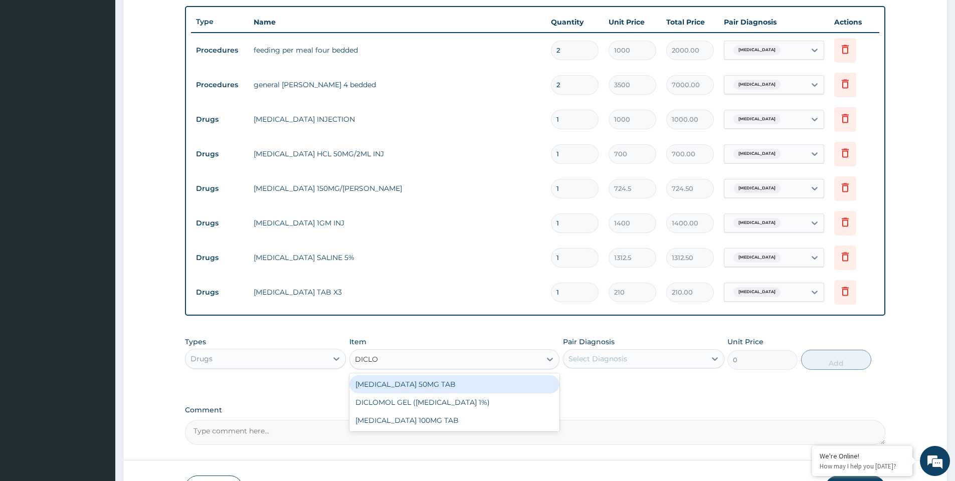
type input "DICLOF"
click at [411, 384] on div "DICLOFENAC 50MG TAB" at bounding box center [454, 384] width 210 height 18
type input "52.5"
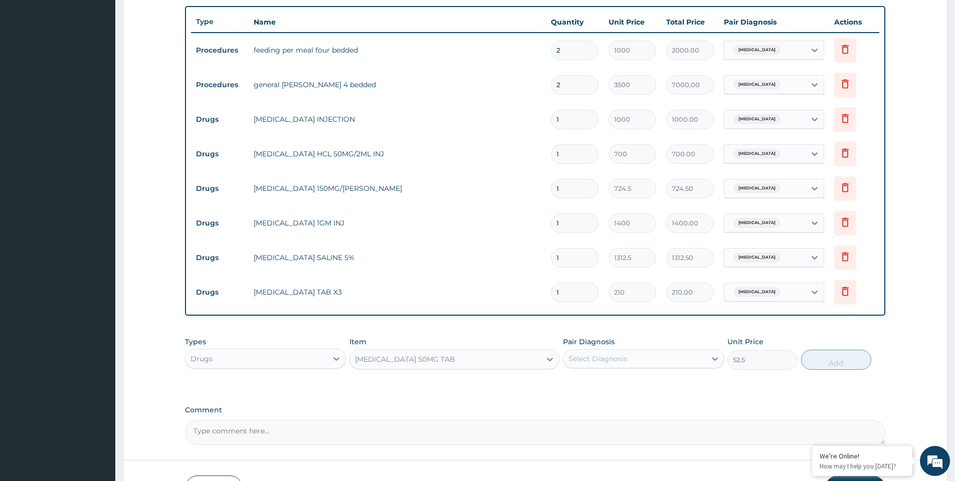
click at [620, 363] on div "Select Diagnosis" at bounding box center [597, 359] width 59 height 10
click at [610, 384] on div "Malaria" at bounding box center [643, 384] width 161 height 21
checkbox input "true"
click at [811, 361] on button "Add" at bounding box center [836, 360] width 70 height 20
type input "0"
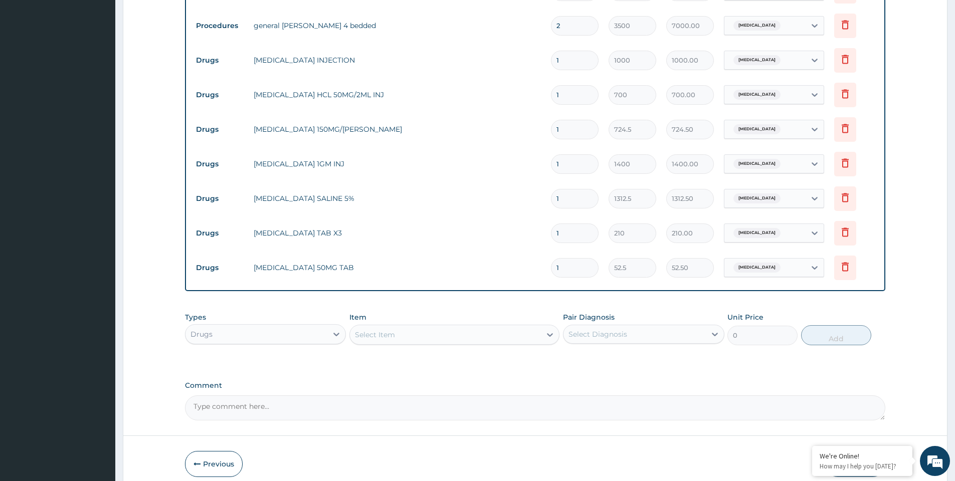
scroll to position [461, 0]
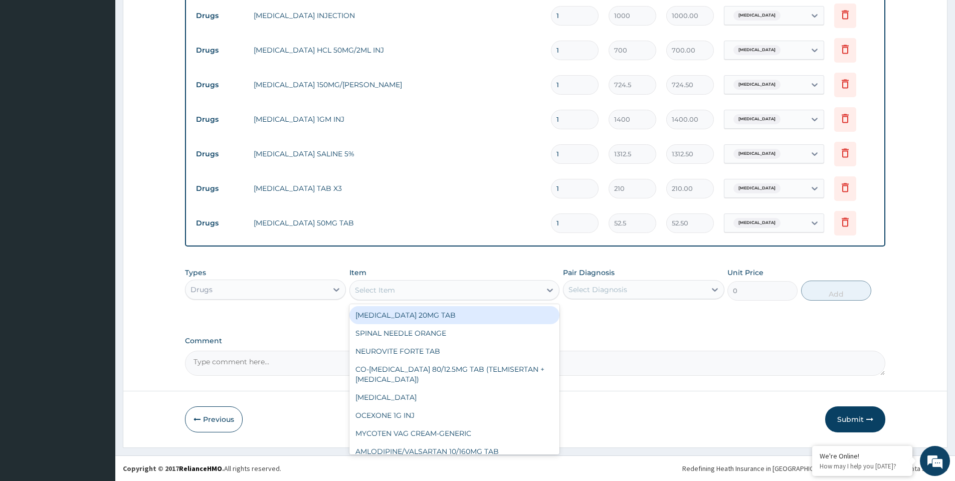
click at [403, 290] on div "Select Item" at bounding box center [445, 290] width 191 height 16
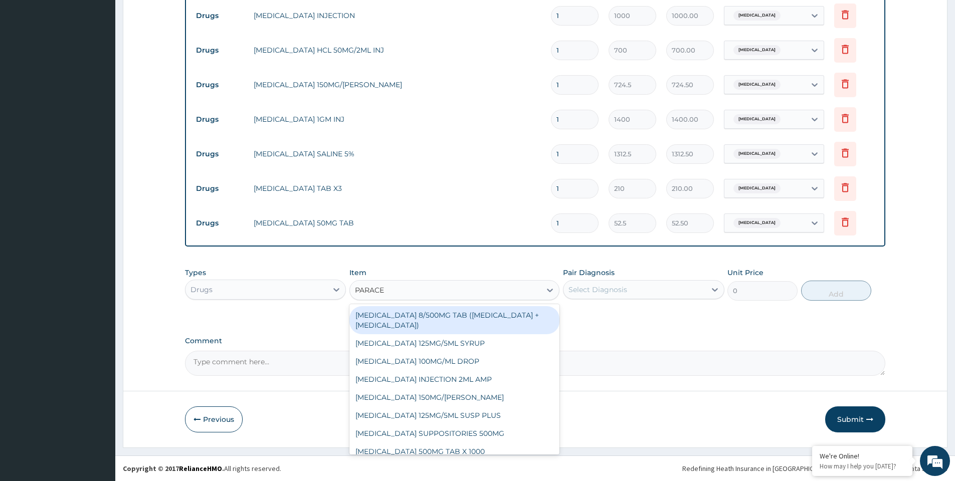
type input "PARACET"
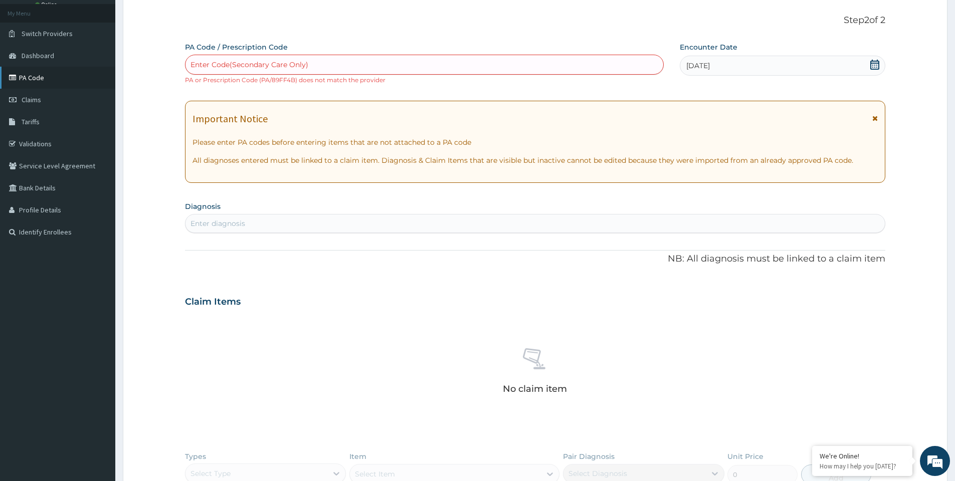
click at [39, 79] on link "PA Code" at bounding box center [57, 78] width 115 height 22
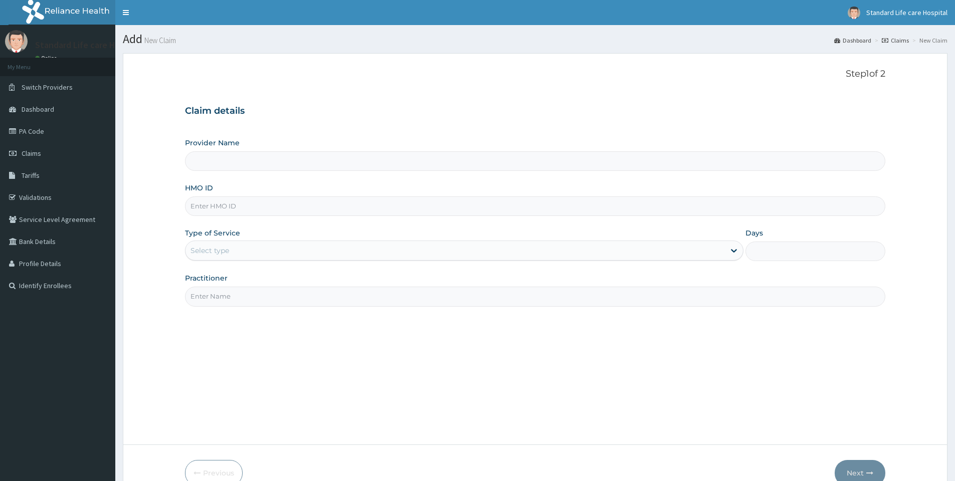
type input "Standard Life Care Hospital"
click at [231, 201] on input "HMO ID" at bounding box center [535, 206] width 700 height 20
type input "PRN/10135/A"
click at [322, 159] on input "Provider Name" at bounding box center [535, 161] width 700 height 20
click at [56, 90] on span "Switch Providers" at bounding box center [47, 87] width 51 height 9
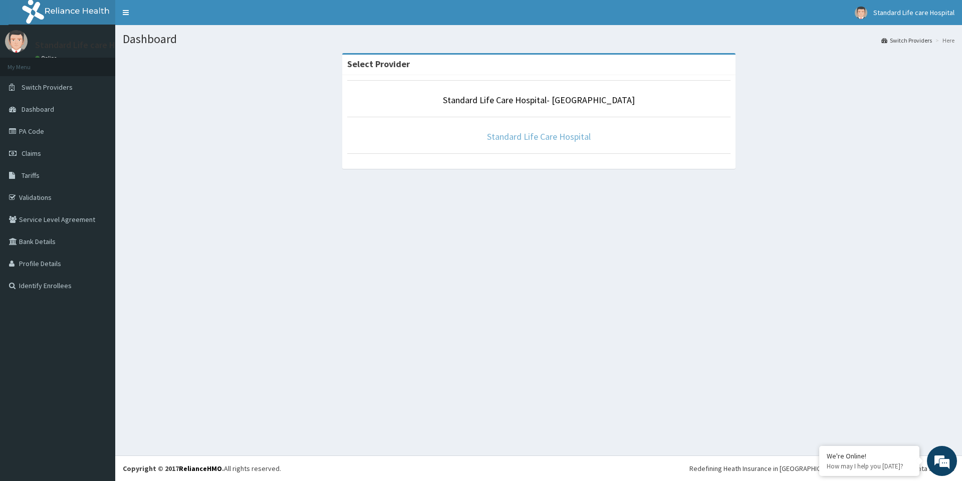
click at [522, 140] on link "Standard Life Care Hospital" at bounding box center [539, 137] width 104 height 12
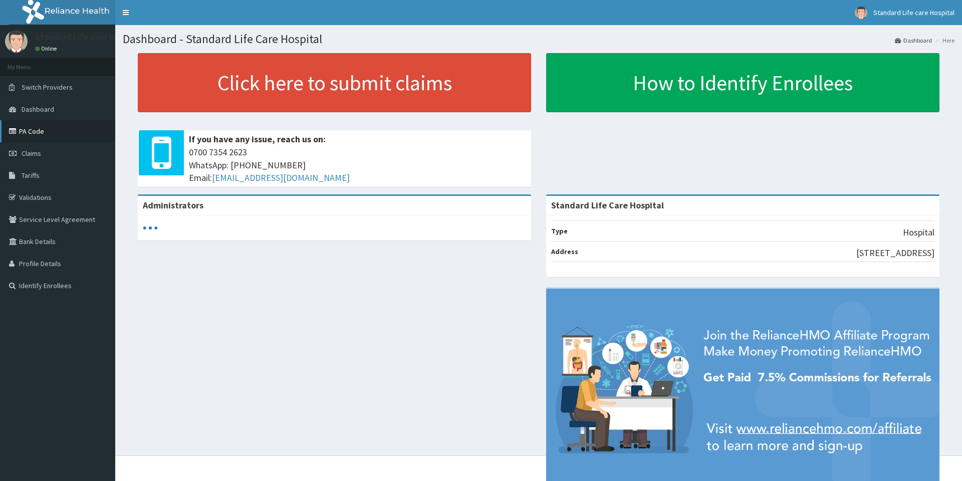
click at [39, 129] on link "PA Code" at bounding box center [57, 131] width 115 height 22
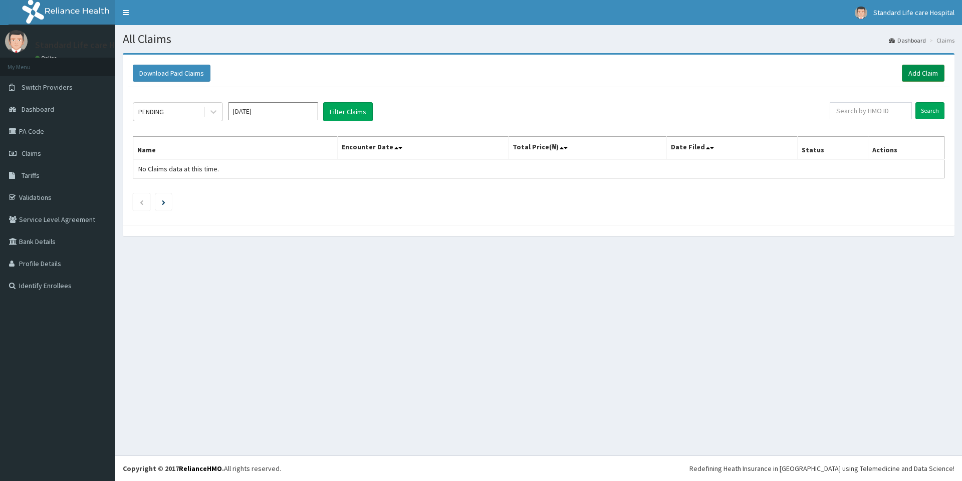
click at [911, 72] on link "Add Claim" at bounding box center [923, 73] width 43 height 17
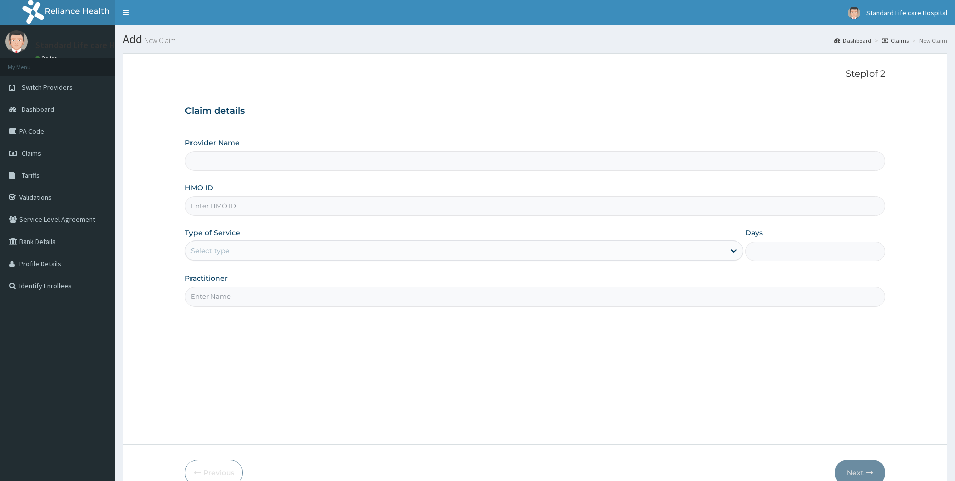
type input "Standard Life Care Hospital"
click at [230, 206] on input "HMO ID" at bounding box center [535, 206] width 700 height 20
type input "GSV/10816/C"
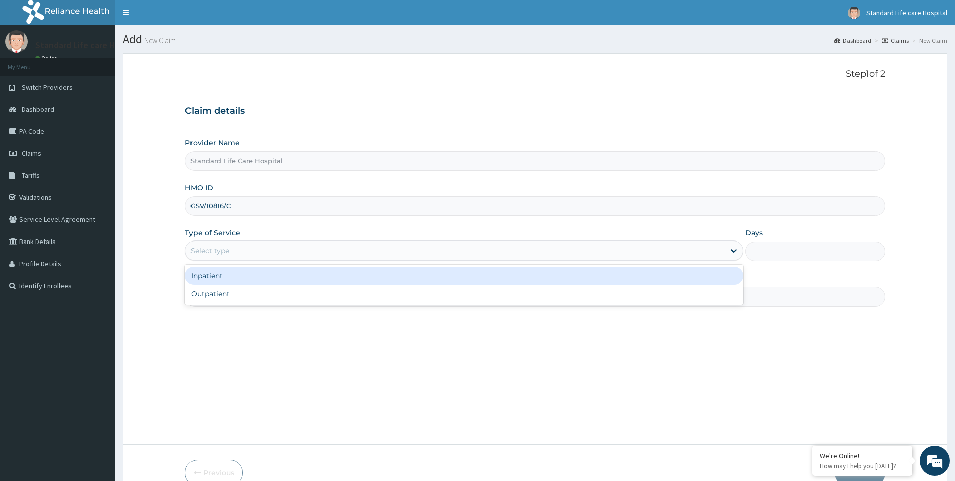
click at [239, 249] on div "Select type" at bounding box center [454, 251] width 539 height 16
click at [230, 276] on div "Inpatient" at bounding box center [464, 276] width 558 height 18
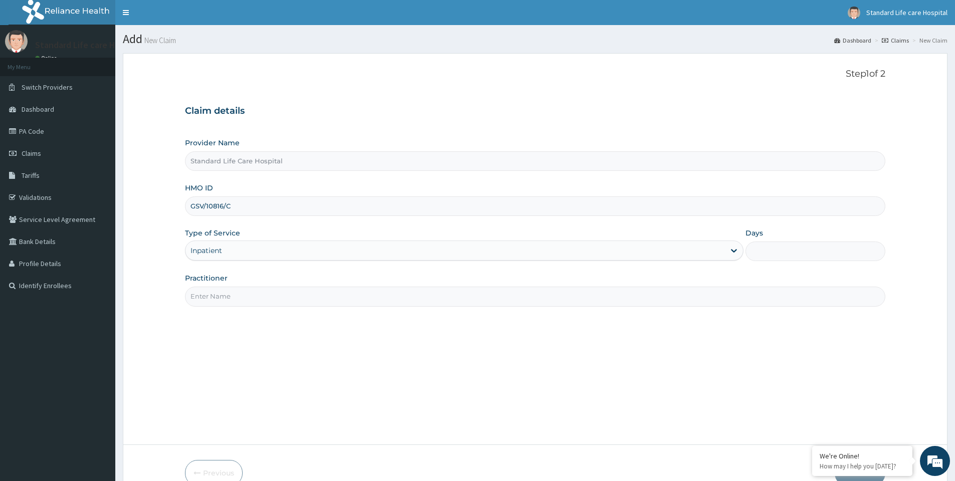
click at [229, 295] on input "Practitioner" at bounding box center [535, 297] width 700 height 20
type input "DR KOREDE"
click at [780, 251] on input "Days" at bounding box center [815, 252] width 140 height 20
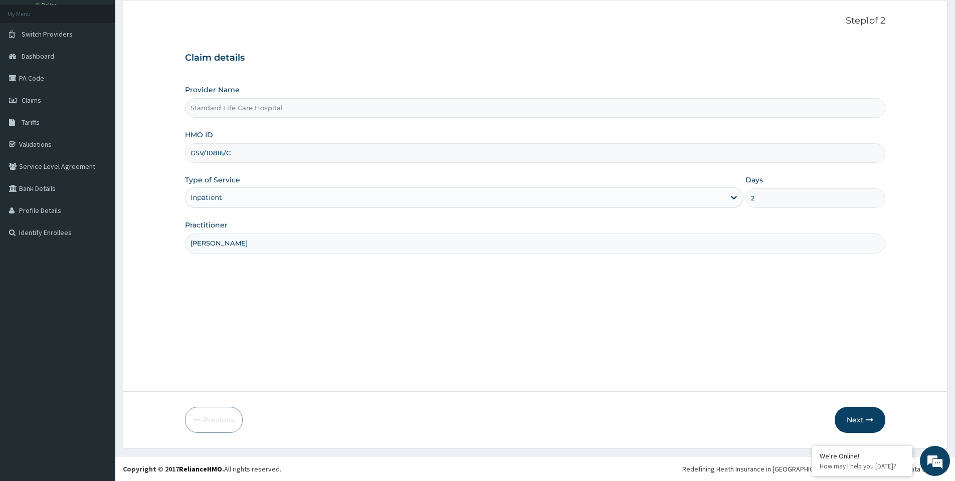
scroll to position [54, 0]
type input "2"
click at [851, 416] on button "Next" at bounding box center [860, 420] width 51 height 26
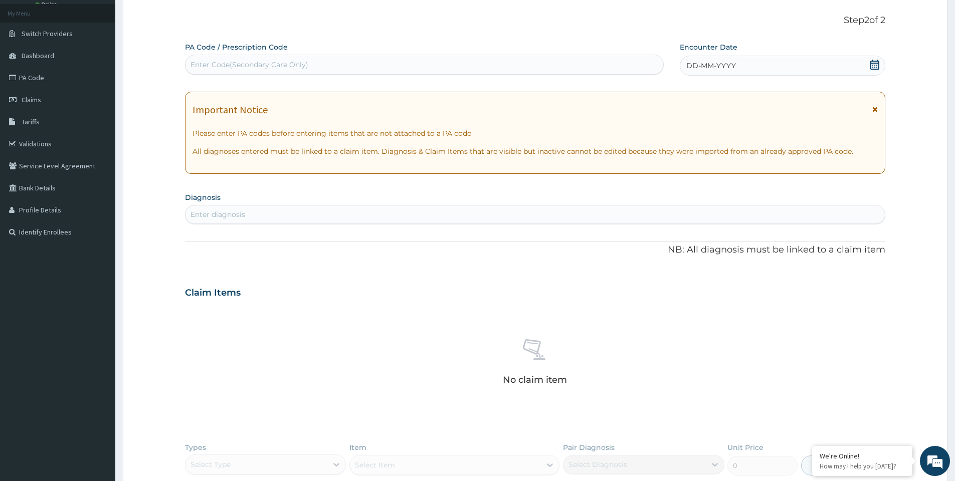
click at [557, 67] on div "Enter Code(Secondary Care Only)" at bounding box center [424, 65] width 478 height 16
paste input "PA/130669"
type input "PA/130669"
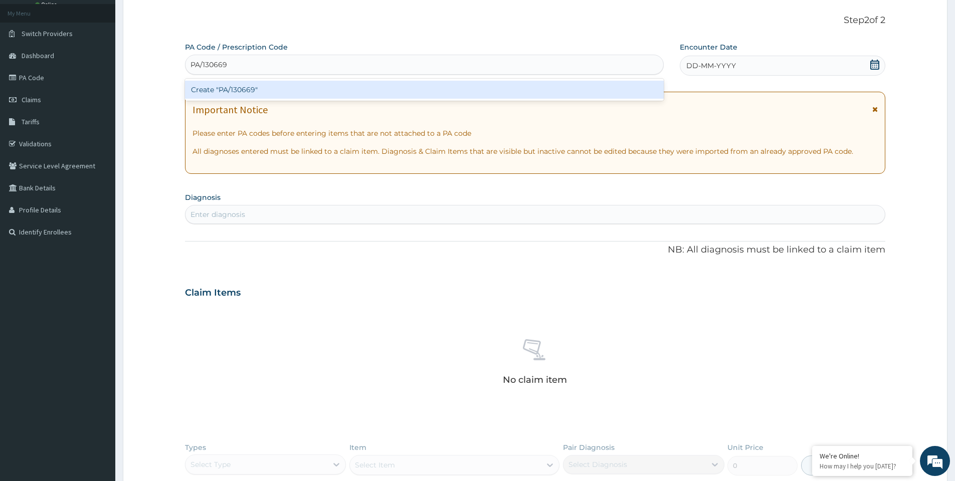
click at [528, 91] on div "Create "PA/130669"" at bounding box center [424, 90] width 479 height 18
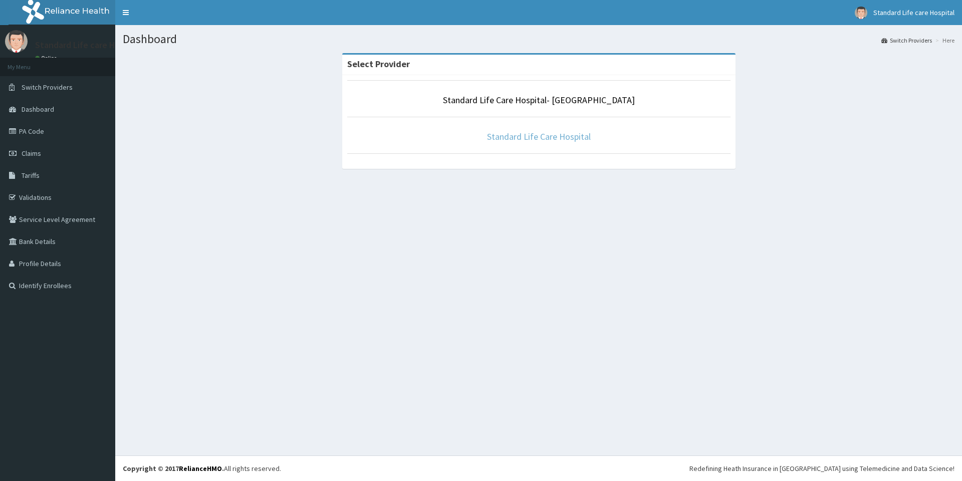
click at [523, 140] on link "Standard Life Care Hospital" at bounding box center [539, 137] width 104 height 12
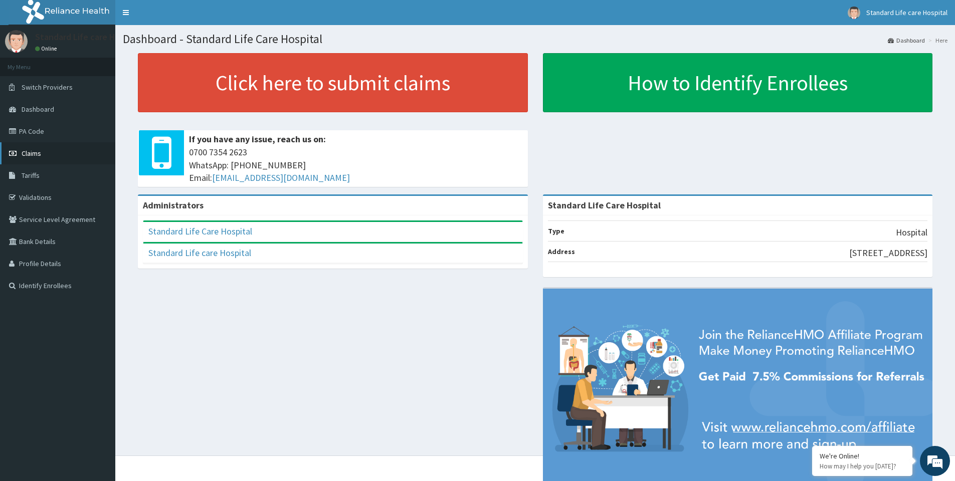
click at [29, 153] on span "Claims" at bounding box center [32, 153] width 20 height 9
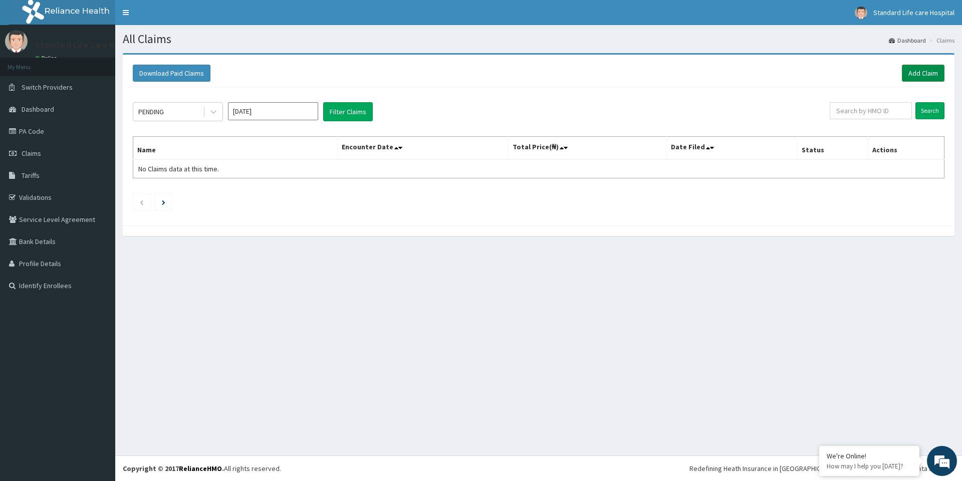
click at [919, 78] on link "Add Claim" at bounding box center [923, 73] width 43 height 17
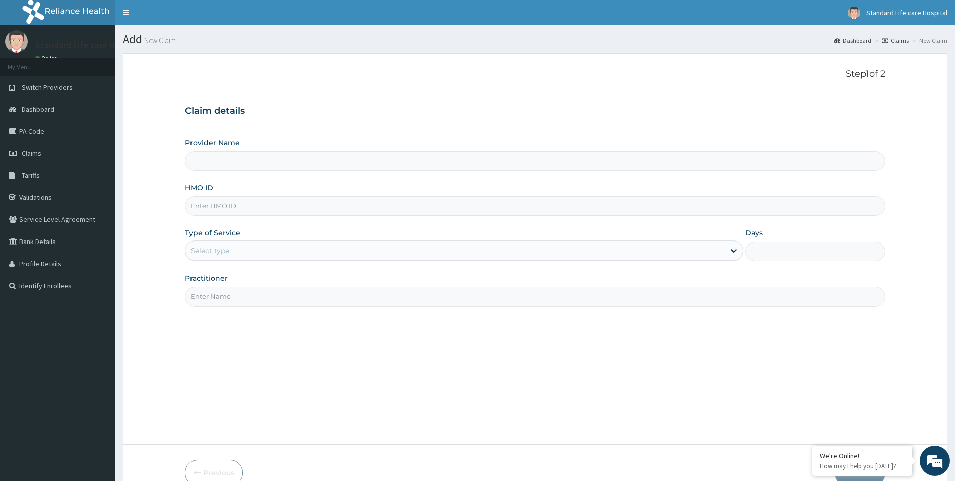
type input "Standard Life Care Hospital"
click at [242, 205] on input "HMO ID" at bounding box center [535, 206] width 700 height 20
type input "GSV/10816/C"
click at [218, 245] on div "Select type" at bounding box center [454, 251] width 539 height 16
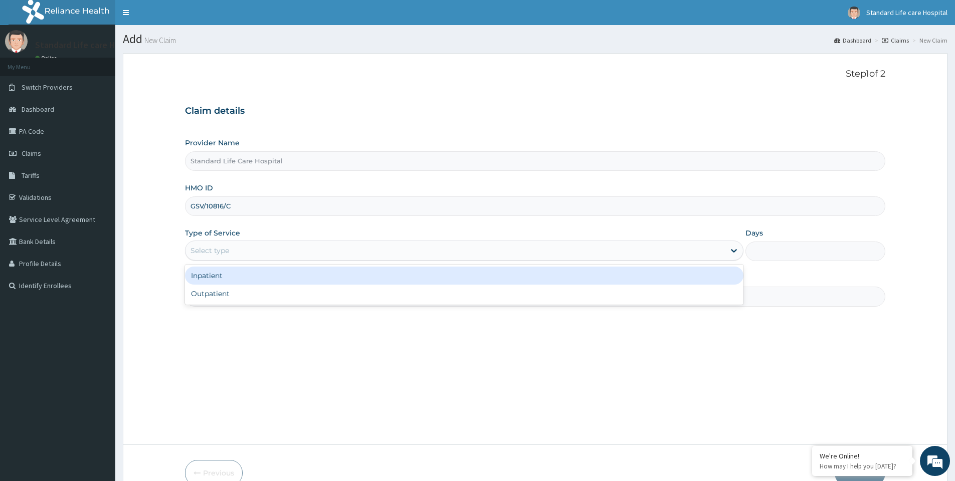
click at [221, 279] on div "Inpatient" at bounding box center [464, 276] width 558 height 18
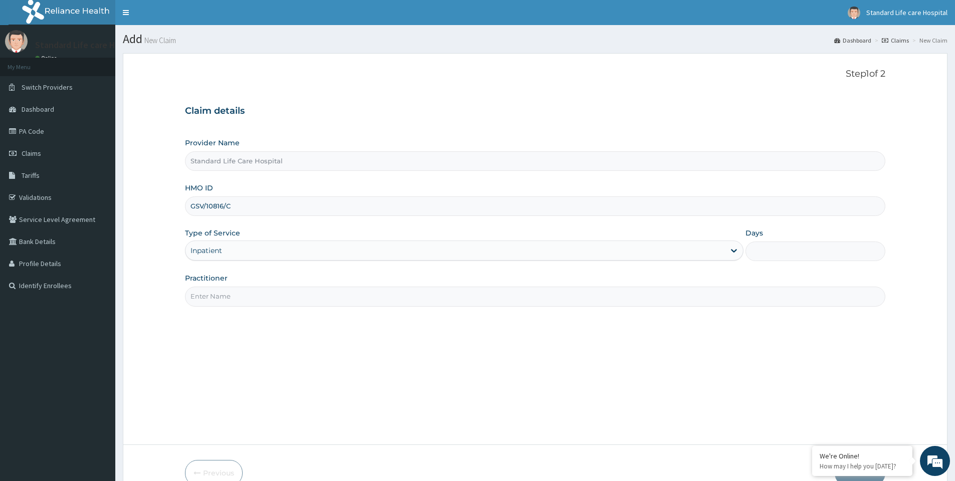
drag, startPoint x: 220, startPoint y: 287, endPoint x: 224, endPoint y: 305, distance: 19.0
click at [221, 292] on input "Practitioner" at bounding box center [535, 297] width 700 height 20
type input "[PERSON_NAME]"
click at [773, 258] on input "Days" at bounding box center [815, 252] width 140 height 20
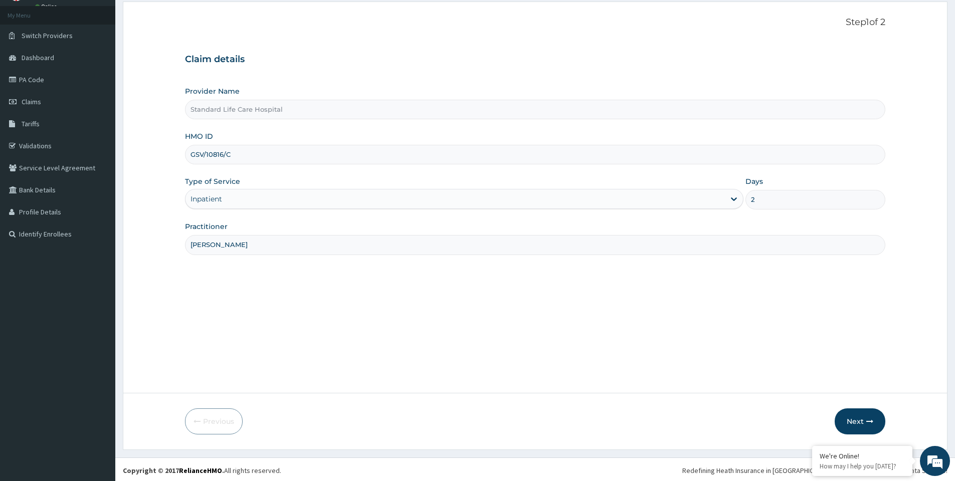
scroll to position [54, 0]
type input "2"
click at [856, 411] on button "Next" at bounding box center [860, 420] width 51 height 26
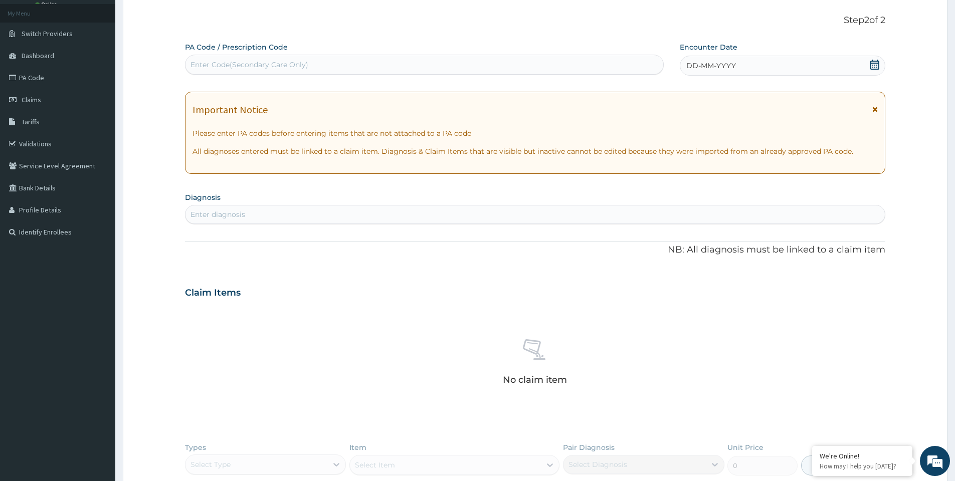
click at [388, 64] on div "Enter Code(Secondary Care Only)" at bounding box center [424, 65] width 478 height 16
paste input "PA/130669"
type input "PA/130669"
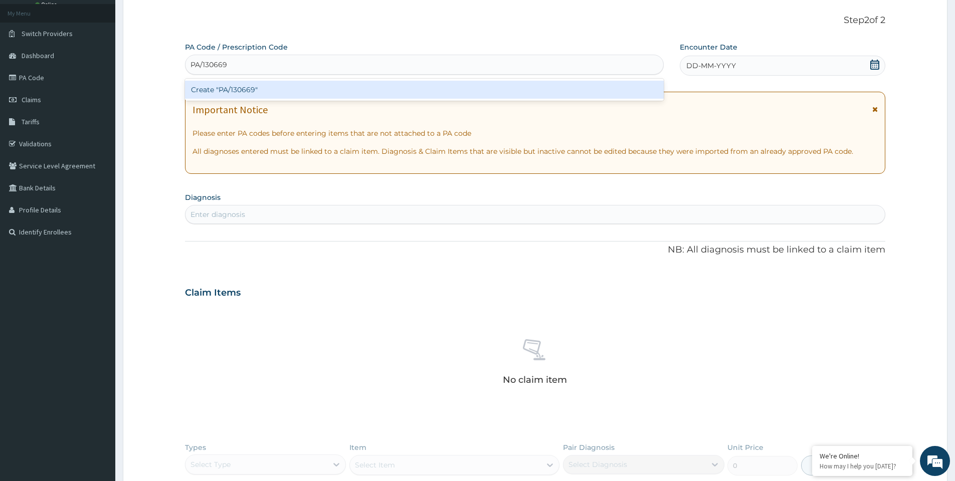
click at [344, 85] on div "Create "PA/130669"" at bounding box center [424, 90] width 479 height 18
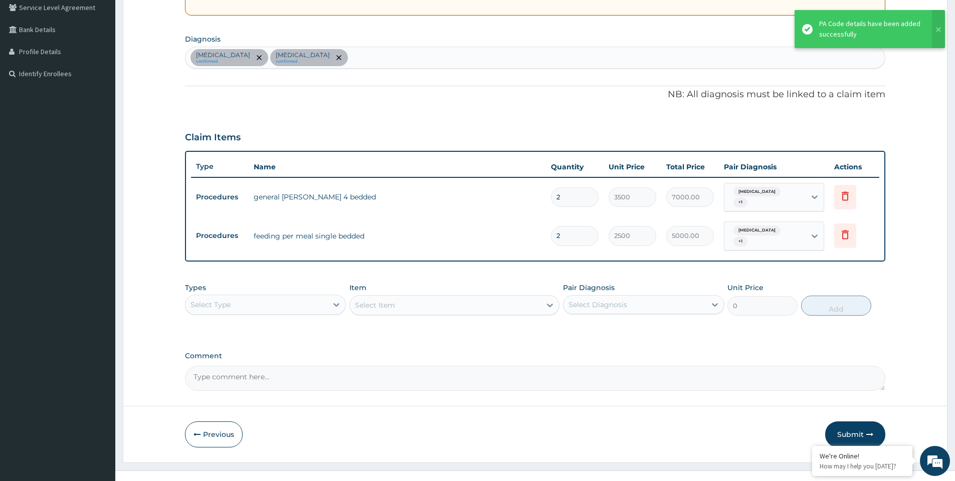
scroll to position [219, 0]
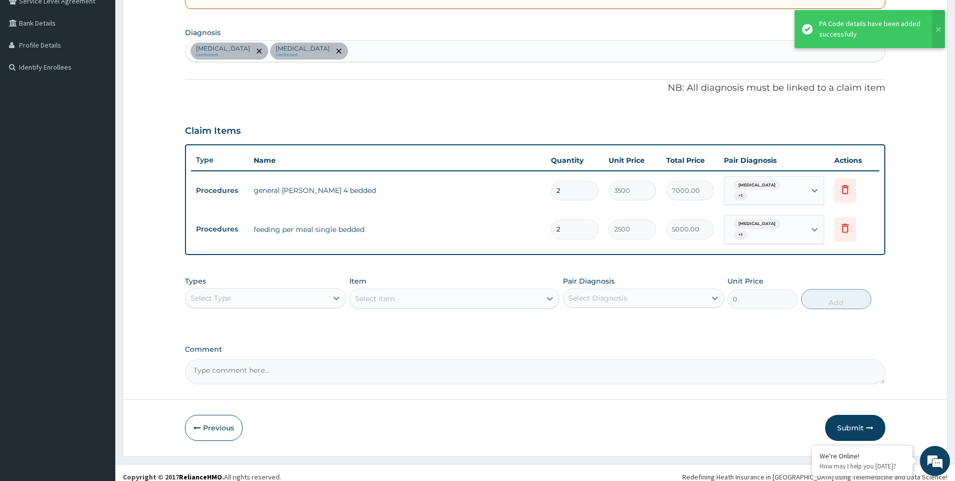
click at [282, 291] on div "Select Type" at bounding box center [256, 298] width 142 height 16
click at [232, 425] on div "Drugs" at bounding box center [265, 432] width 161 height 18
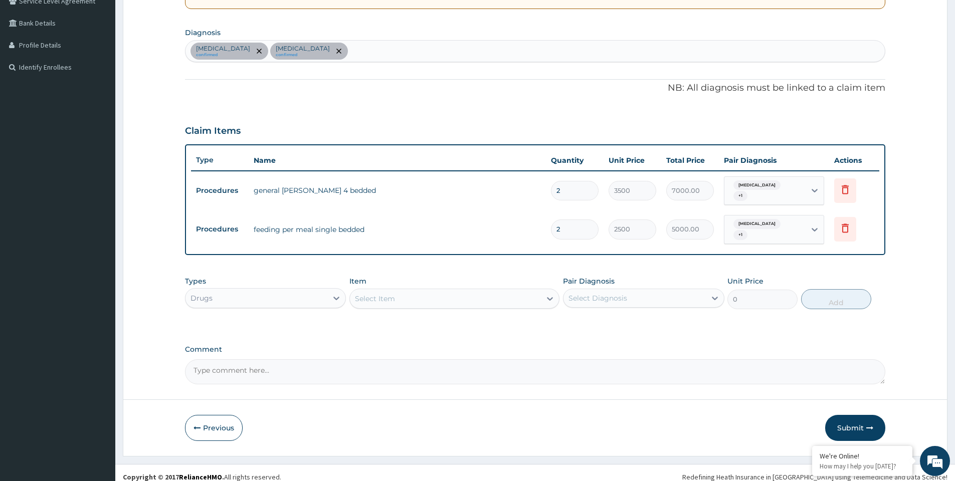
click at [429, 293] on div "Select Item" at bounding box center [445, 299] width 191 height 16
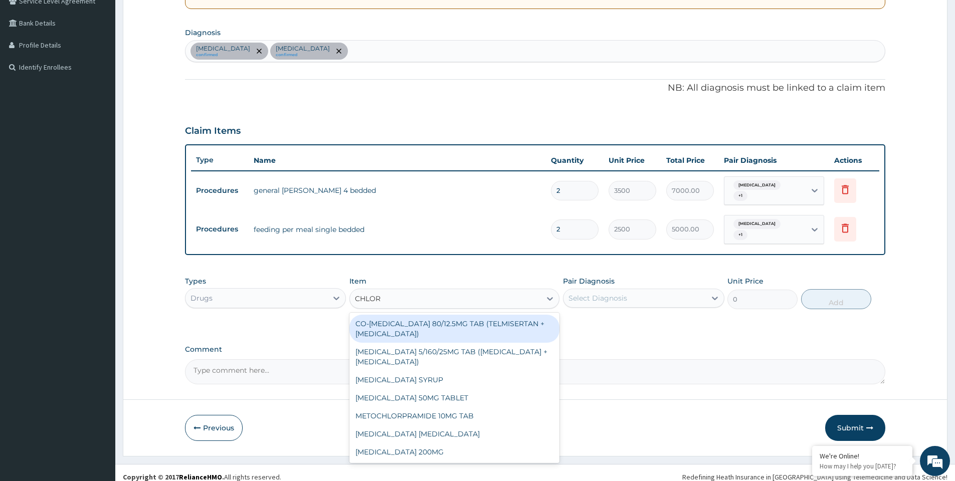
type input "CHLORO"
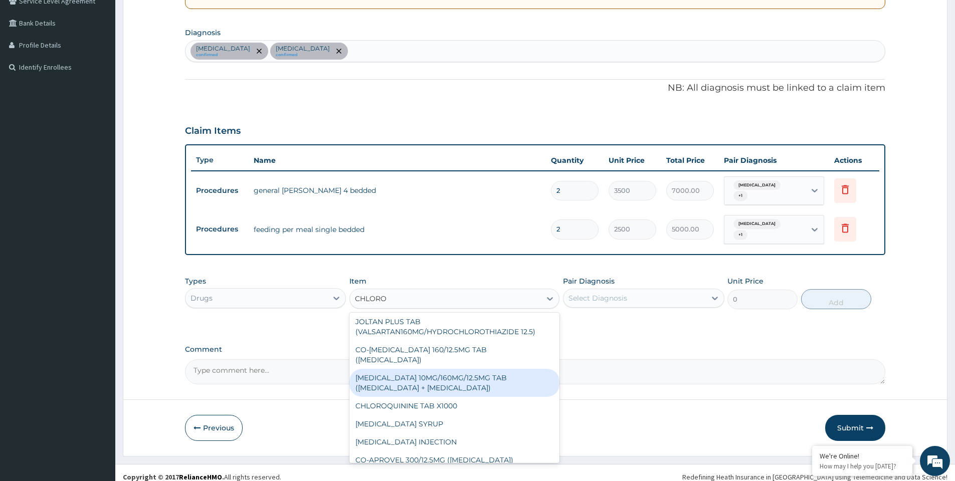
scroll to position [188, 0]
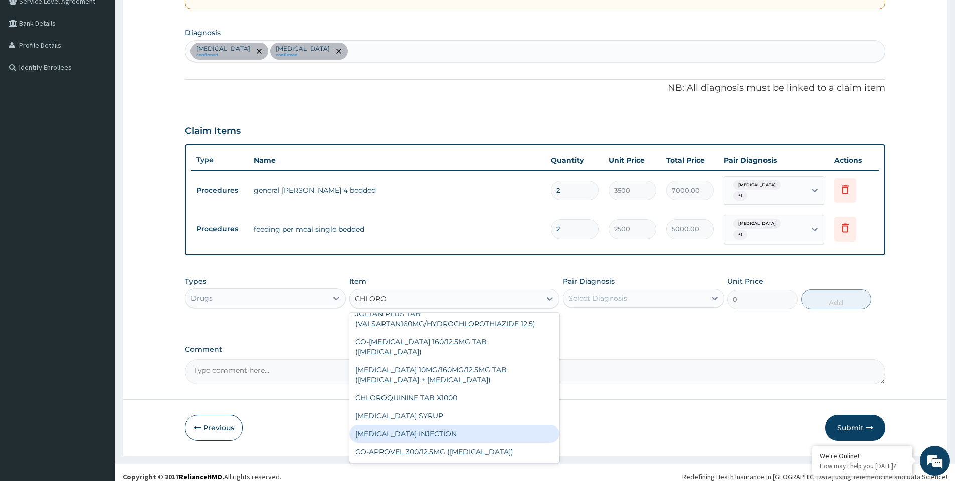
click at [432, 425] on div "CHLOROQUINE INJECTION" at bounding box center [454, 434] width 210 height 18
type input "1000"
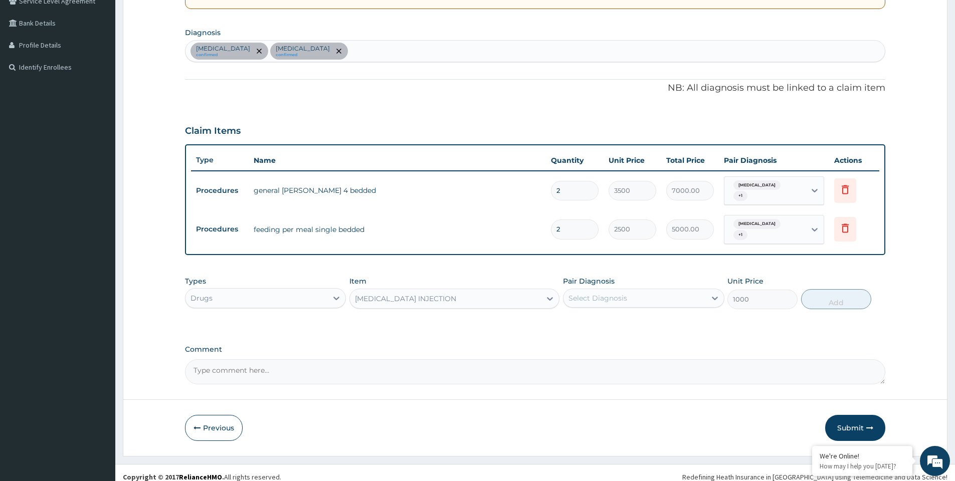
click at [603, 293] on div "Select Diagnosis" at bounding box center [597, 298] width 59 height 10
click at [600, 319] on label "Malaria" at bounding box center [610, 323] width 62 height 10
checkbox input "true"
click at [829, 291] on button "Add" at bounding box center [836, 299] width 70 height 20
type input "0"
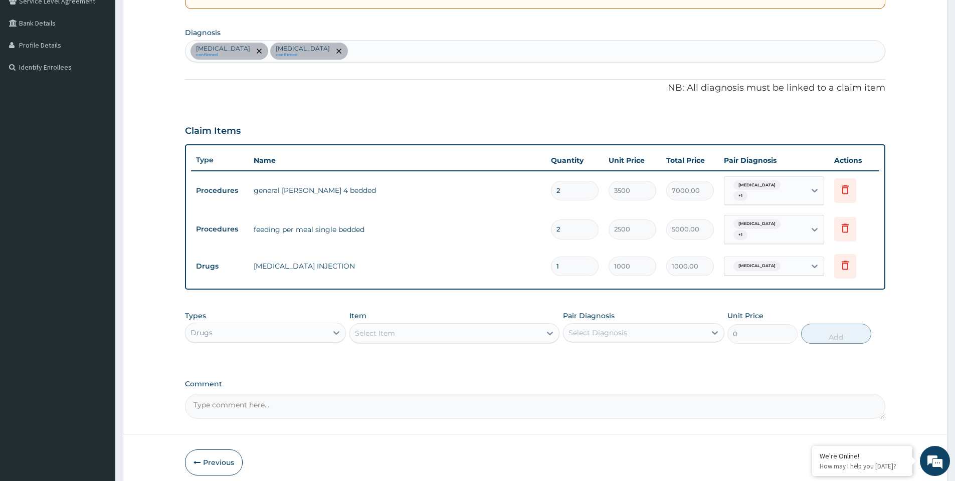
click at [429, 326] on div "Select Item" at bounding box center [445, 333] width 191 height 16
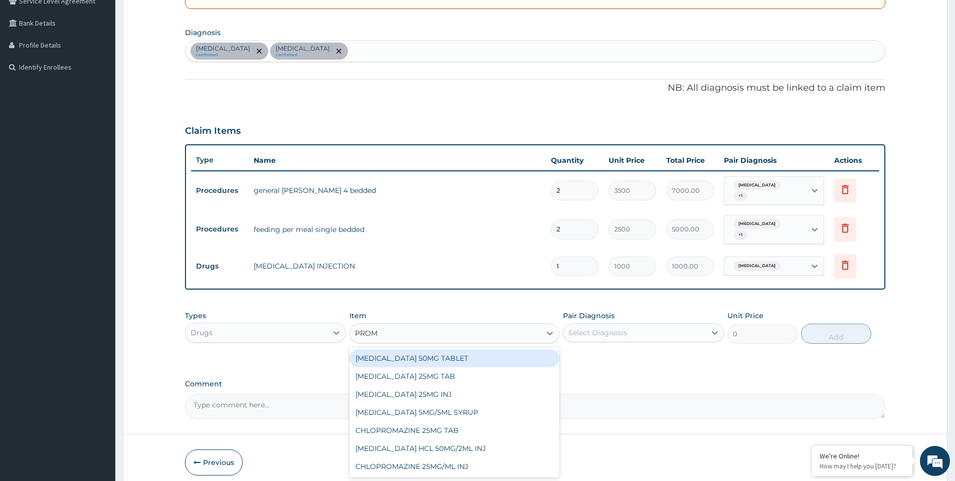
type input "PROME"
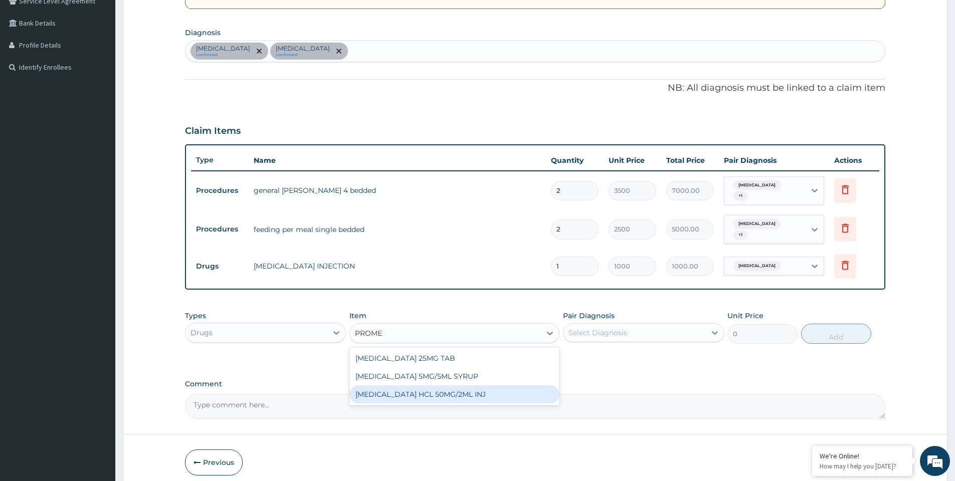
click at [449, 387] on div "PROMETHAZINE HCL 50MG/2ML INJ" at bounding box center [454, 394] width 210 height 18
type input "700"
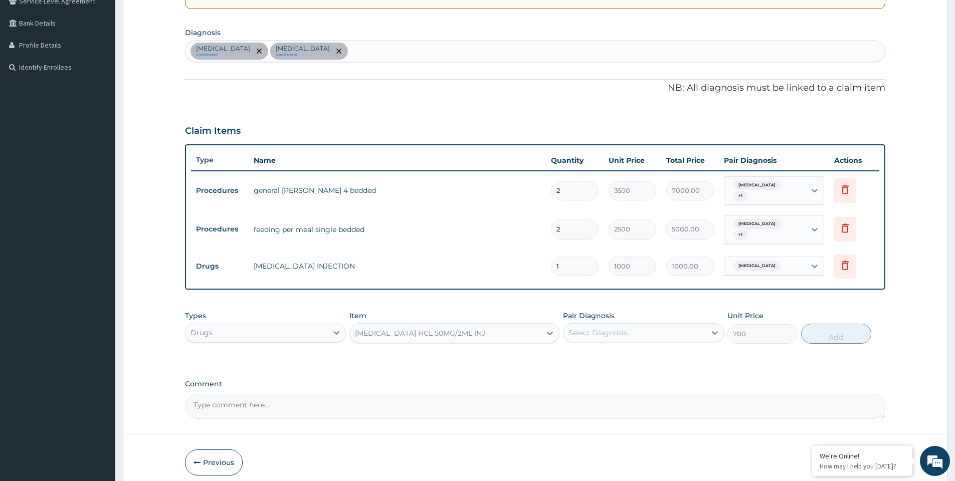
click at [597, 328] on div "Select Diagnosis" at bounding box center [597, 333] width 59 height 10
click at [603, 352] on label "Malaria" at bounding box center [610, 357] width 62 height 10
checkbox input "true"
click at [828, 326] on button "Add" at bounding box center [836, 334] width 70 height 20
type input "0"
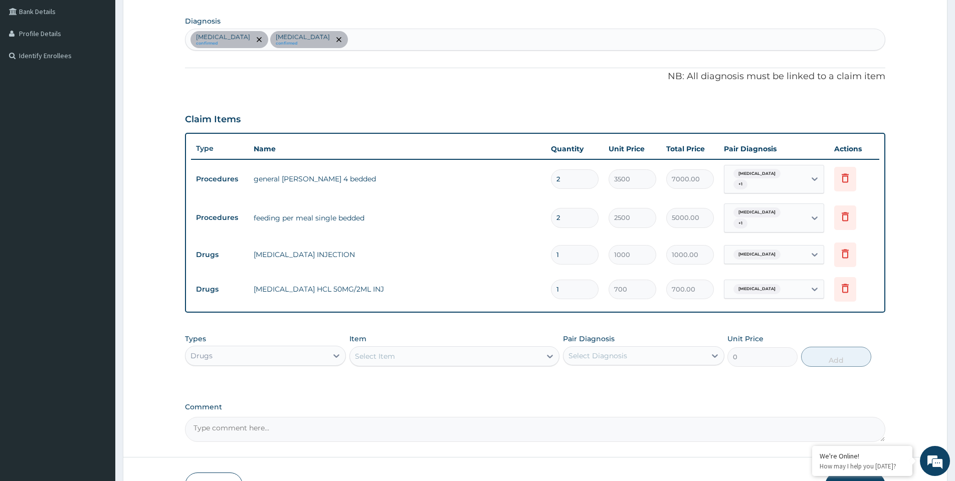
scroll to position [288, 0]
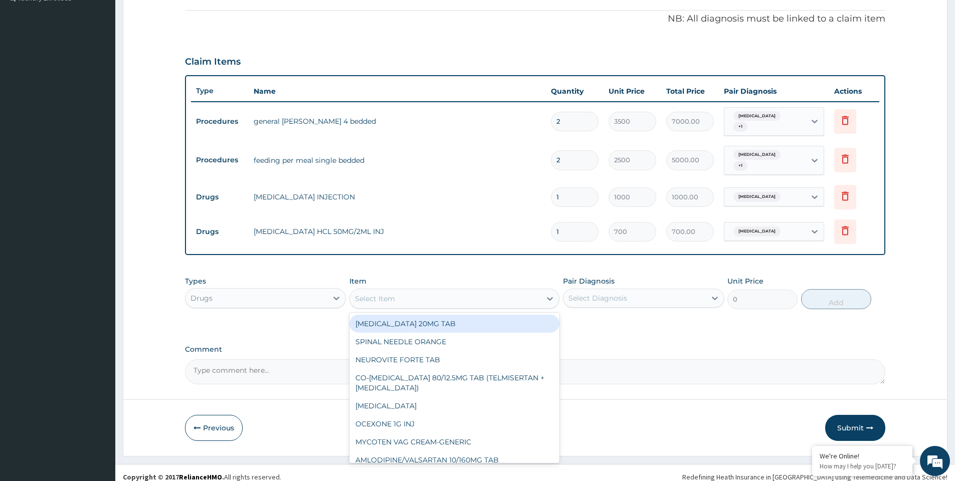
click at [394, 294] on div "Select Item" at bounding box center [375, 299] width 40 height 10
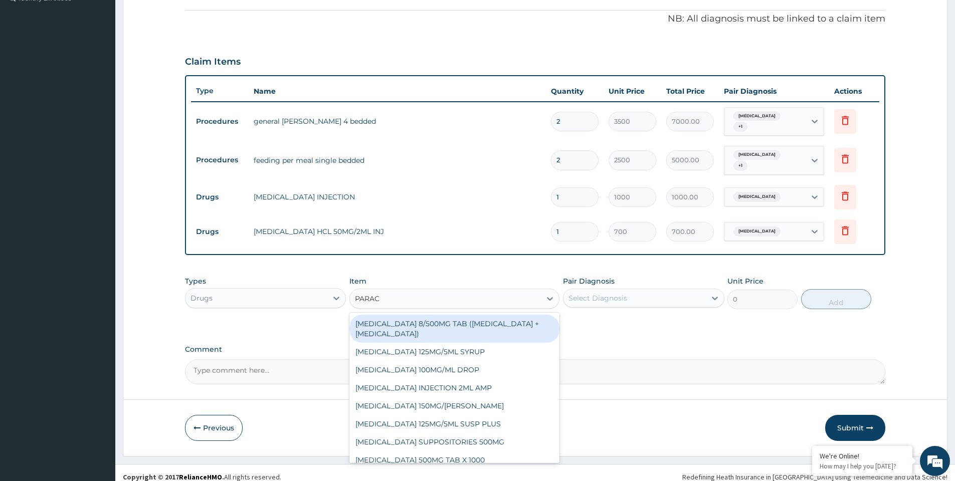
type input "PARACE"
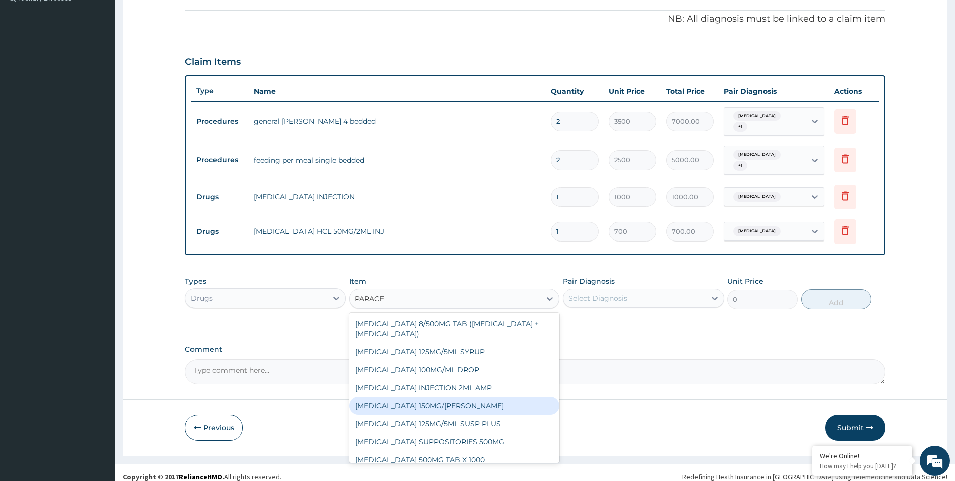
click at [464, 397] on div "PARACETAMOL 150MG/ML VIAL" at bounding box center [454, 406] width 210 height 18
type input "724.5"
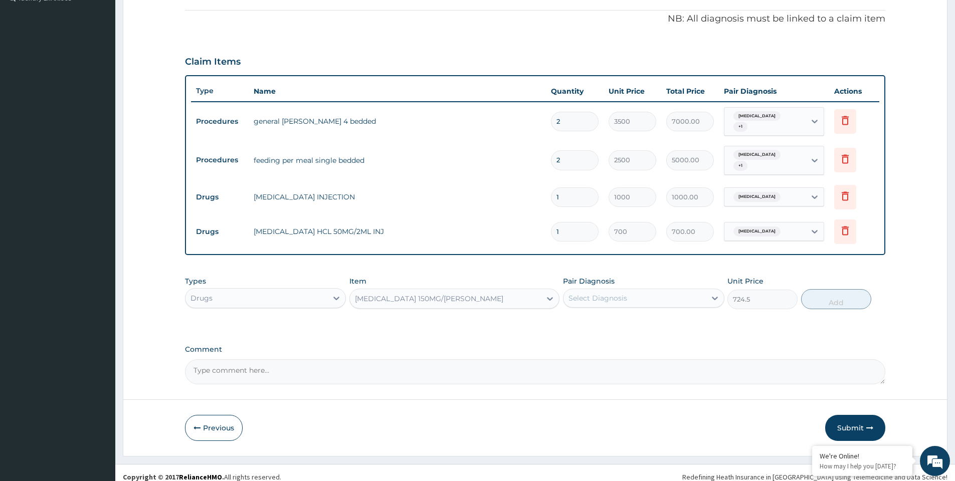
click at [604, 293] on div "Select Diagnosis" at bounding box center [597, 298] width 59 height 10
click at [610, 320] on div "Malaria" at bounding box center [643, 324] width 161 height 21
checkbox input "true"
click at [824, 296] on button "Add" at bounding box center [836, 299] width 70 height 20
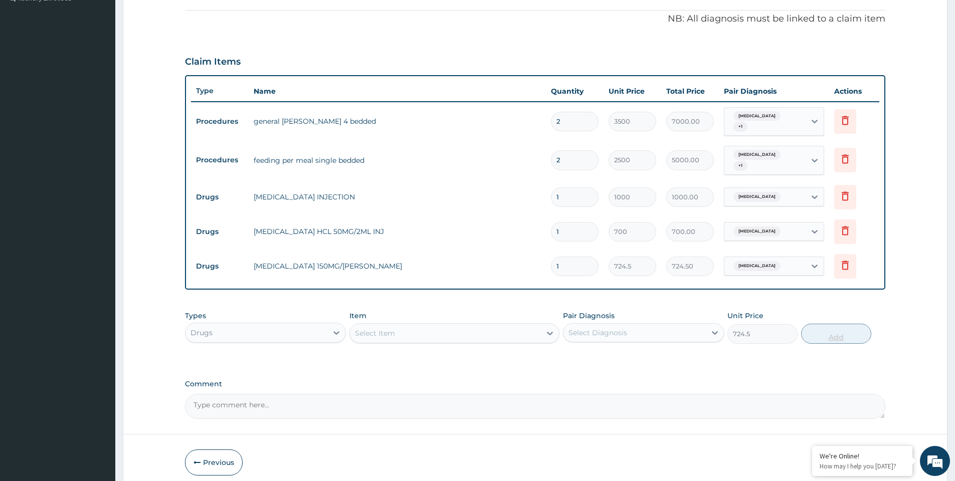
type input "0"
click at [388, 328] on div "Select Item" at bounding box center [375, 333] width 40 height 10
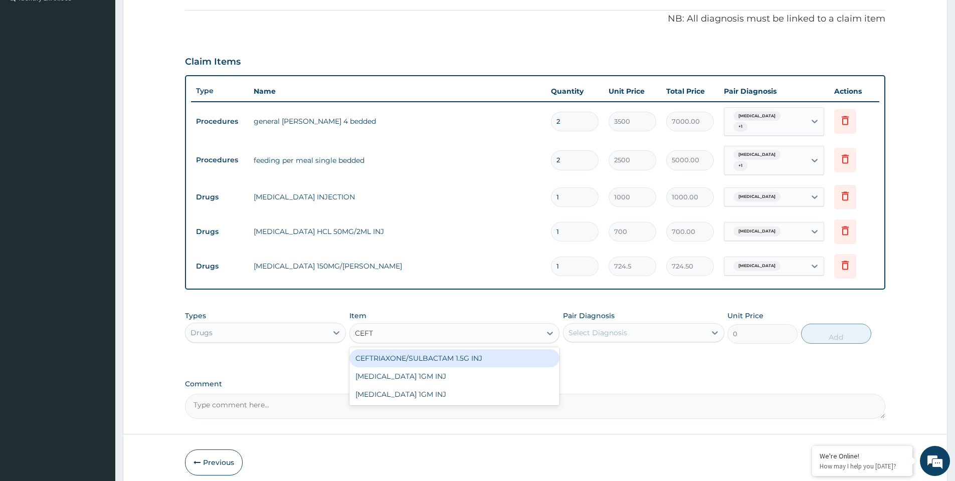
type input "CEFTR"
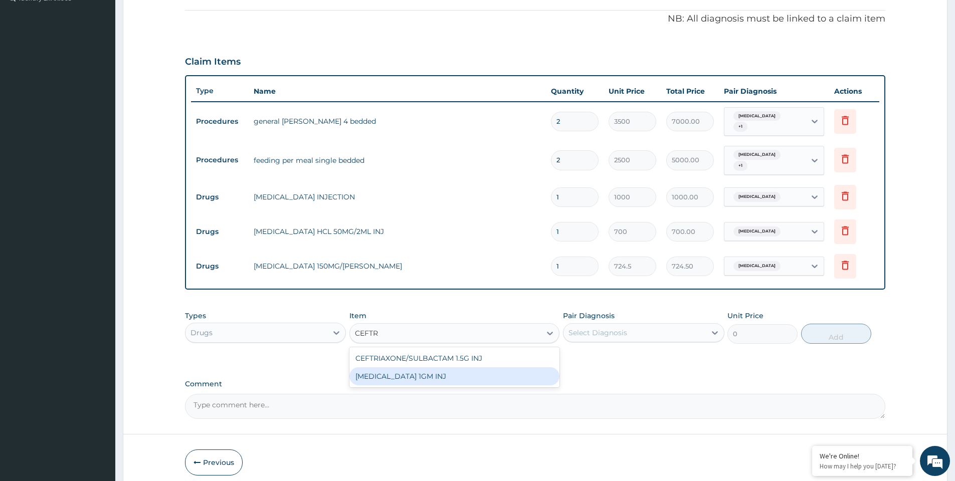
click at [409, 367] on div "CEFTRIAXONE 1GM INJ" at bounding box center [454, 376] width 210 height 18
type input "1400"
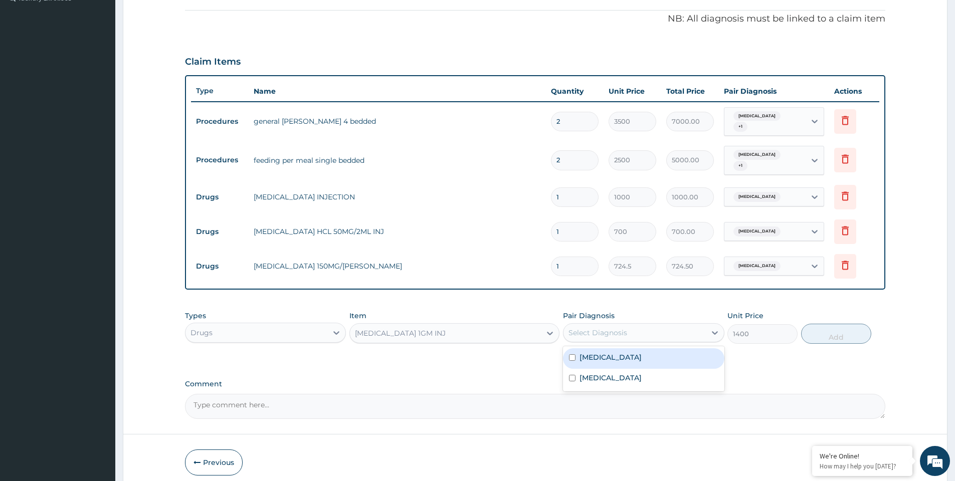
click at [630, 325] on div "Select Diagnosis" at bounding box center [634, 333] width 142 height 16
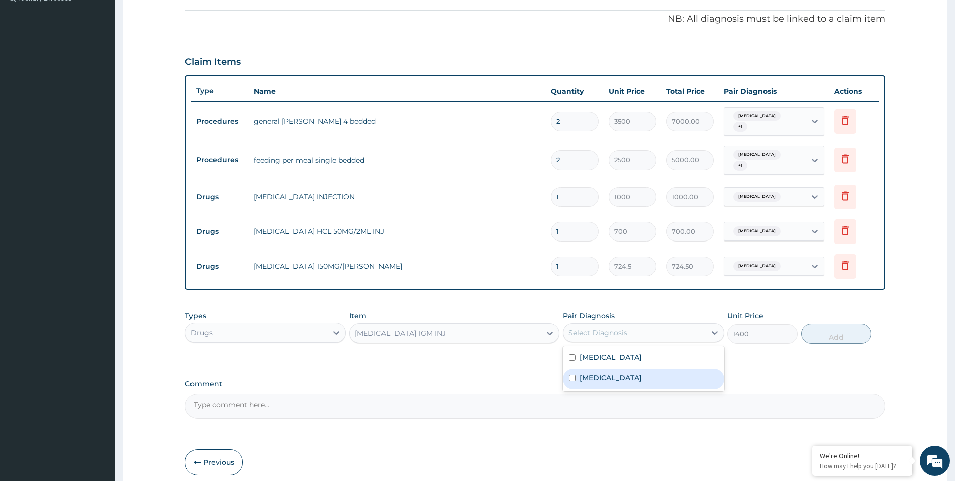
click at [602, 373] on label "Sepsis" at bounding box center [610, 378] width 62 height 10
checkbox input "true"
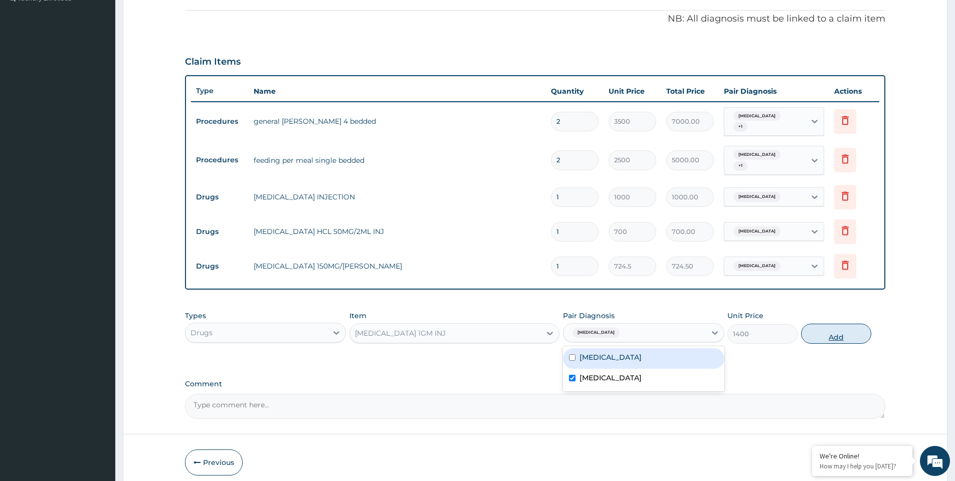
click at [834, 329] on button "Add" at bounding box center [836, 334] width 70 height 20
type input "0"
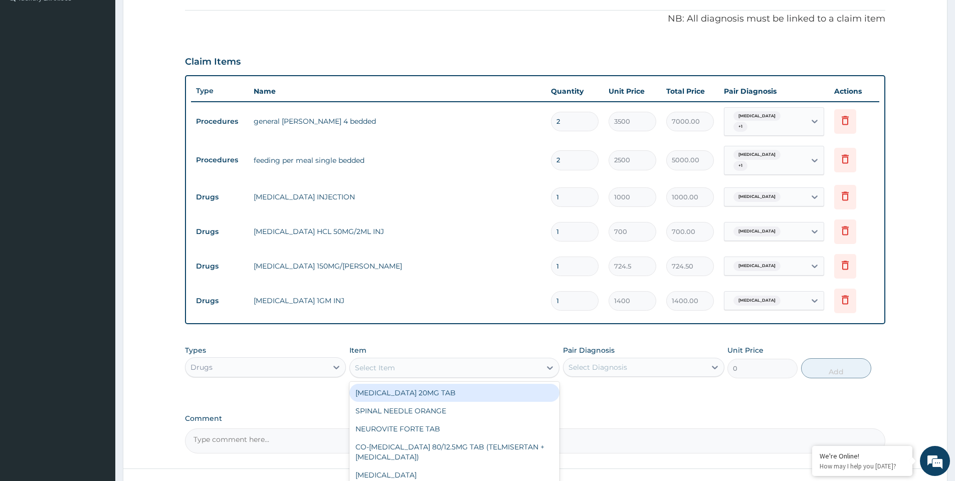
click at [424, 361] on div "Select Item" at bounding box center [445, 368] width 191 height 16
type input "DICLO"
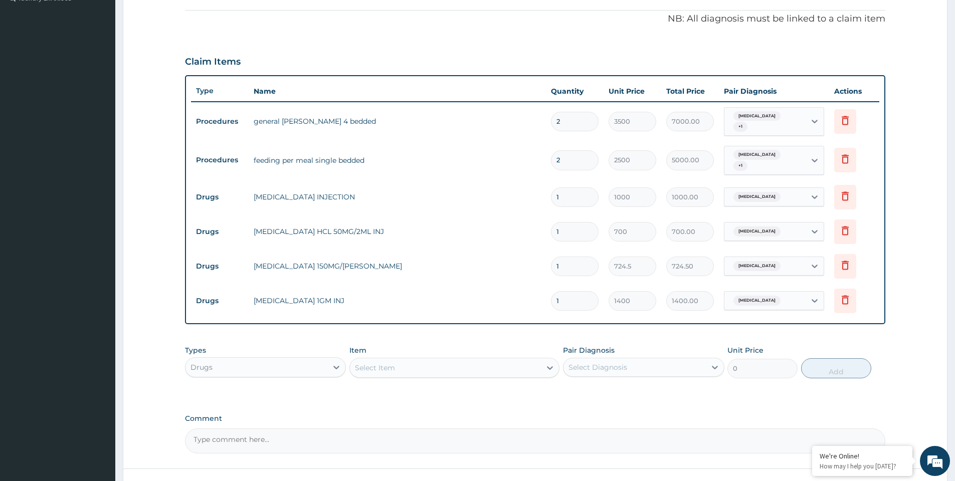
click at [390, 362] on div "Select Item" at bounding box center [445, 368] width 191 height 16
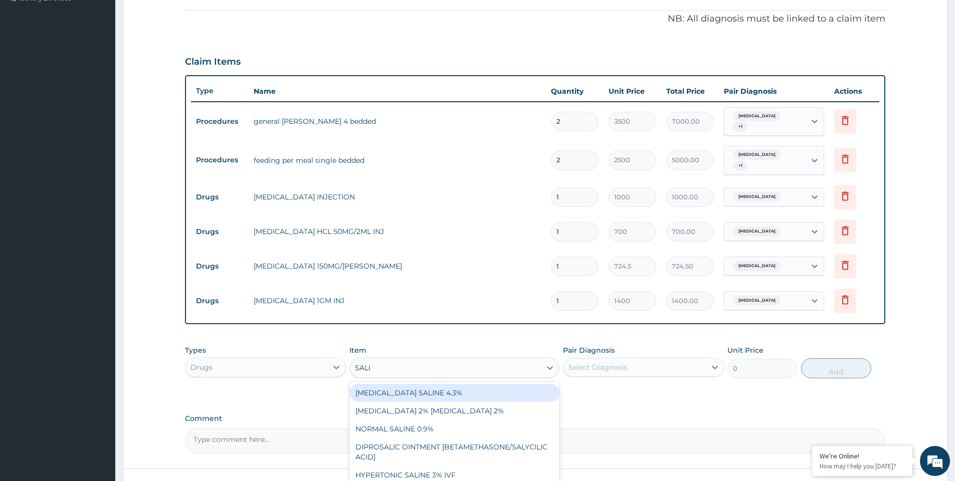
type input "SALIN"
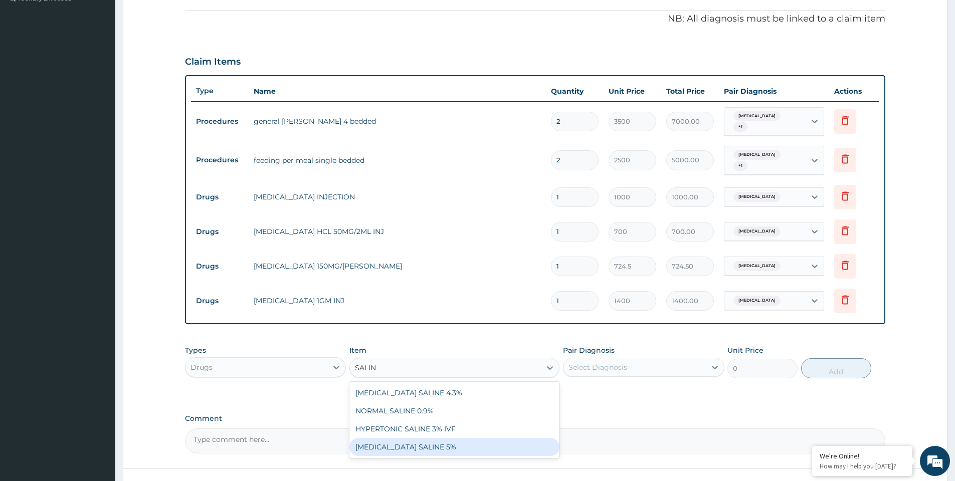
click at [432, 438] on div "DEXTROSE SALINE 5%" at bounding box center [454, 447] width 210 height 18
type input "1312.5"
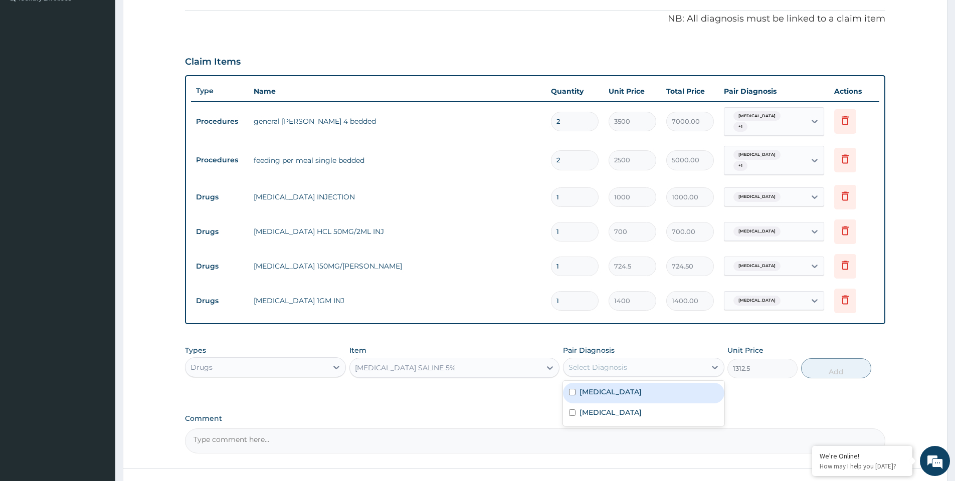
click at [601, 367] on div "Select Diagnosis" at bounding box center [643, 367] width 161 height 19
click at [600, 387] on label "Malaria" at bounding box center [610, 392] width 62 height 10
checkbox input "true"
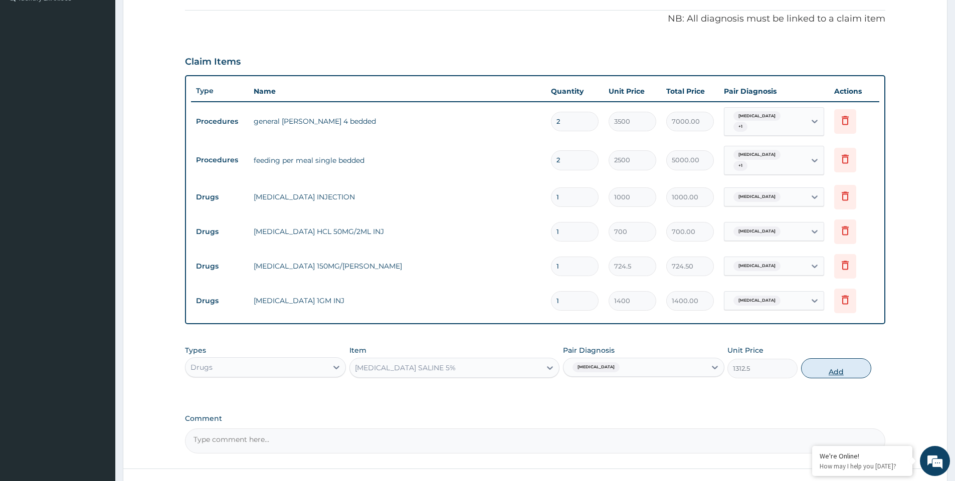
click at [819, 363] on button "Add" at bounding box center [836, 368] width 70 height 20
type input "0"
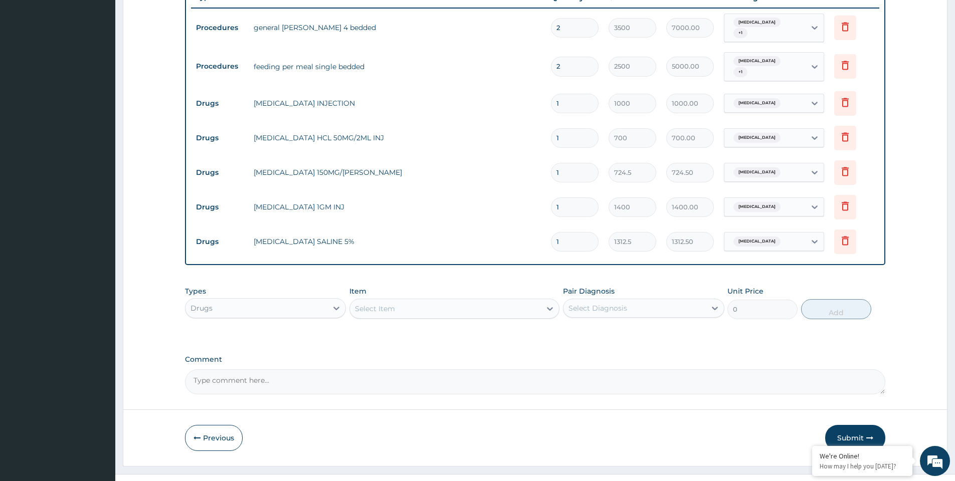
scroll to position [388, 0]
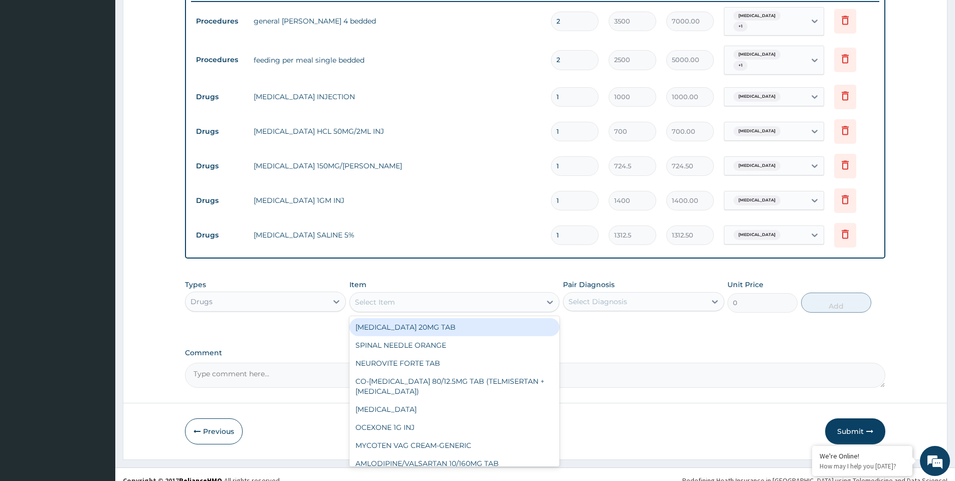
click at [398, 297] on div "Select Item" at bounding box center [445, 302] width 191 height 16
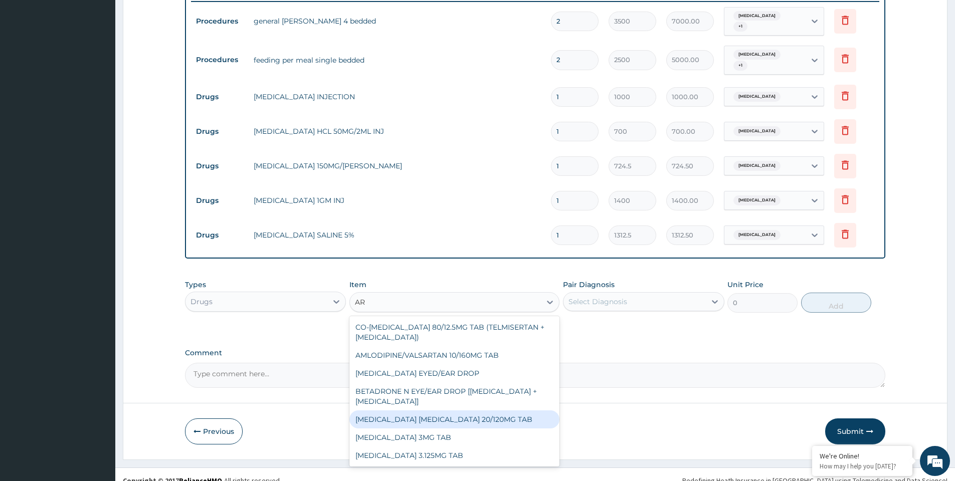
type input "A"
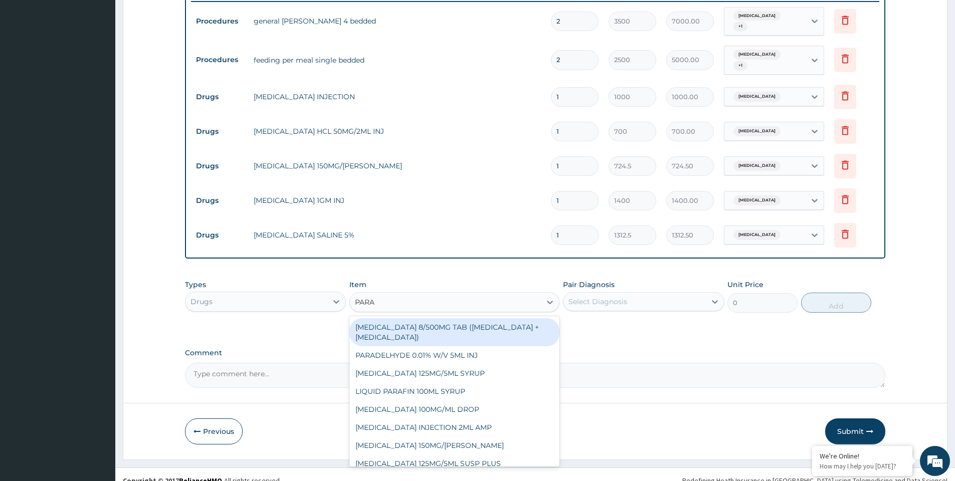
type input "PARAC"
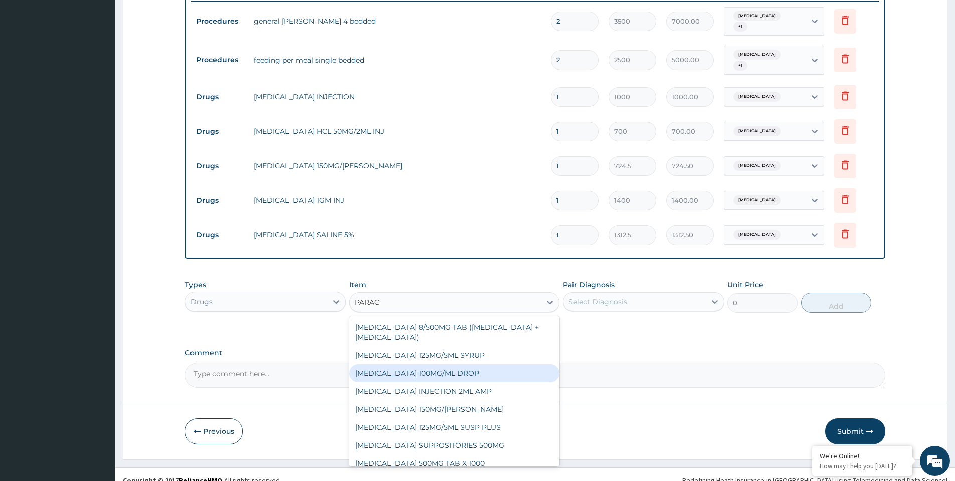
scroll to position [8, 0]
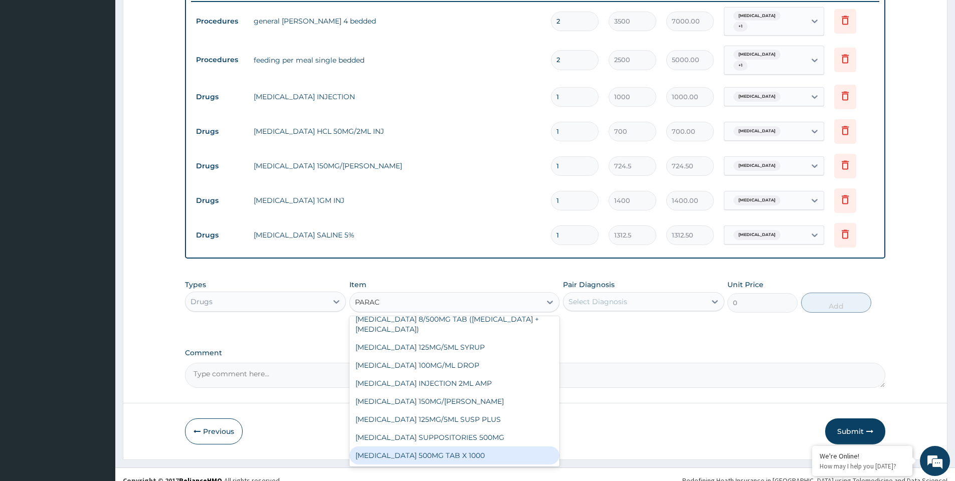
click at [464, 447] on div "PARACETAMOL 500MG TAB X 1000" at bounding box center [454, 456] width 210 height 18
type input "11.03"
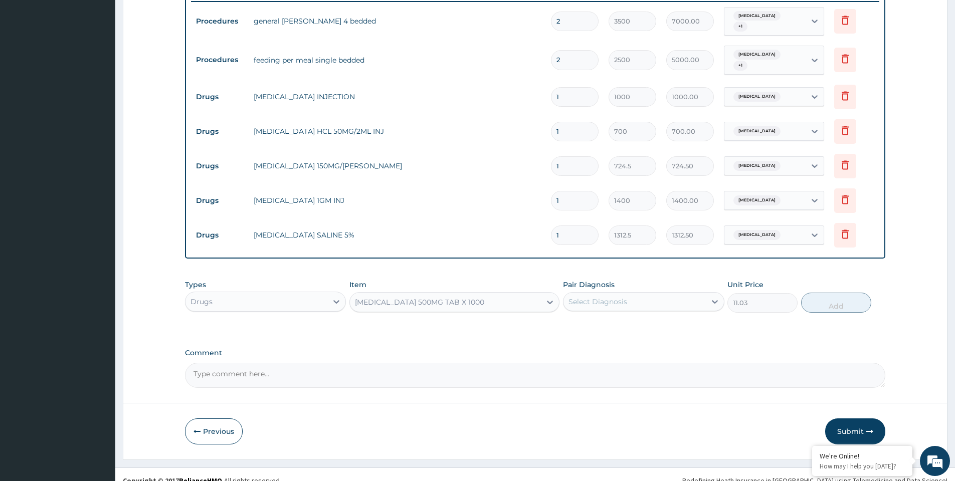
click at [623, 303] on div "Pair Diagnosis Select Diagnosis" at bounding box center [643, 296] width 161 height 33
click at [618, 297] on div "Select Diagnosis" at bounding box center [597, 302] width 59 height 10
click at [609, 322] on div "Malaria" at bounding box center [643, 327] width 161 height 21
checkbox input "true"
click at [841, 296] on button "Add" at bounding box center [836, 303] width 70 height 20
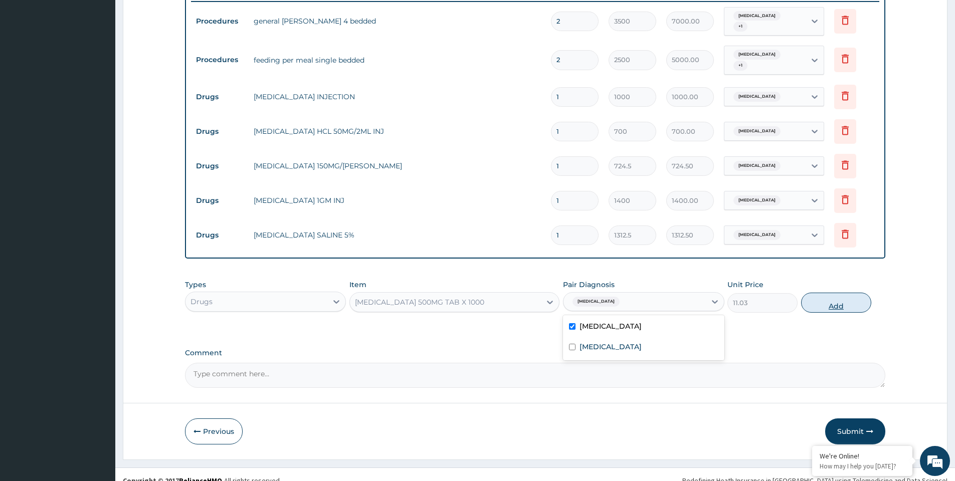
type input "0"
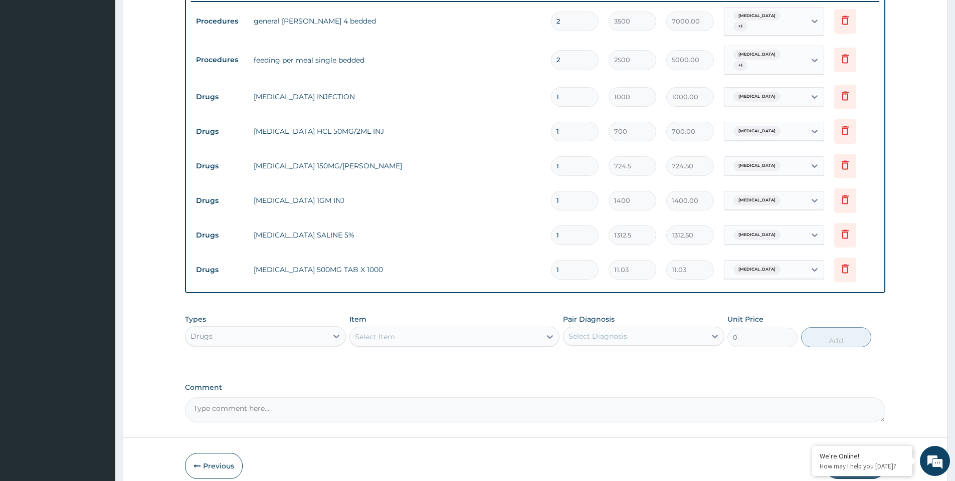
click at [435, 332] on div "Select Item" at bounding box center [445, 337] width 191 height 16
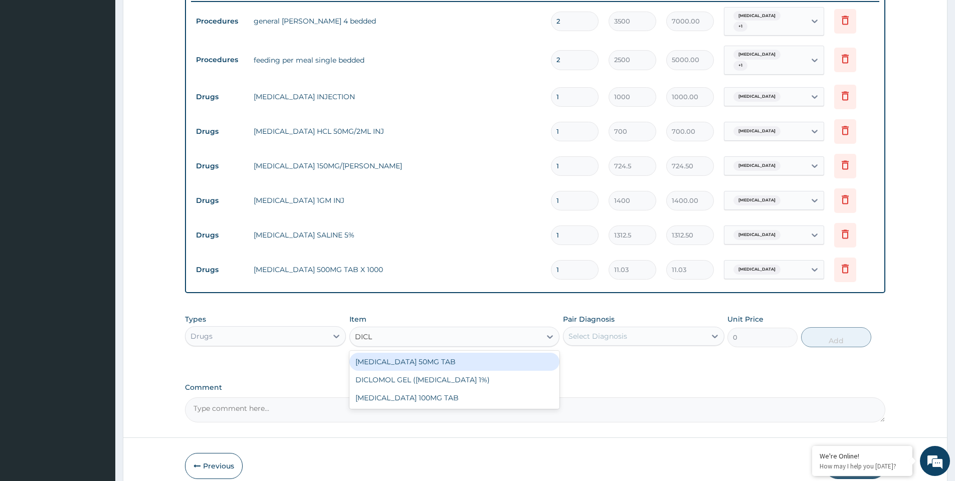
type input "DICLO"
click at [436, 356] on div "DICLOFENAC 50MG TAB" at bounding box center [454, 362] width 210 height 18
type input "52.5"
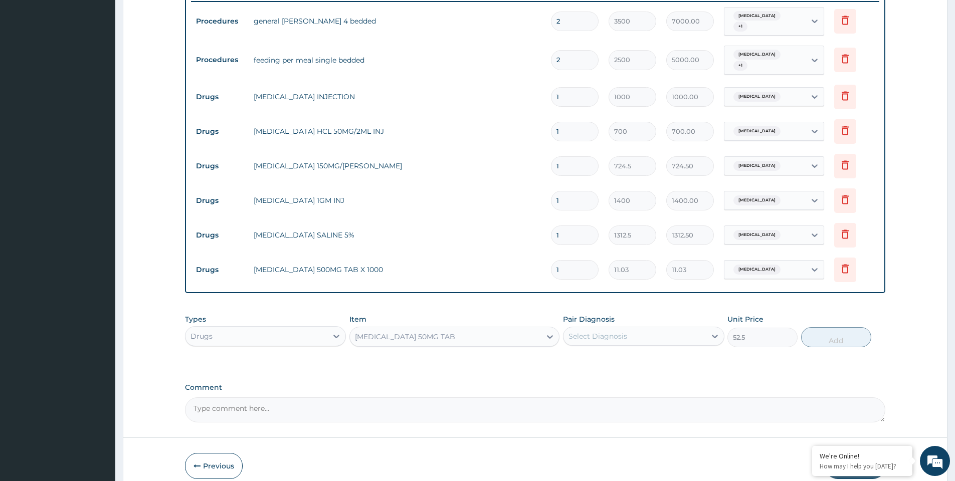
drag, startPoint x: 614, startPoint y: 330, endPoint x: 613, endPoint y: 336, distance: 6.1
click at [613, 331] on div "Select Diagnosis" at bounding box center [597, 336] width 59 height 10
click at [606, 352] on div "Malaria" at bounding box center [643, 362] width 161 height 21
checkbox input "true"
click at [826, 330] on button "Add" at bounding box center [836, 337] width 70 height 20
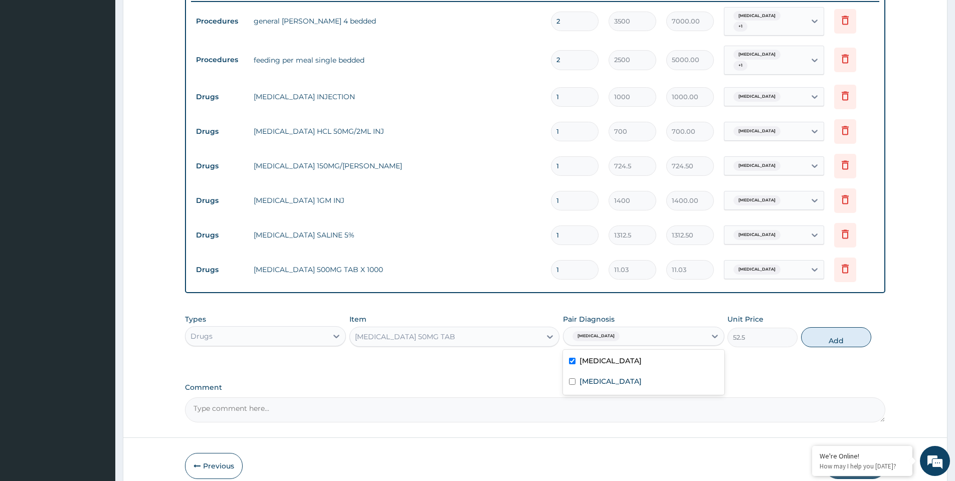
type input "0"
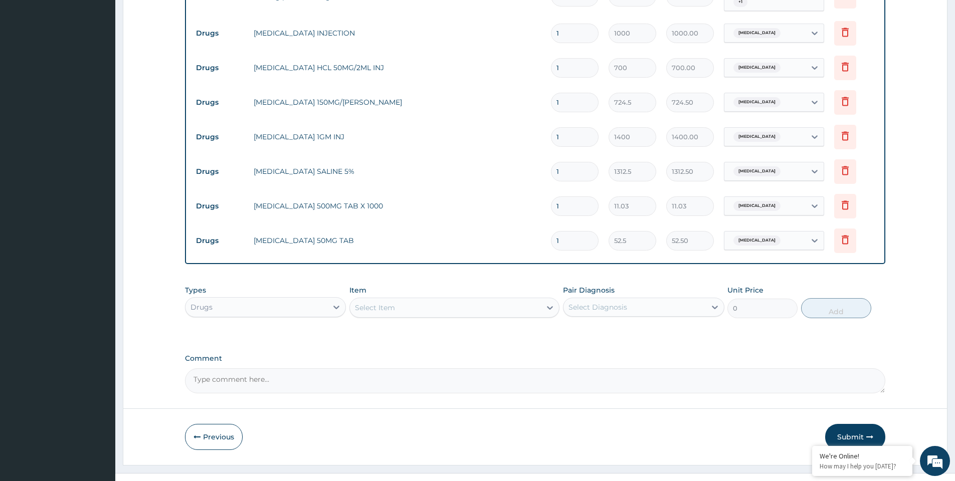
scroll to position [461, 0]
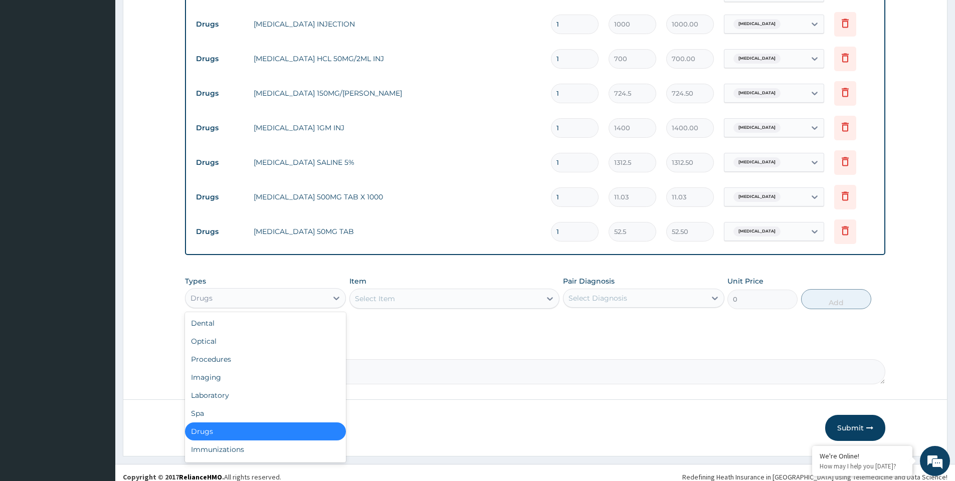
click at [276, 297] on div "Drugs" at bounding box center [256, 298] width 142 height 16
click at [240, 388] on div "Laboratory" at bounding box center [265, 395] width 161 height 18
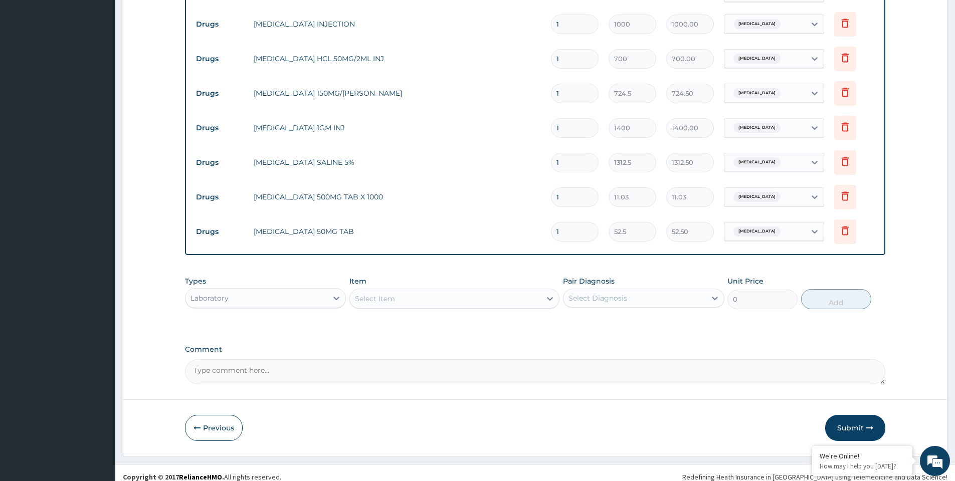
click at [400, 291] on div "Select Item" at bounding box center [445, 299] width 191 height 16
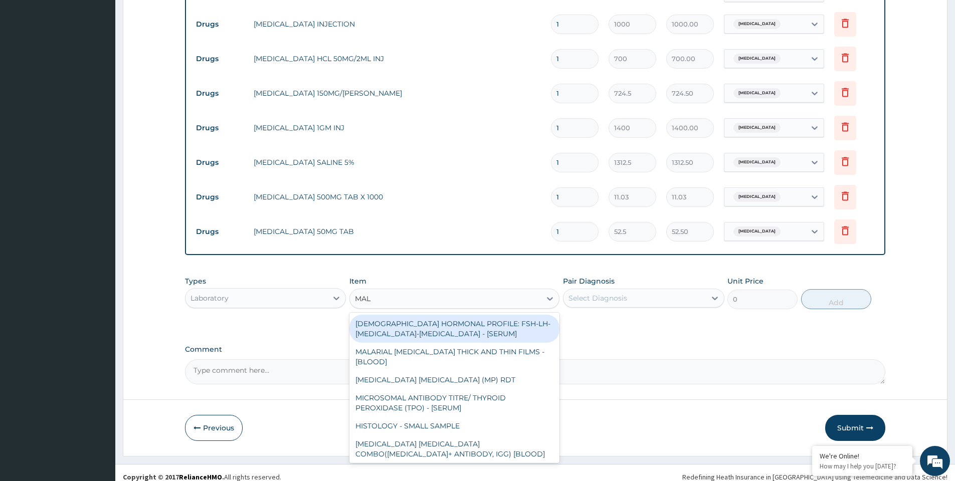
type input "MALA"
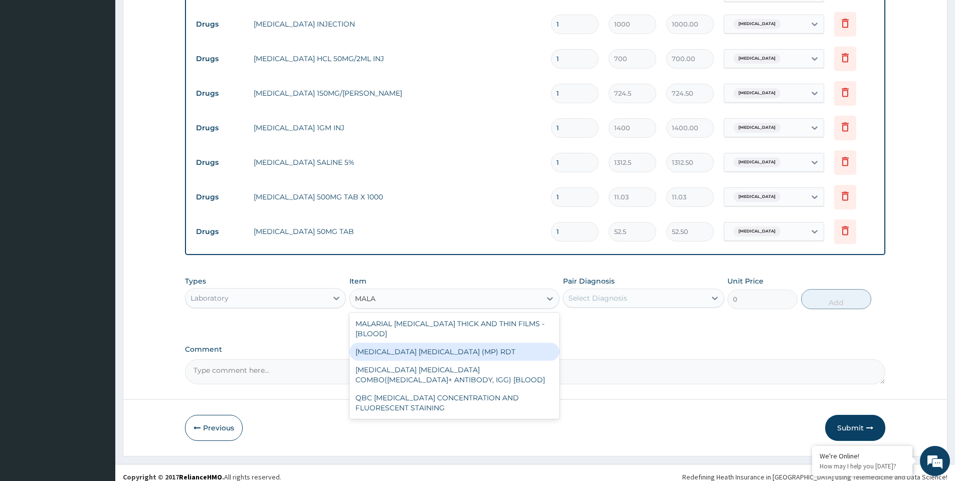
click at [415, 343] on div "MALARIA PARASITE (MP) RDT" at bounding box center [454, 352] width 210 height 18
type input "1500"
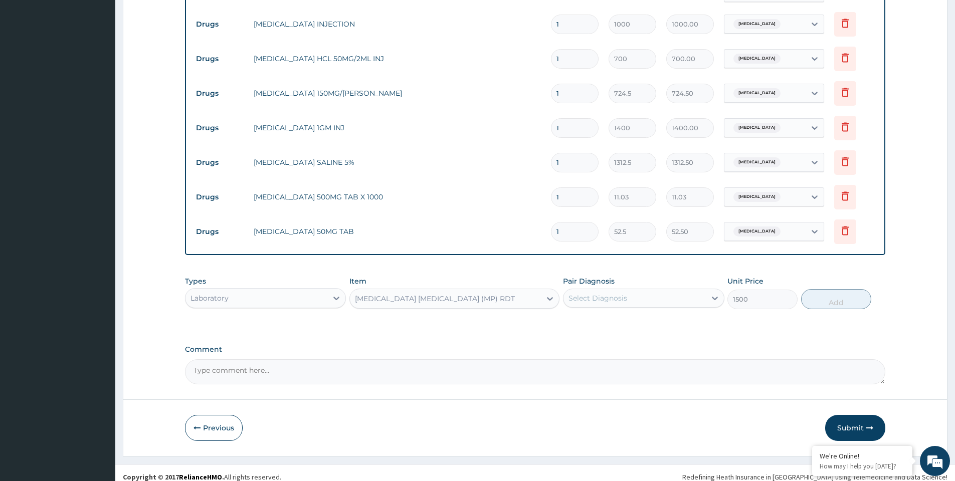
click at [607, 294] on div "Select Diagnosis" at bounding box center [597, 298] width 59 height 10
click at [599, 318] on label "Malaria" at bounding box center [610, 323] width 62 height 10
checkbox input "true"
click at [823, 293] on button "Add" at bounding box center [836, 299] width 70 height 20
type input "0"
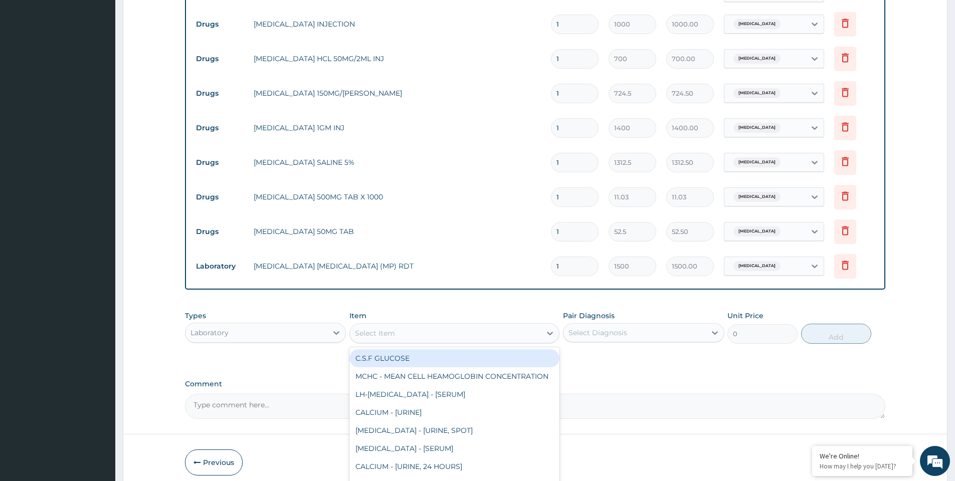
click at [389, 328] on div "Select Item" at bounding box center [375, 333] width 40 height 10
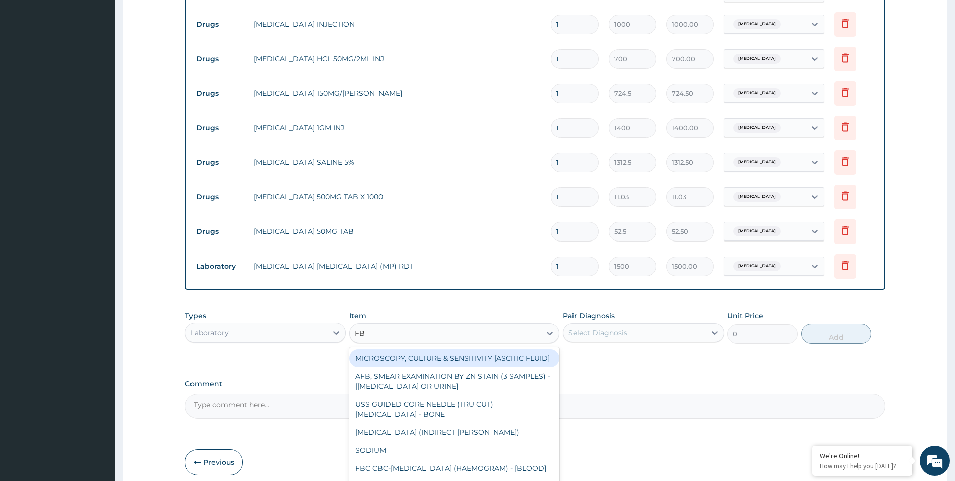
type input "FBC"
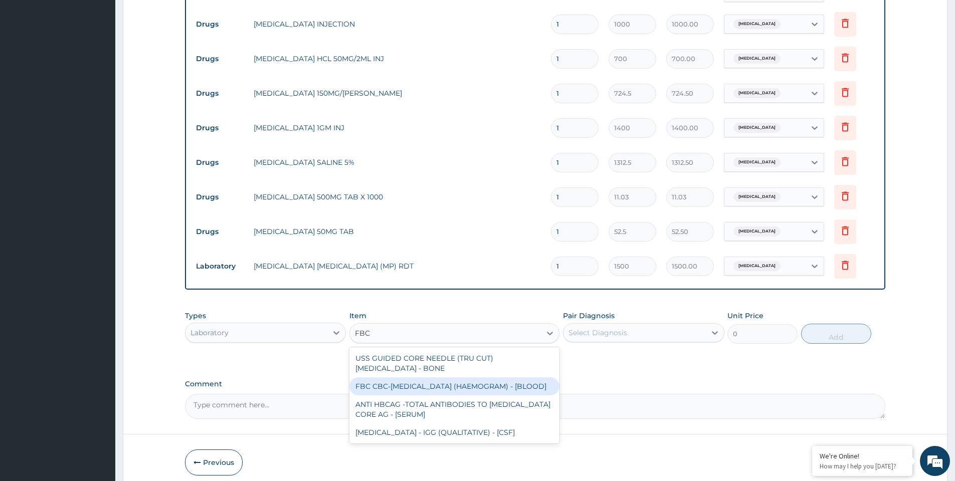
click at [436, 377] on div "FBC CBC-COMPLETE BLOOD COUNT (HAEMOGRAM) - [BLOOD]" at bounding box center [454, 386] width 210 height 18
type input "3000"
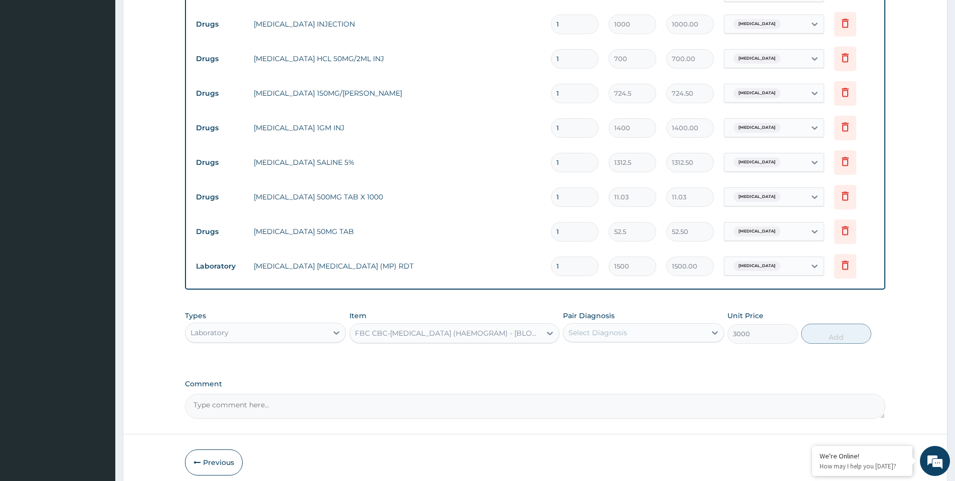
click at [592, 328] on div "Select Diagnosis" at bounding box center [597, 333] width 59 height 10
click at [593, 376] on div "Sepsis" at bounding box center [643, 379] width 161 height 21
checkbox input "true"
click at [837, 328] on button "Add" at bounding box center [836, 334] width 70 height 20
type input "0"
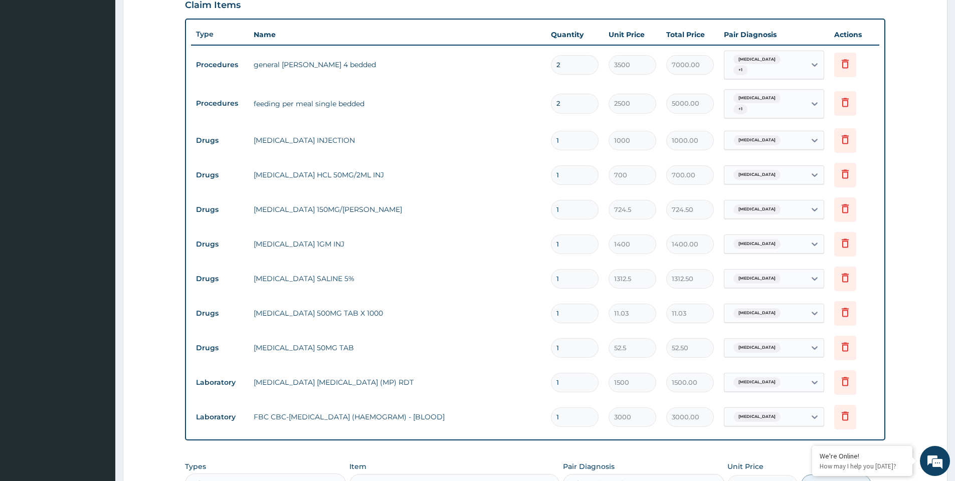
scroll to position [310, 0]
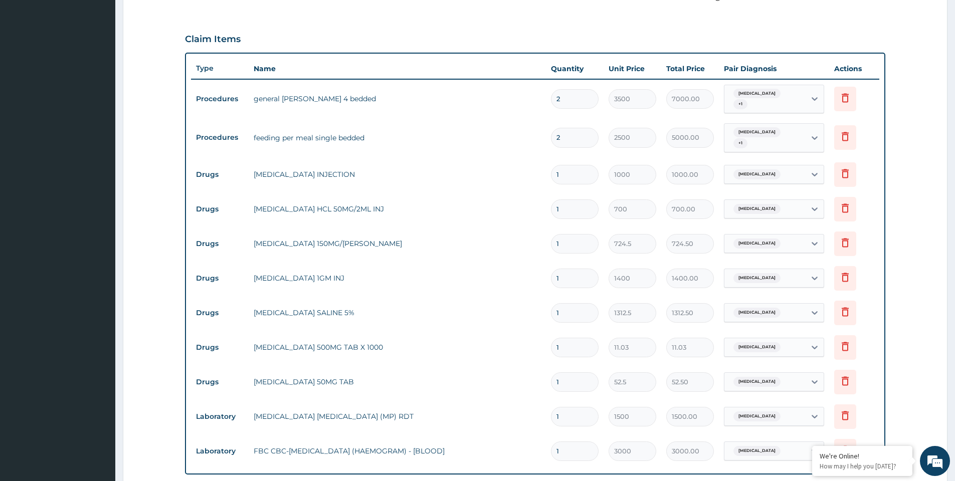
drag, startPoint x: 571, startPoint y: 200, endPoint x: 554, endPoint y: 203, distance: 17.9
click at [554, 203] on input "1" at bounding box center [575, 210] width 48 height 20
type input "3"
type input "2100.00"
type input "3"
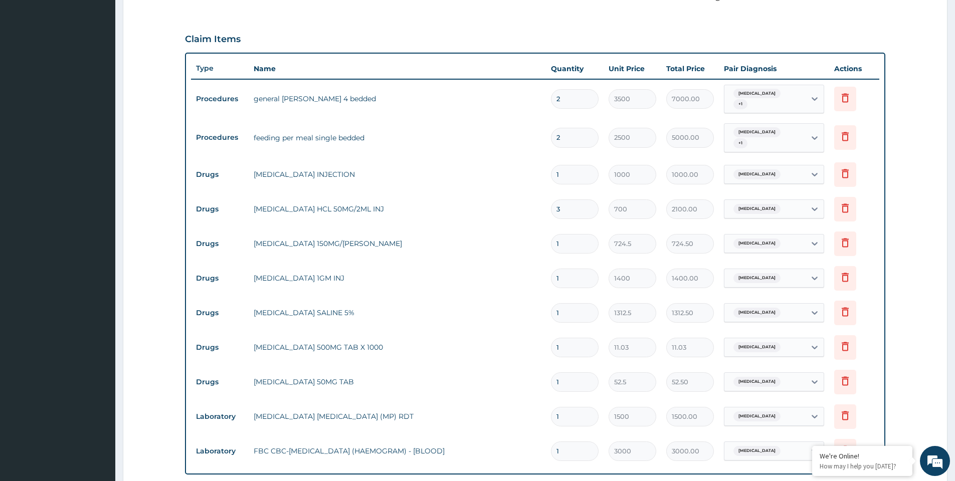
drag, startPoint x: 563, startPoint y: 169, endPoint x: 550, endPoint y: 168, distance: 13.1
click at [551, 168] on div "1" at bounding box center [575, 175] width 48 height 20
type input "3"
type input "3000.00"
type input "3"
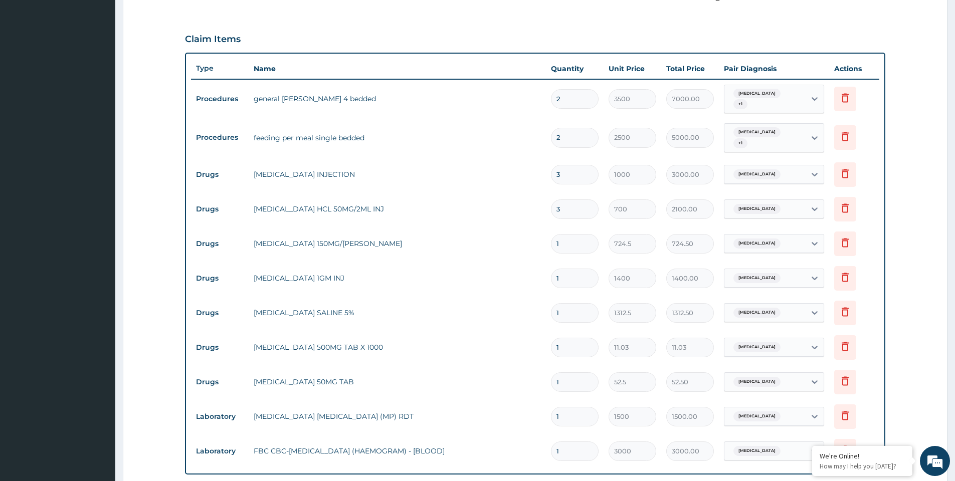
drag, startPoint x: 567, startPoint y: 233, endPoint x: 543, endPoint y: 235, distance: 24.2
click at [543, 235] on tr "Drugs PARACETAMOL 150MG/ML VIAL 1 724.5 724.50 Malaria Delete" at bounding box center [535, 244] width 688 height 35
type input "6"
type input "4347.00"
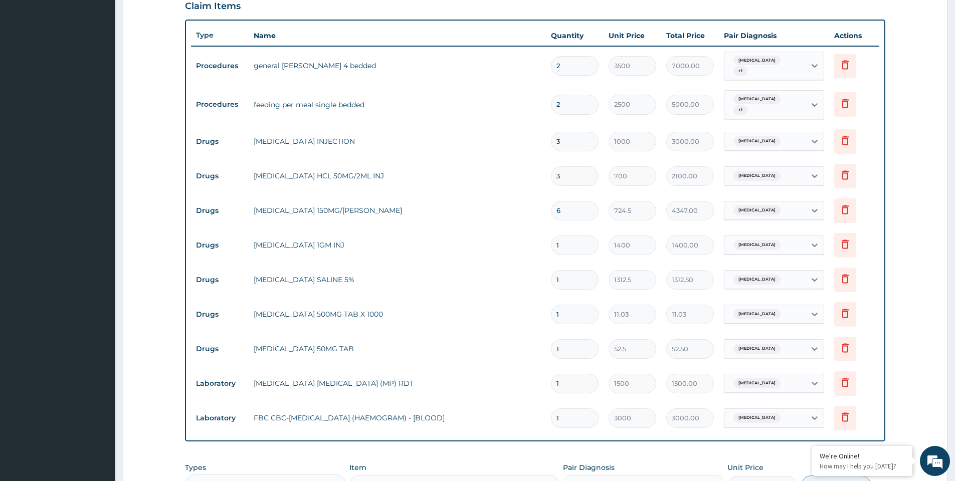
scroll to position [411, 0]
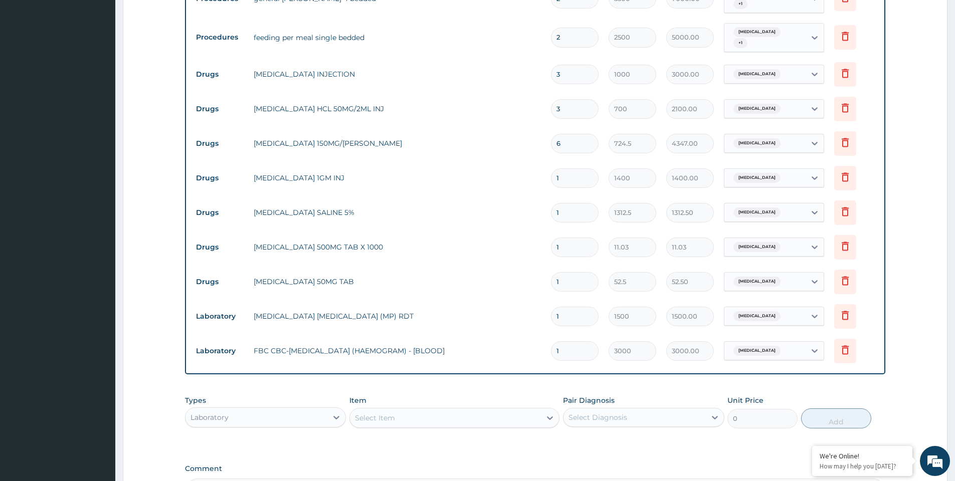
type input "6"
drag, startPoint x: 565, startPoint y: 167, endPoint x: 541, endPoint y: 166, distance: 23.6
click at [541, 166] on tr "Drugs CEFTRIAXONE 1GM INJ 1 1400 1400.00 Sepsis Delete" at bounding box center [535, 178] width 688 height 35
type input "2"
type input "2800.00"
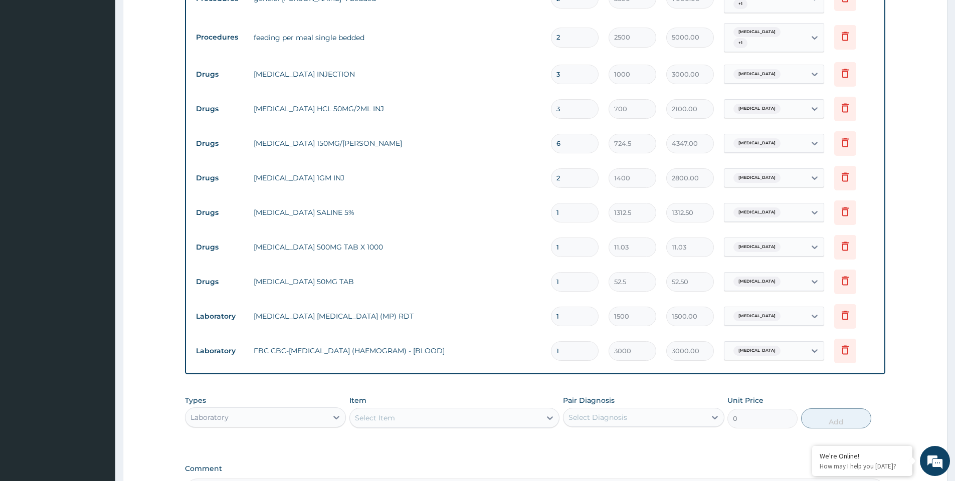
type input "2"
drag, startPoint x: 571, startPoint y: 203, endPoint x: 523, endPoint y: 203, distance: 47.6
click at [523, 203] on tr "Drugs DEXTROSE SALINE 5% 1 1312.5 1312.50 Malaria Delete" at bounding box center [535, 212] width 688 height 35
type input "2"
type input "2625.00"
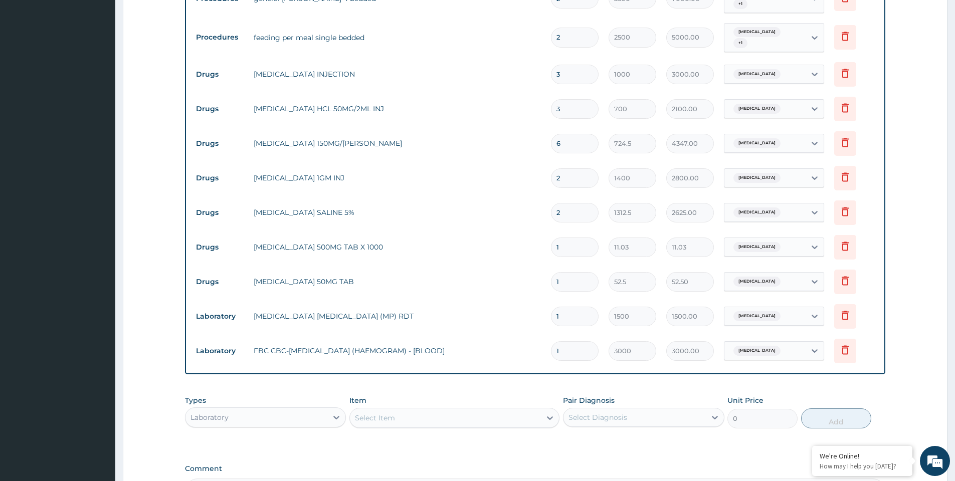
type input "2"
click at [569, 238] on input "1" at bounding box center [575, 248] width 48 height 20
type input "18"
type input "198.54"
type input "18"
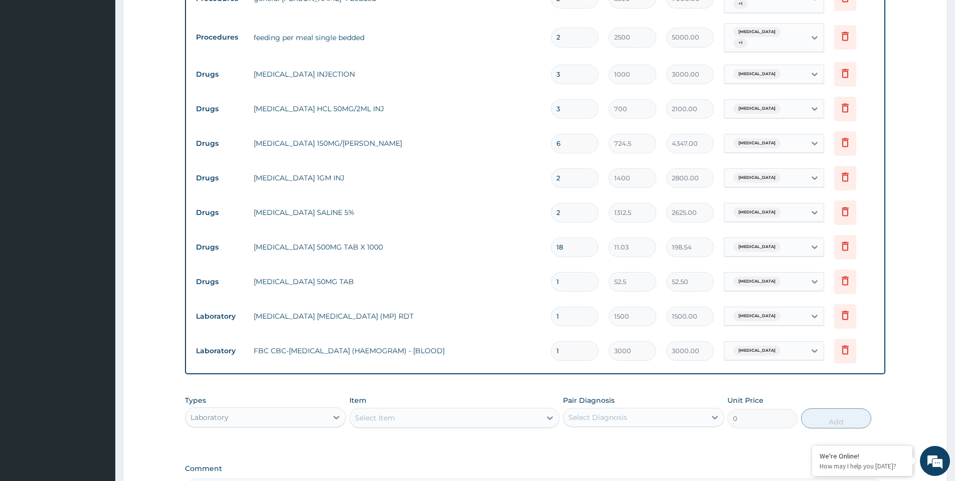
click at [569, 272] on input "1" at bounding box center [575, 282] width 48 height 20
type input "10"
type input "525.00"
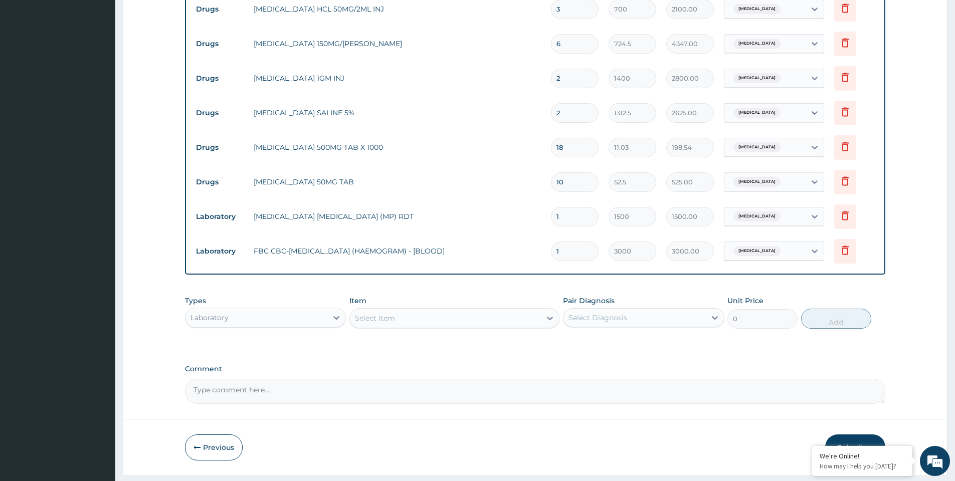
scroll to position [511, 0]
type input "10"
click at [298, 309] on div "Laboratory" at bounding box center [256, 317] width 142 height 16
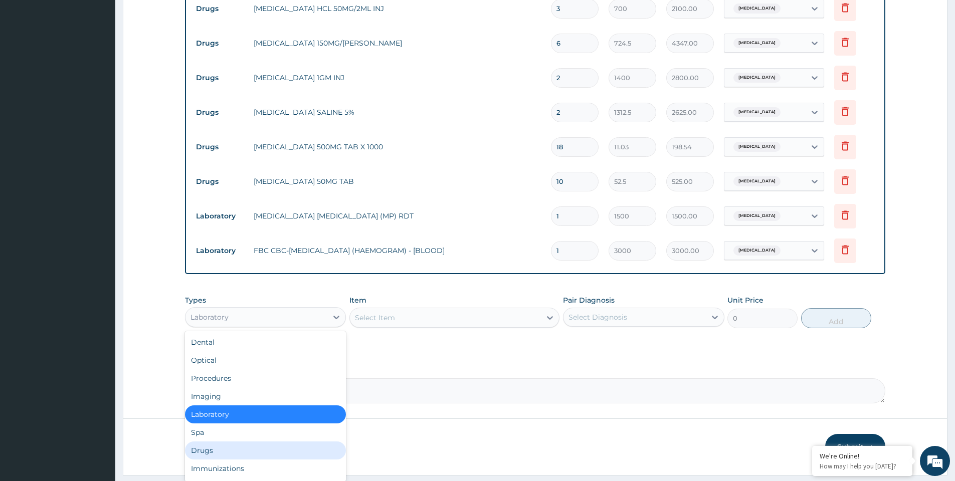
click at [218, 446] on div "Drugs" at bounding box center [265, 451] width 161 height 18
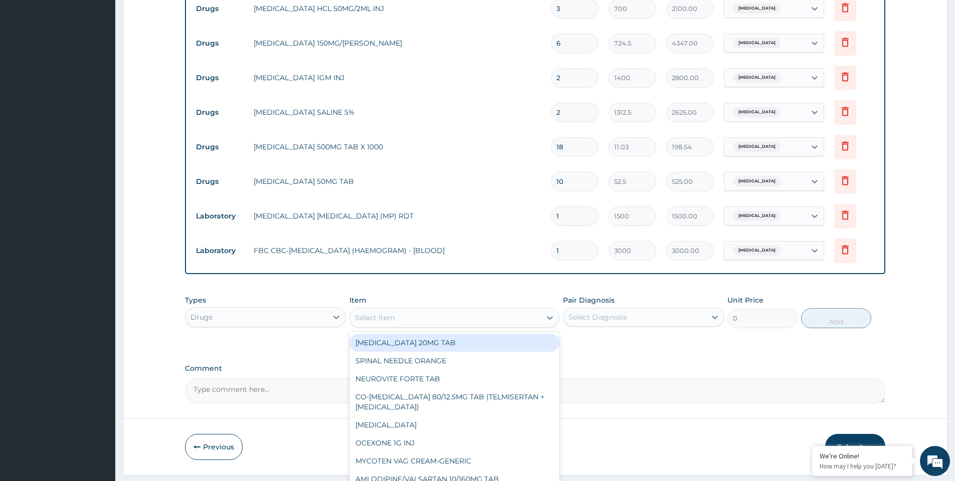
click at [374, 313] on div "Select Item" at bounding box center [375, 318] width 40 height 10
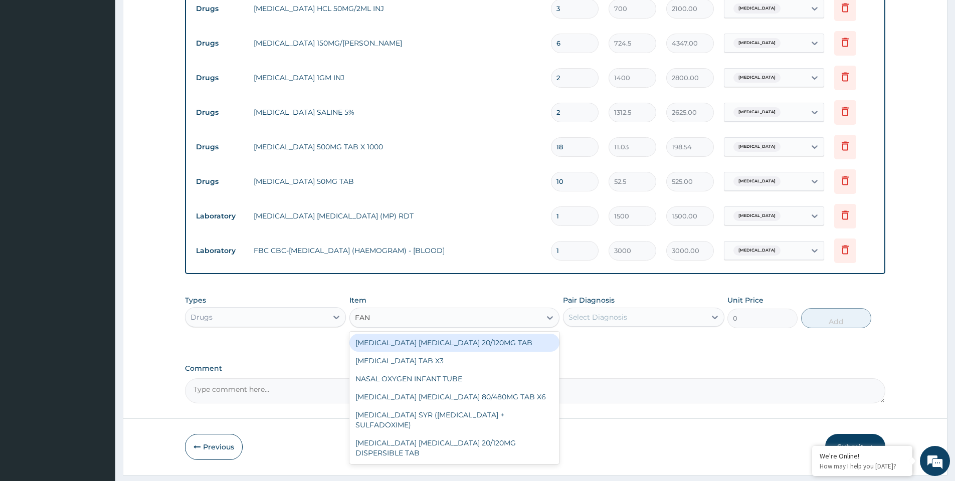
type input "FANS"
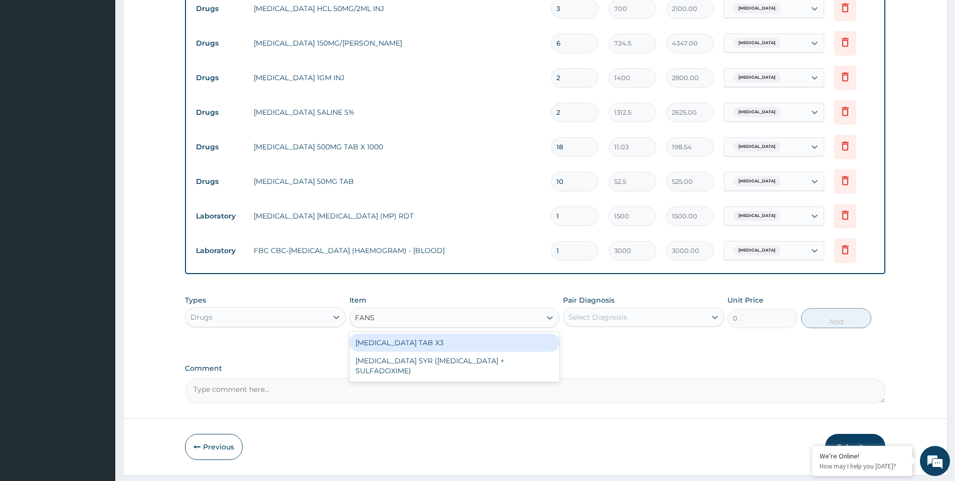
click at [401, 334] on div "FANSIDAR TAB X3" at bounding box center [454, 343] width 210 height 18
type input "210"
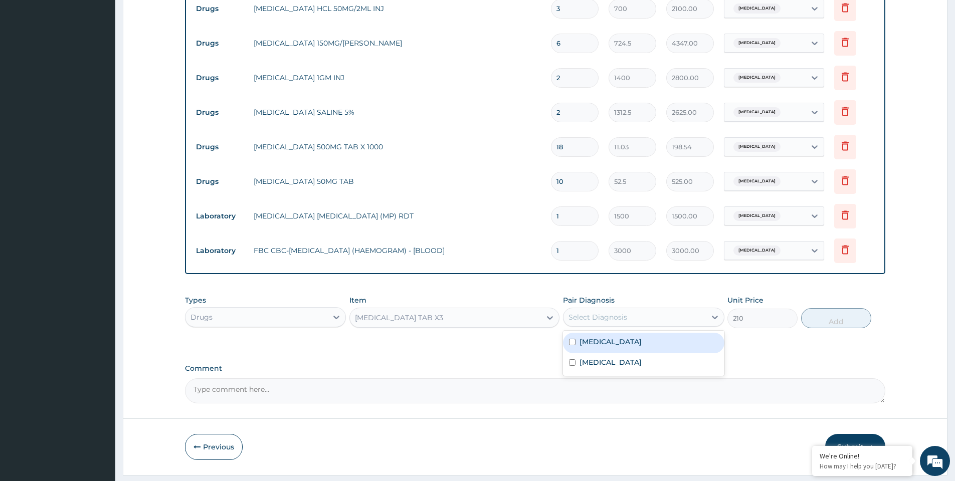
click at [600, 312] on div "Select Diagnosis" at bounding box center [597, 317] width 59 height 10
click at [600, 337] on label "Malaria" at bounding box center [610, 342] width 62 height 10
checkbox input "true"
drag, startPoint x: 825, startPoint y: 315, endPoint x: 819, endPoint y: 314, distance: 6.7
click at [824, 315] on button "Add" at bounding box center [836, 318] width 70 height 20
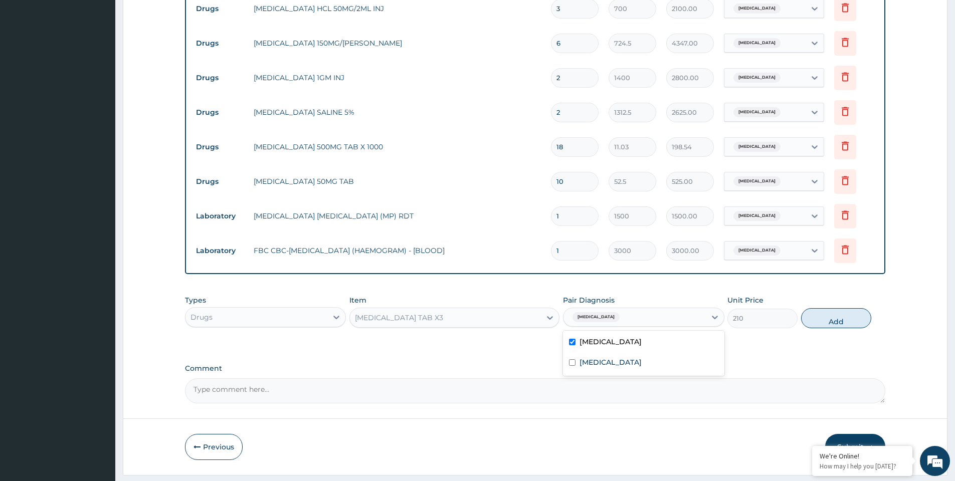
type input "0"
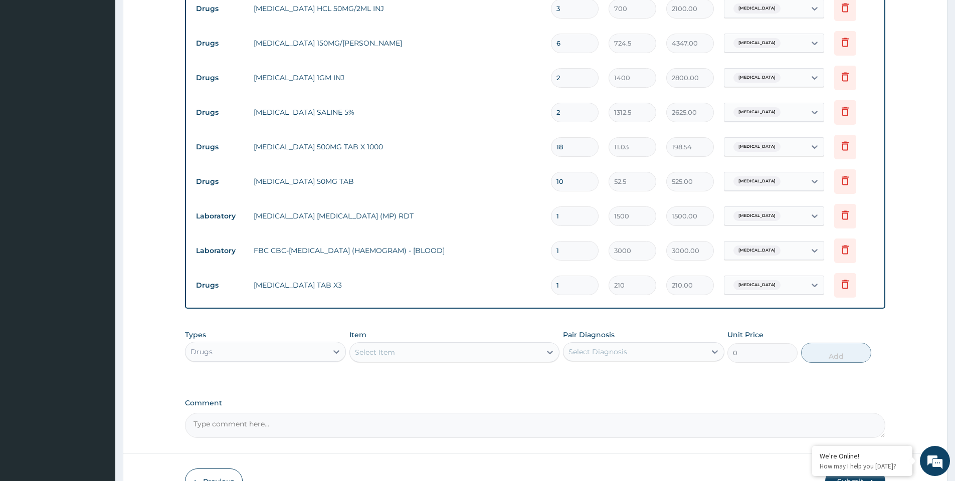
click at [548, 279] on td "1" at bounding box center [575, 286] width 58 height 30
type input "3"
type input "630.00"
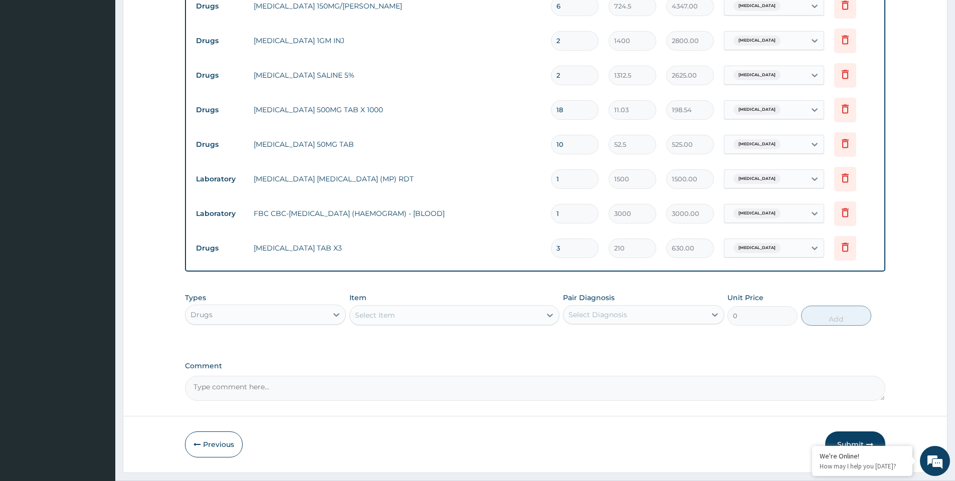
scroll to position [564, 0]
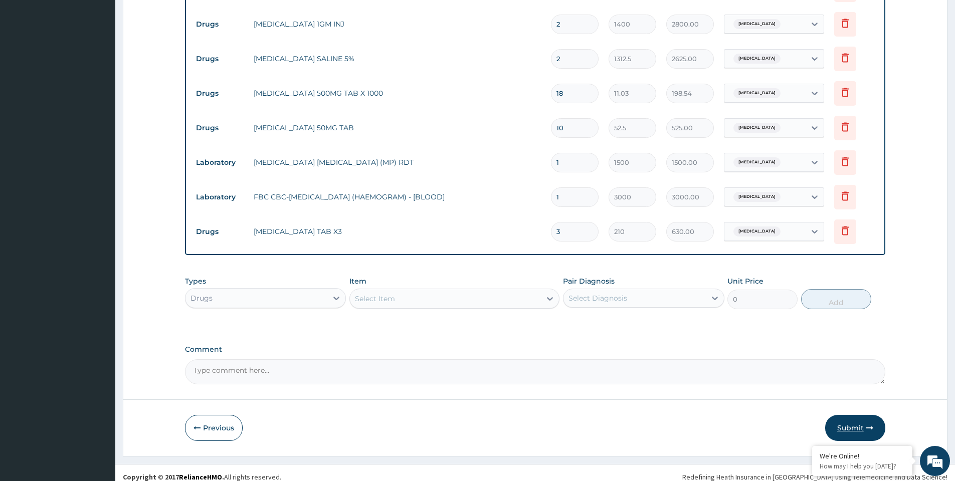
type input "3"
click at [857, 417] on button "Submit" at bounding box center [855, 428] width 60 height 26
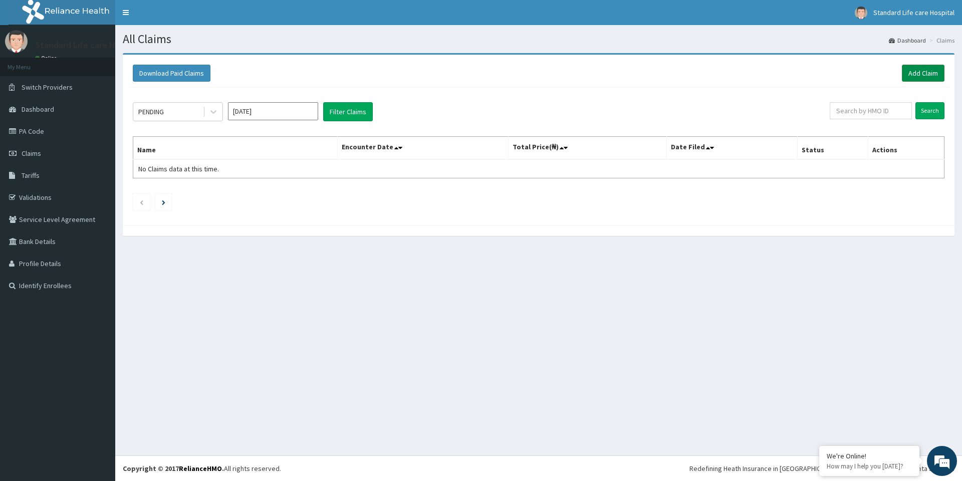
click at [920, 73] on link "Add Claim" at bounding box center [923, 73] width 43 height 17
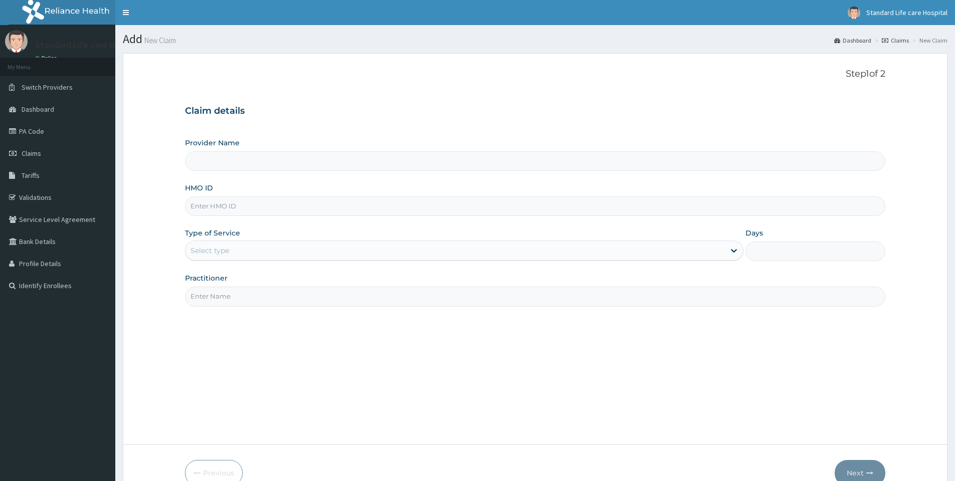
type input "Standard Life Care Hospital"
click at [224, 208] on input "HMO ID" at bounding box center [535, 206] width 700 height 20
type input "PCI/10079/B"
click at [274, 258] on div "Select type" at bounding box center [454, 251] width 539 height 16
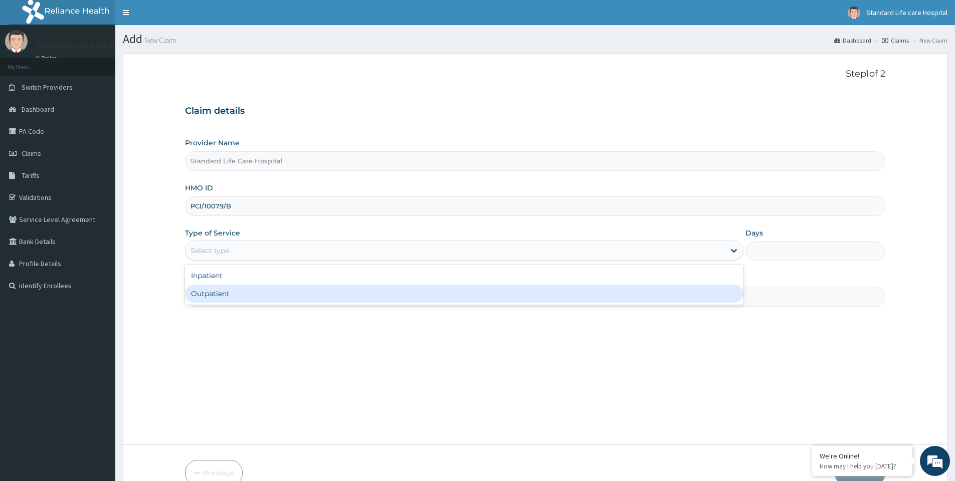
click at [262, 296] on div "Outpatient" at bounding box center [464, 294] width 558 height 18
type input "1"
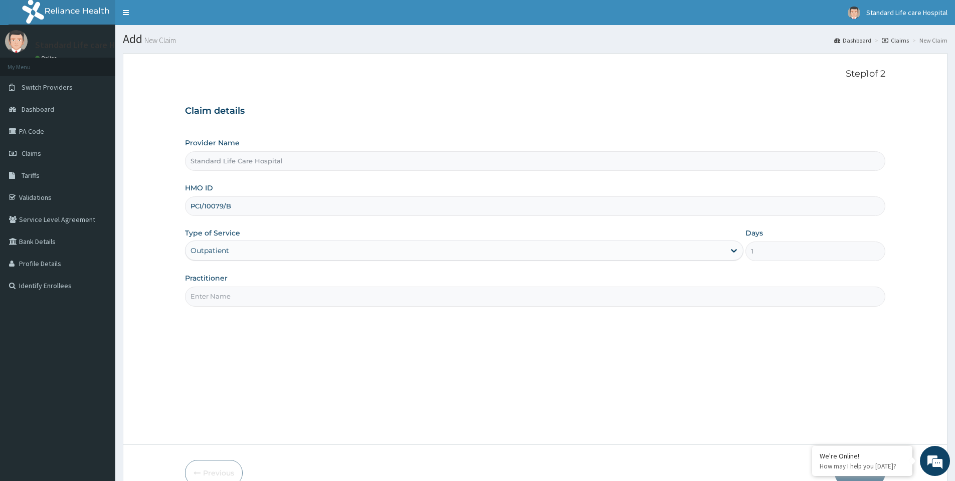
click at [284, 291] on input "Practitioner" at bounding box center [535, 297] width 700 height 20
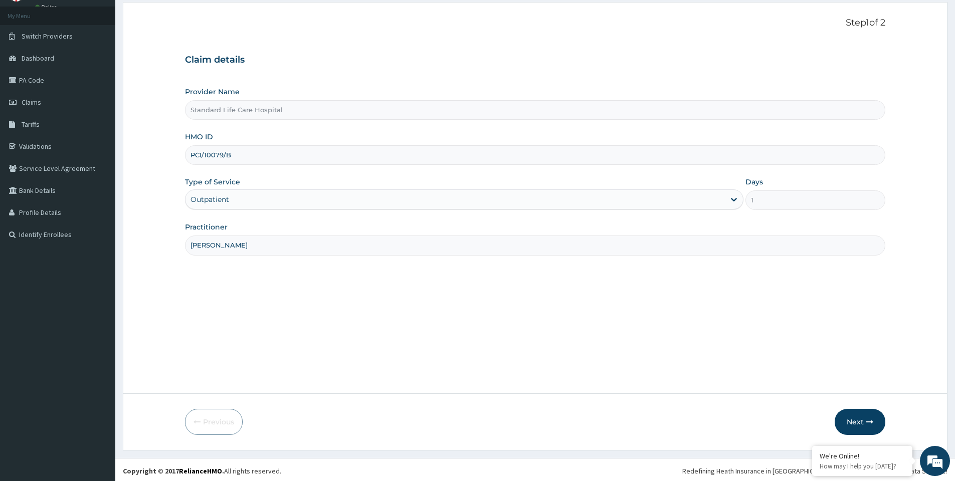
scroll to position [54, 0]
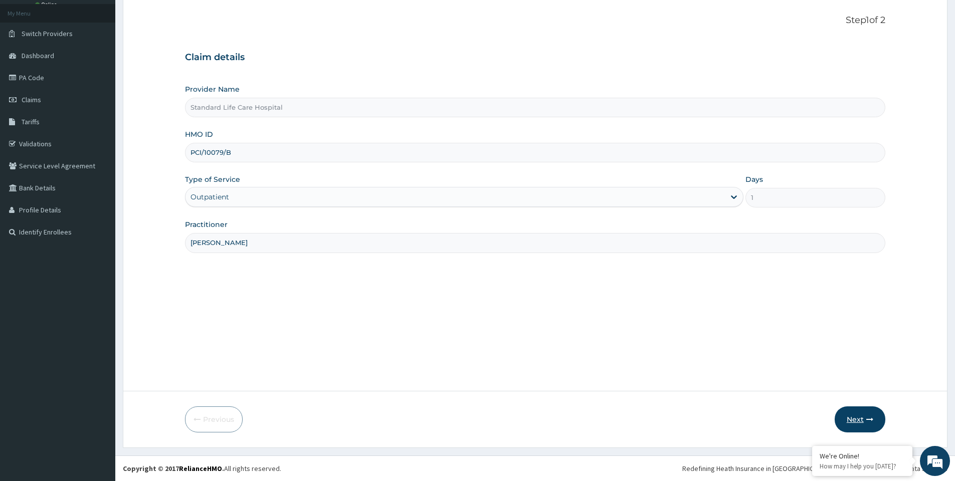
type input "[PERSON_NAME]"
click at [858, 413] on button "Next" at bounding box center [860, 420] width 51 height 26
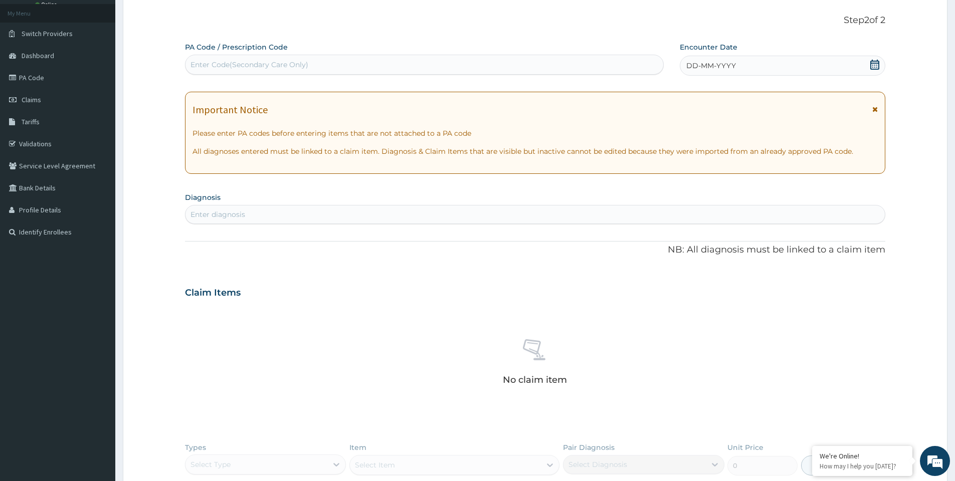
click at [874, 66] on icon at bounding box center [875, 65] width 10 height 10
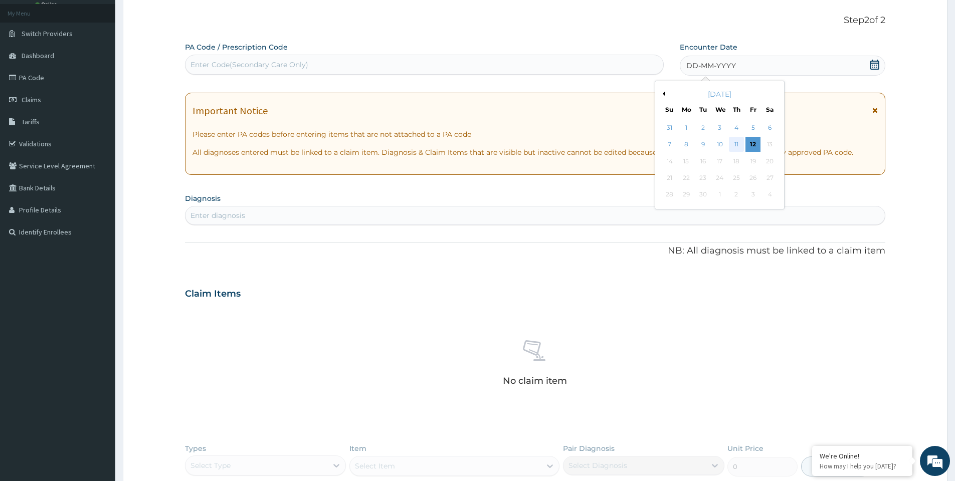
click at [735, 144] on div "11" at bounding box center [736, 144] width 15 height 15
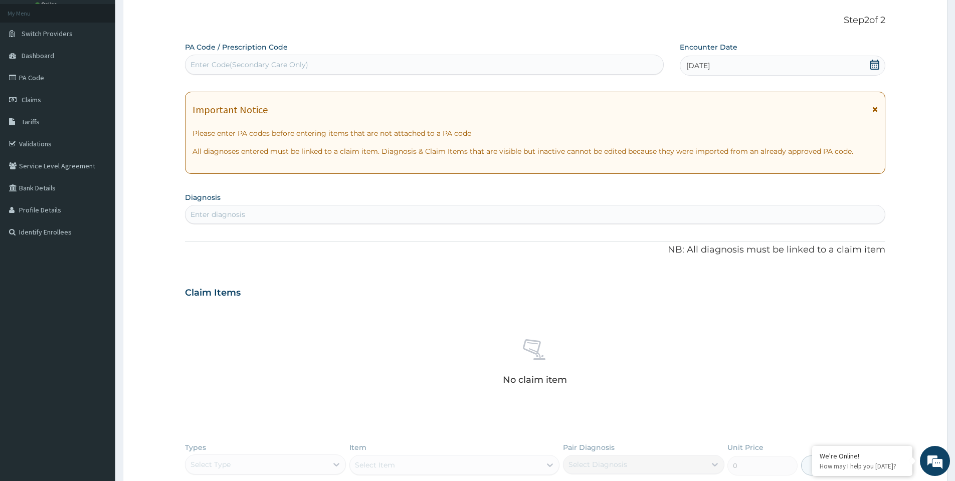
click at [312, 214] on div "Enter diagnosis" at bounding box center [534, 215] width 699 height 16
type input "UPPER RE"
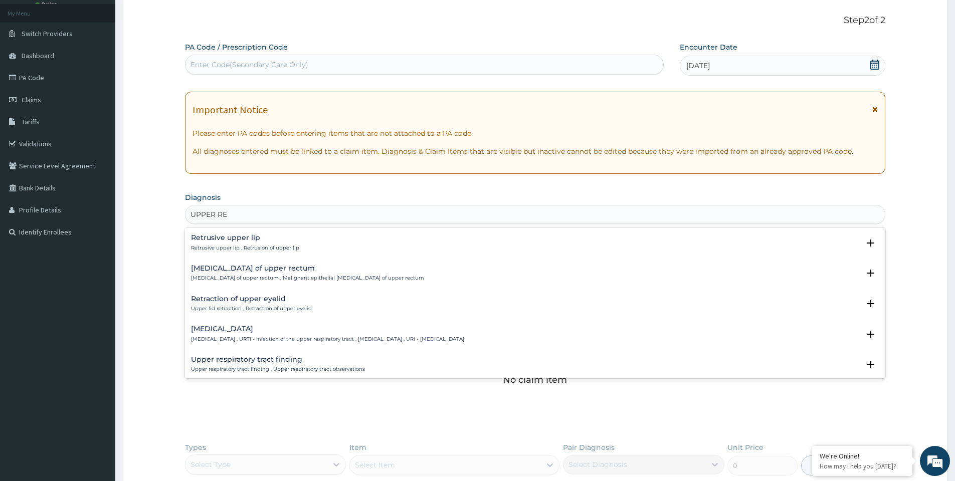
click at [254, 329] on h4 "[MEDICAL_DATA]" at bounding box center [327, 329] width 273 height 8
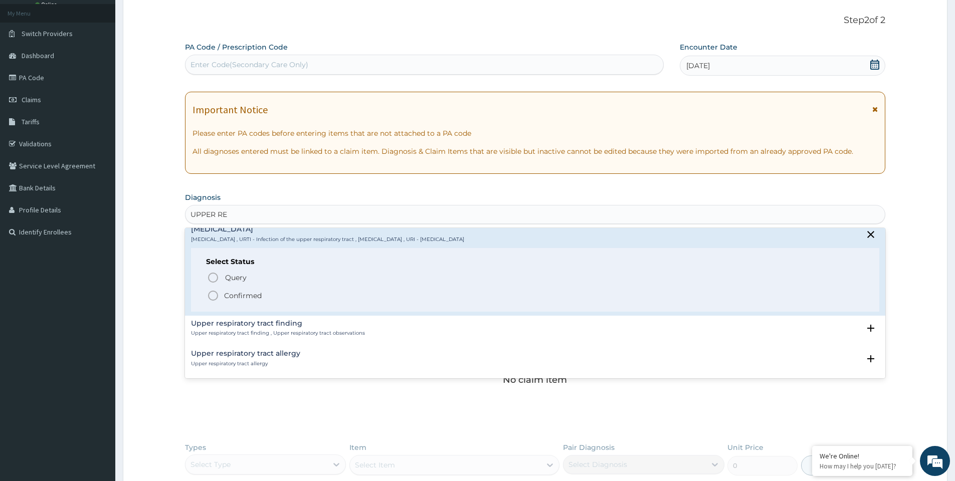
scroll to position [100, 0]
click at [215, 296] on icon "status option filled" at bounding box center [213, 295] width 12 height 12
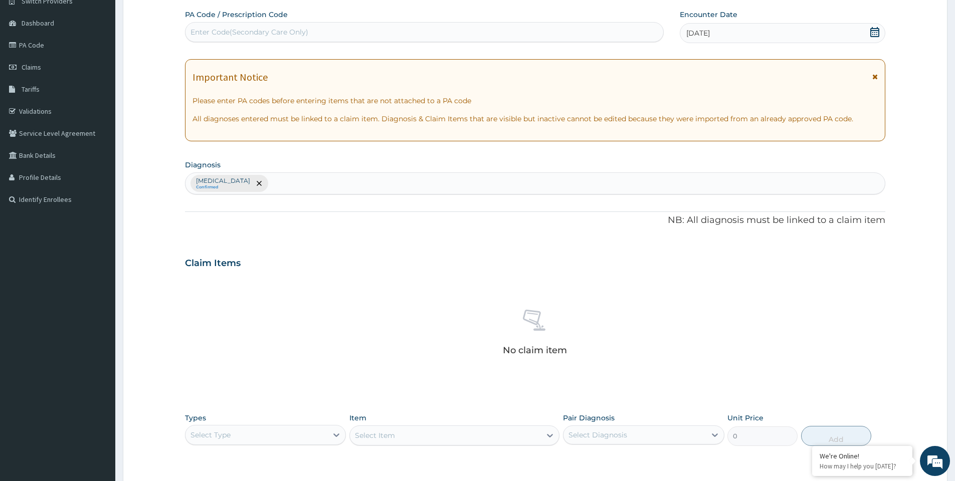
scroll to position [154, 0]
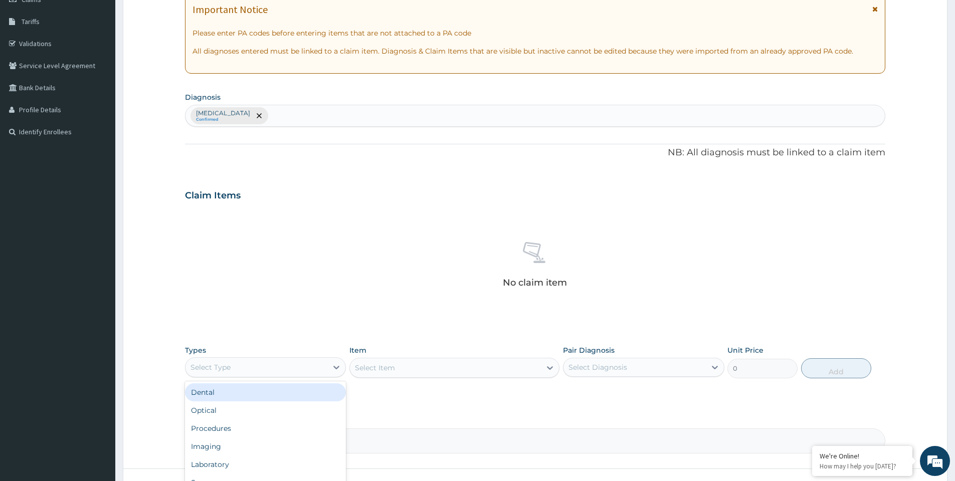
click at [239, 365] on div "Select Type" at bounding box center [256, 367] width 142 height 16
drag, startPoint x: 219, startPoint y: 427, endPoint x: 242, endPoint y: 374, distance: 57.3
click at [220, 426] on div "Procedures" at bounding box center [265, 429] width 161 height 18
